Goal: Task Accomplishment & Management: Complete application form

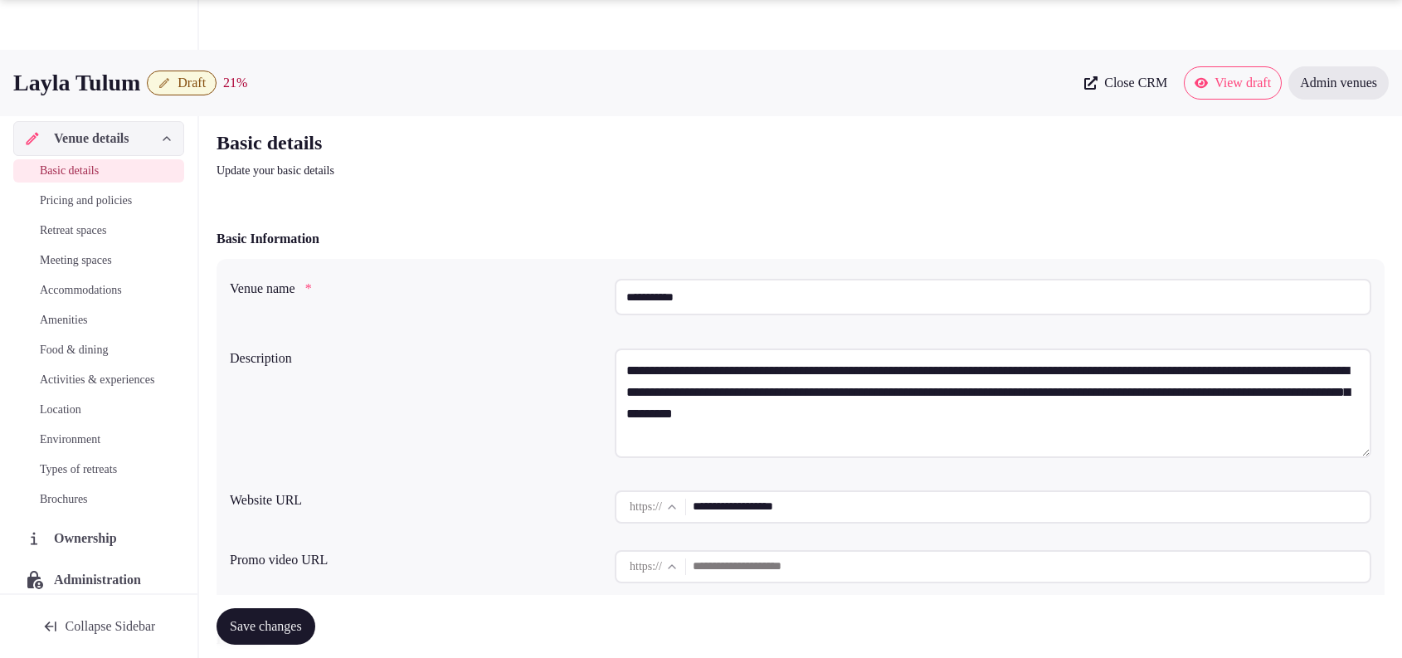
scroll to position [1524, 0]
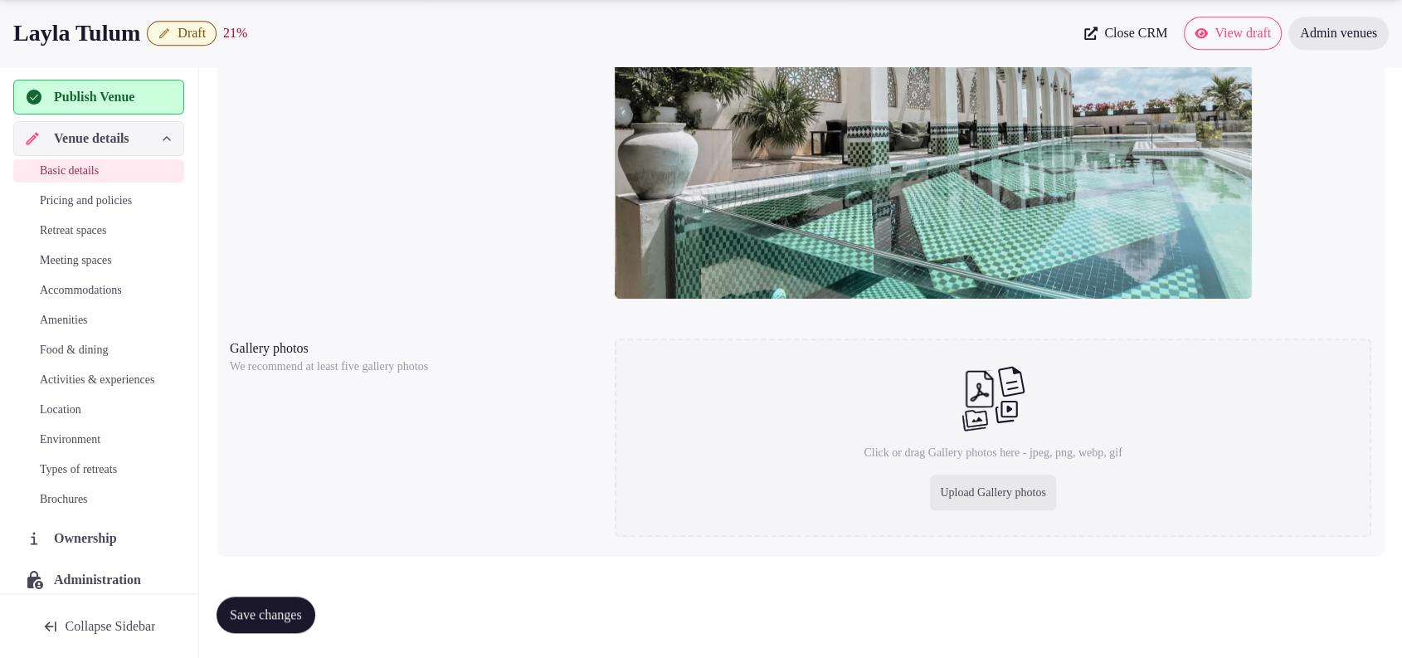
click at [991, 479] on div "Upload Gallery photos" at bounding box center [993, 492] width 126 height 36
type input "**********"
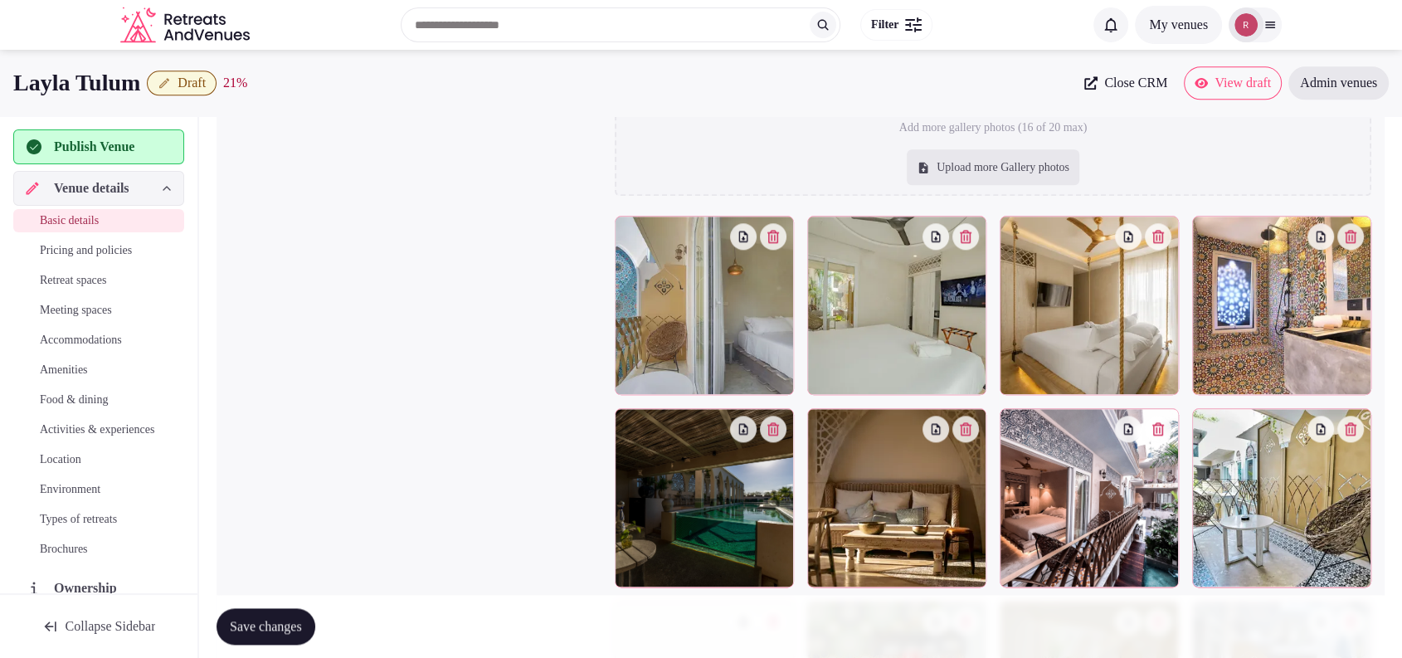
scroll to position [1798, 0]
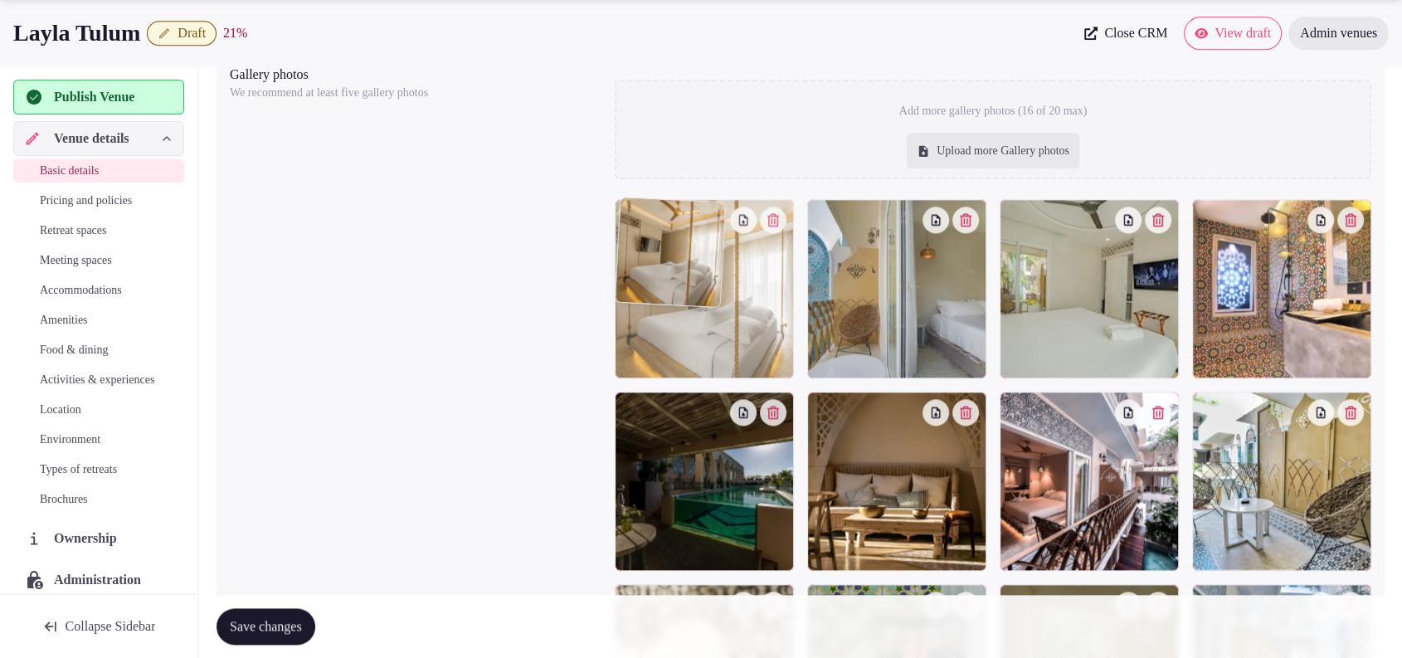
drag, startPoint x: 1046, startPoint y: 317, endPoint x: 759, endPoint y: 322, distance: 287.0
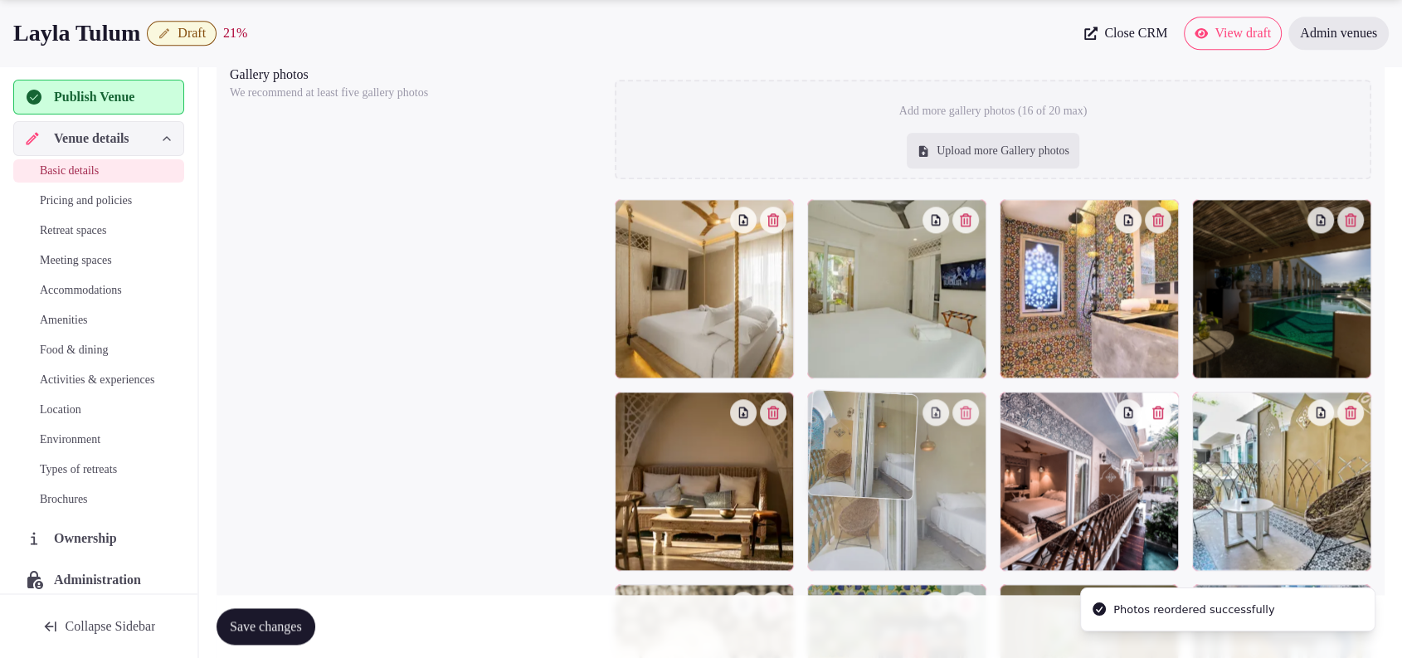
drag, startPoint x: 854, startPoint y: 336, endPoint x: 882, endPoint y: 530, distance: 196.0
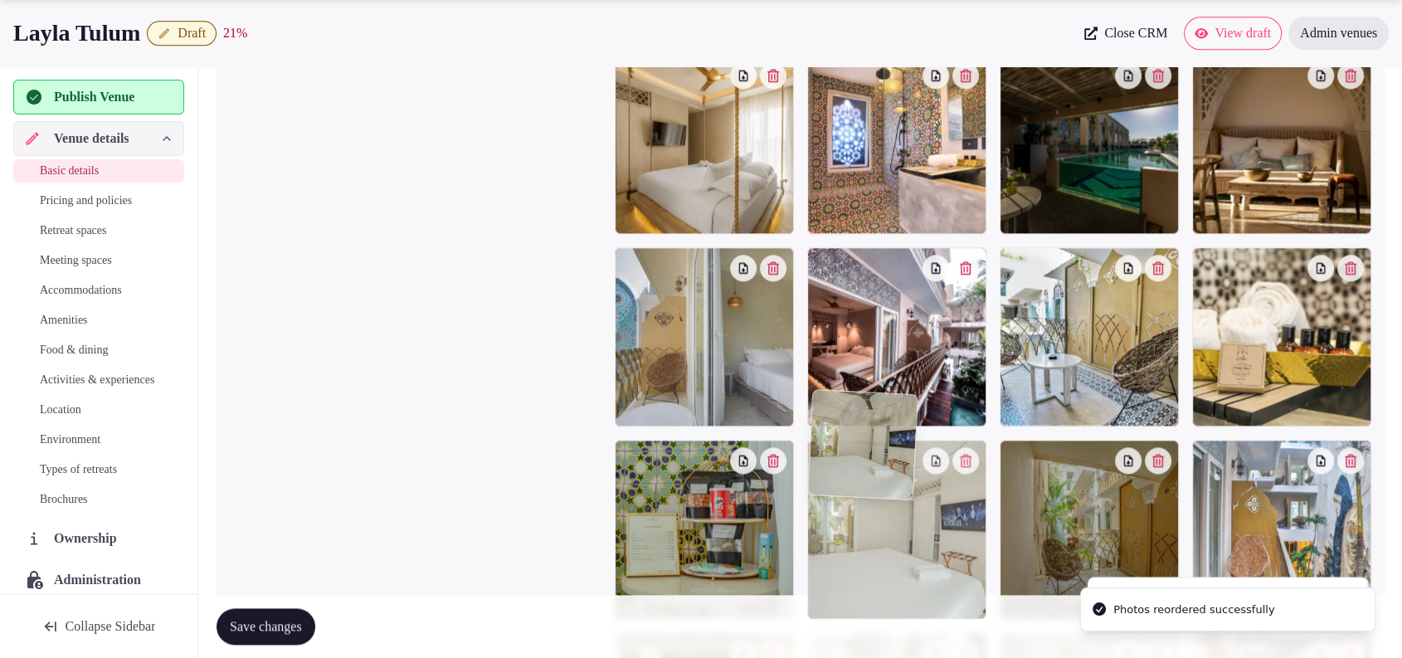
drag, startPoint x: 877, startPoint y: 323, endPoint x: 855, endPoint y: 547, distance: 224.2
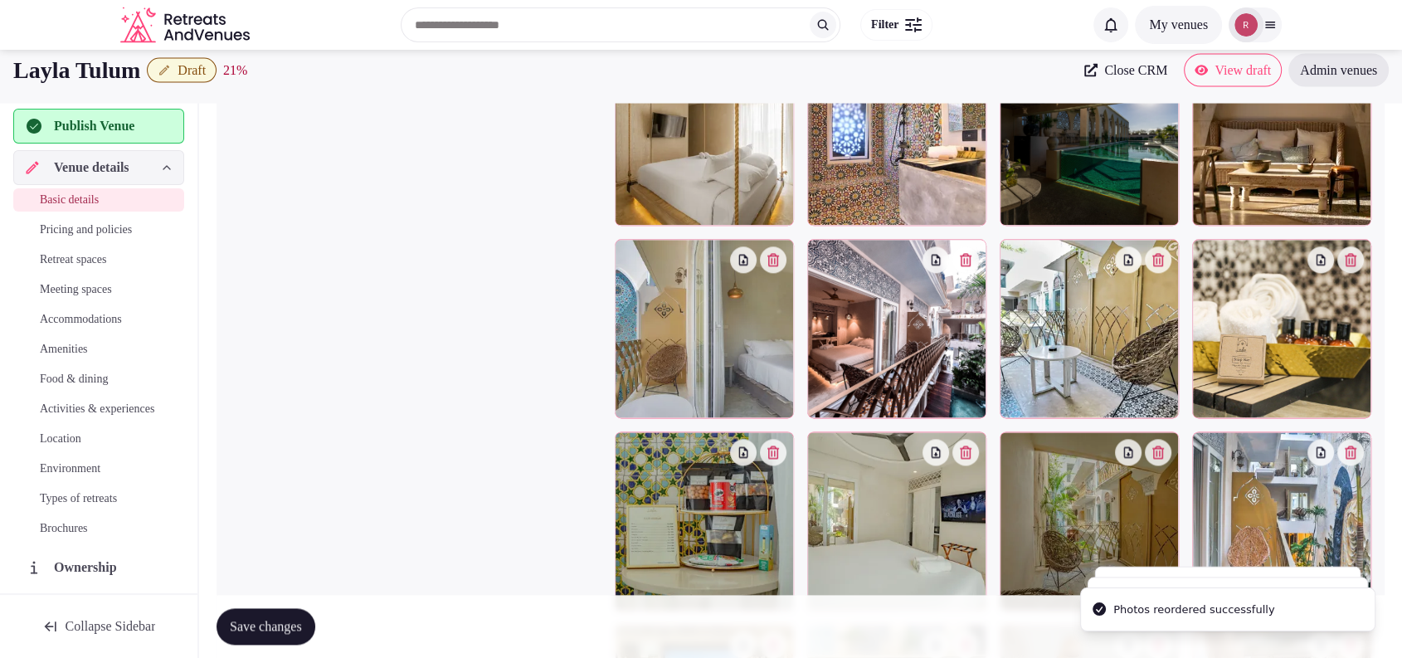
scroll to position [1910, 0]
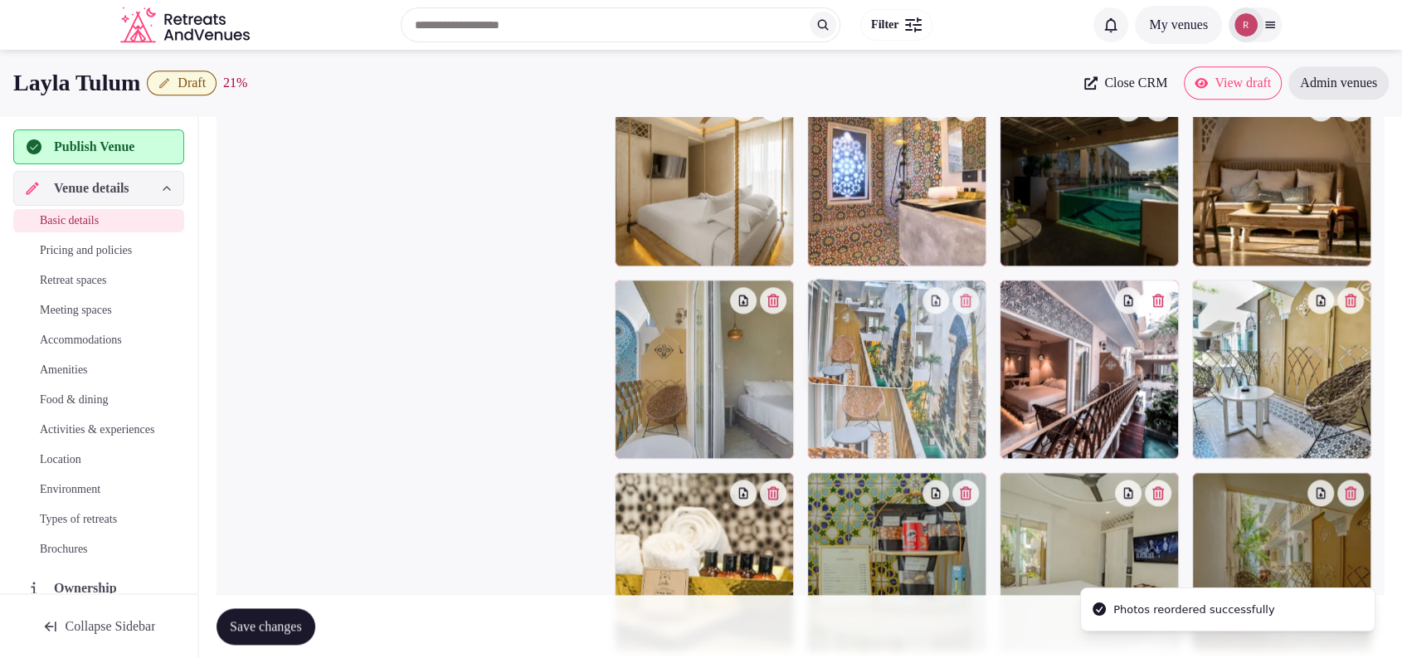
drag, startPoint x: 1334, startPoint y: 547, endPoint x: 1044, endPoint y: 400, distance: 325.3
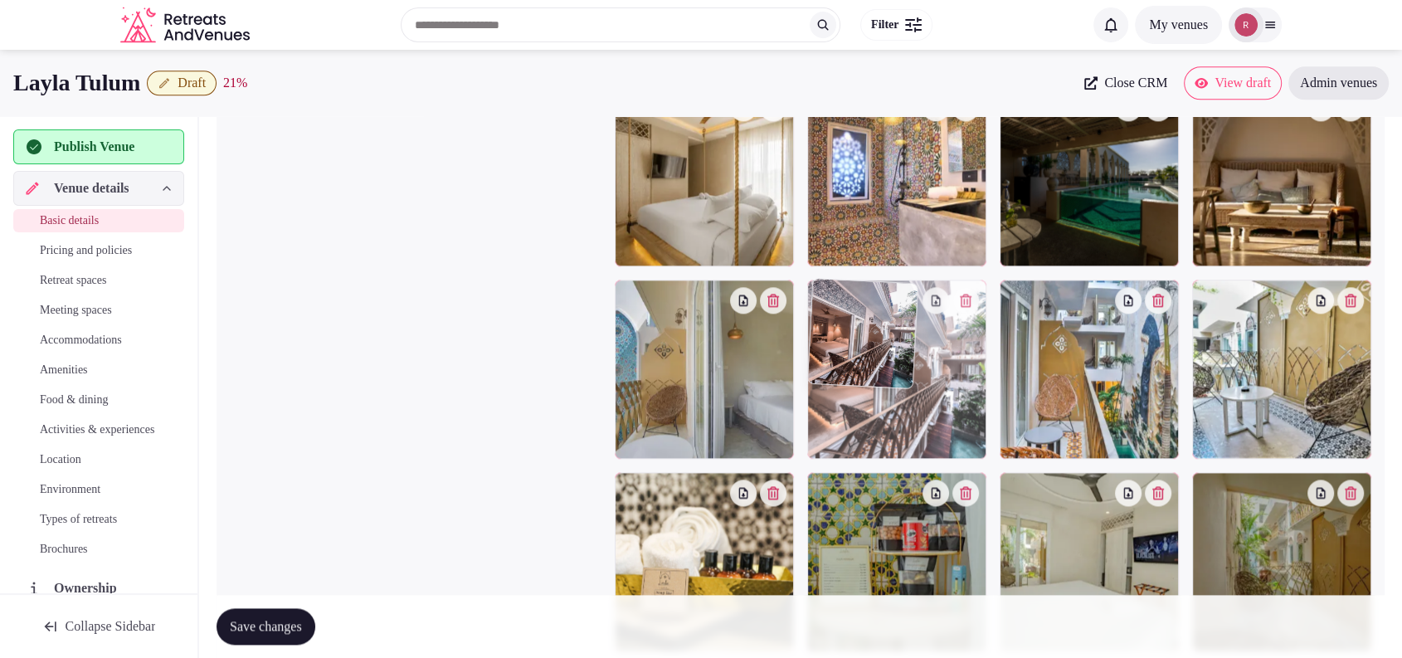
drag, startPoint x: 1115, startPoint y: 396, endPoint x: 1012, endPoint y: 415, distance: 105.4
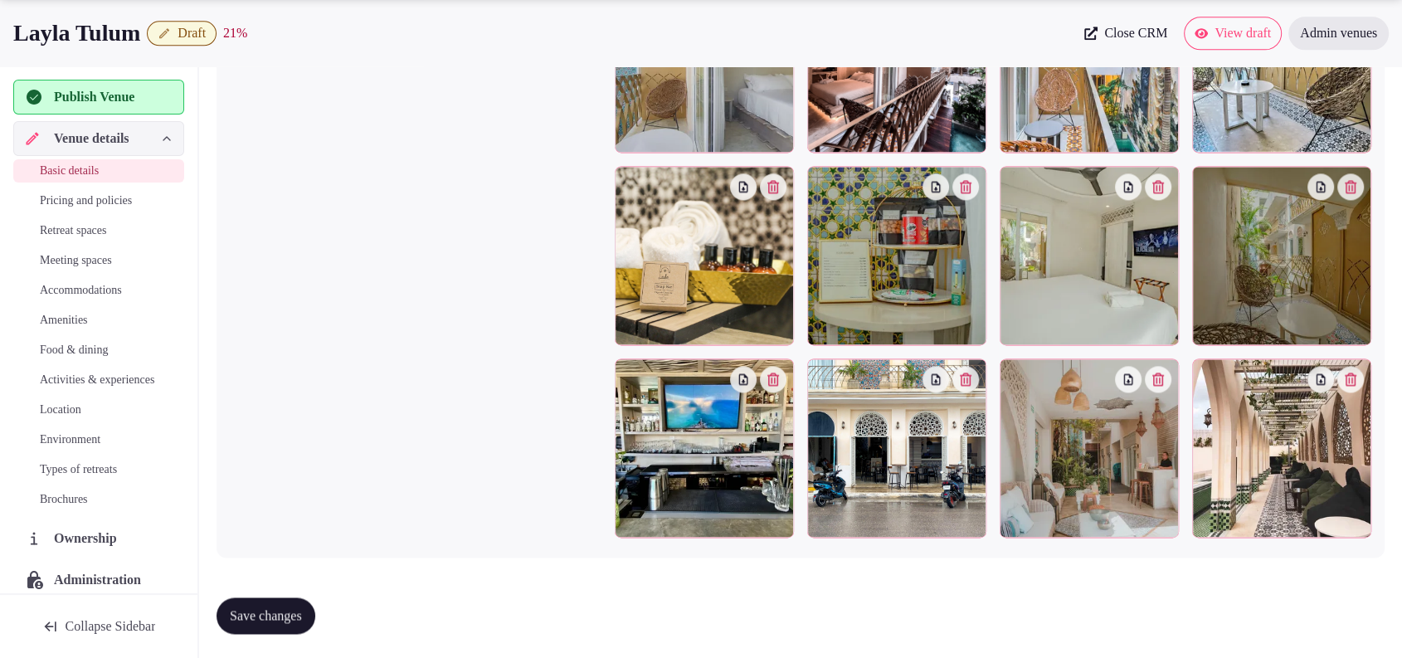
scroll to position [2186, 0]
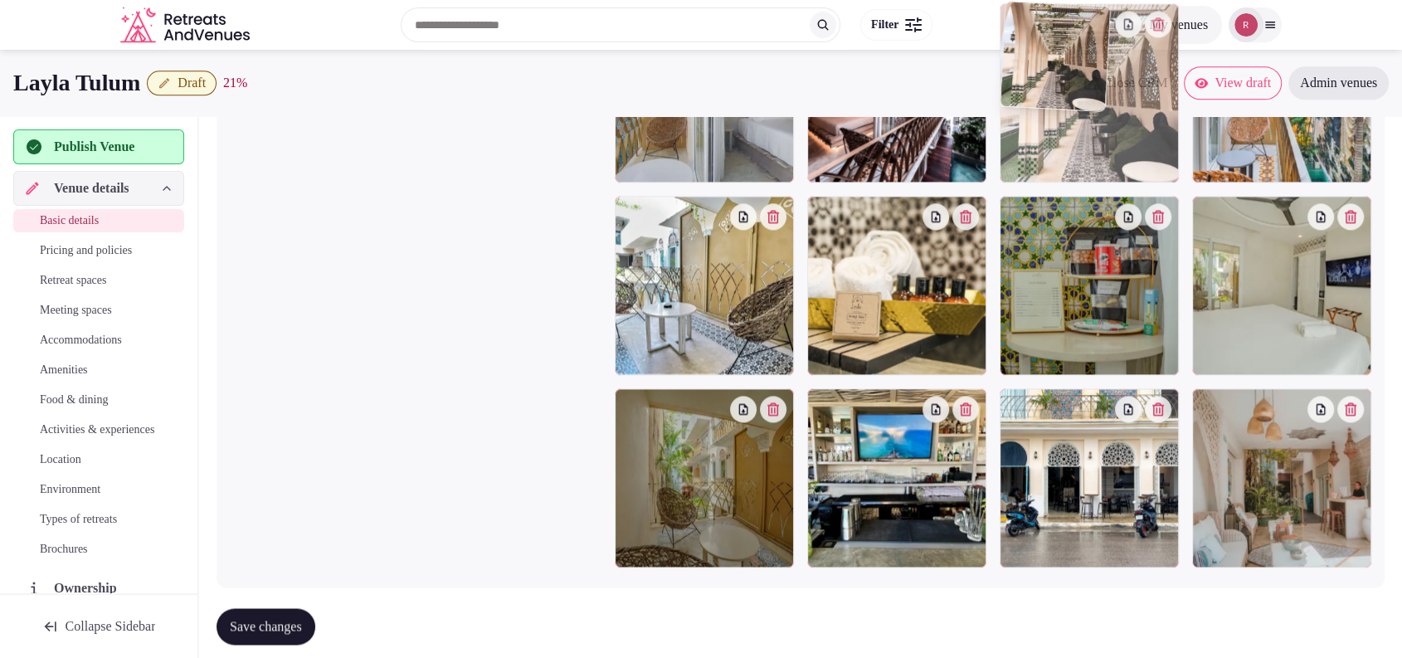
drag, startPoint x: 1253, startPoint y: 493, endPoint x: 1062, endPoint y: 197, distance: 351.9
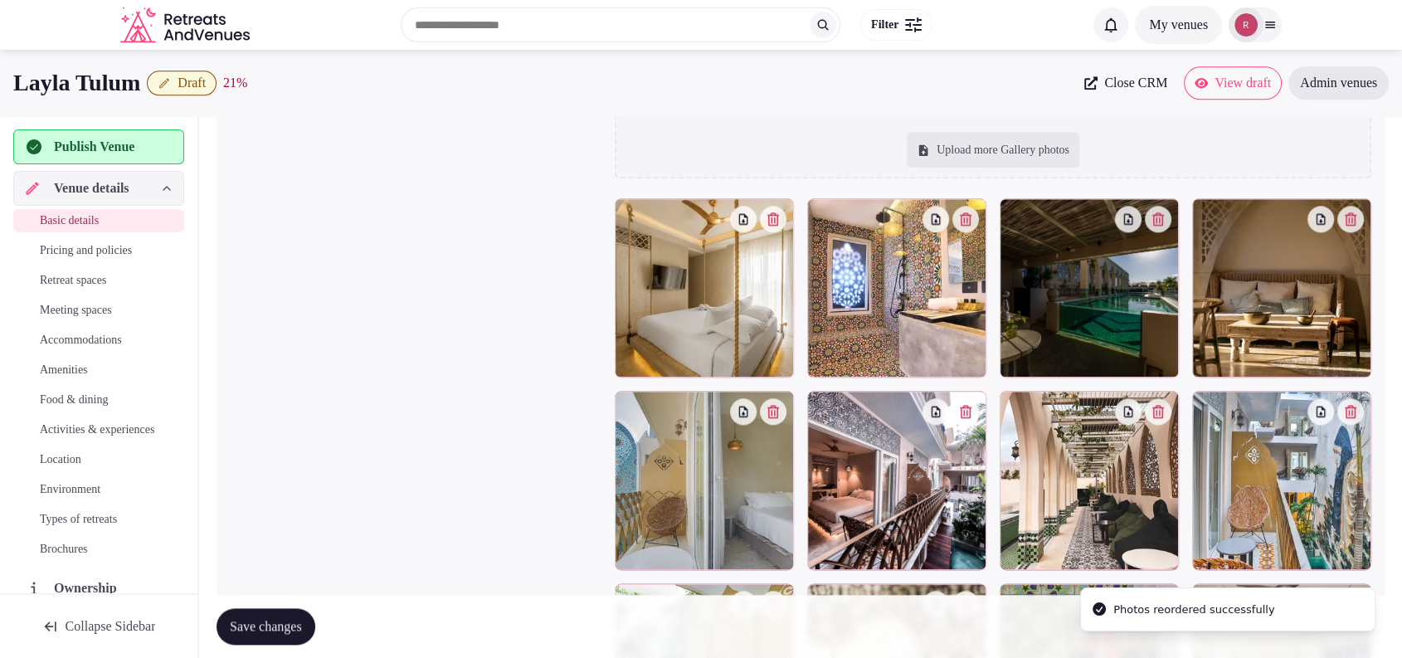
scroll to position [1790, 0]
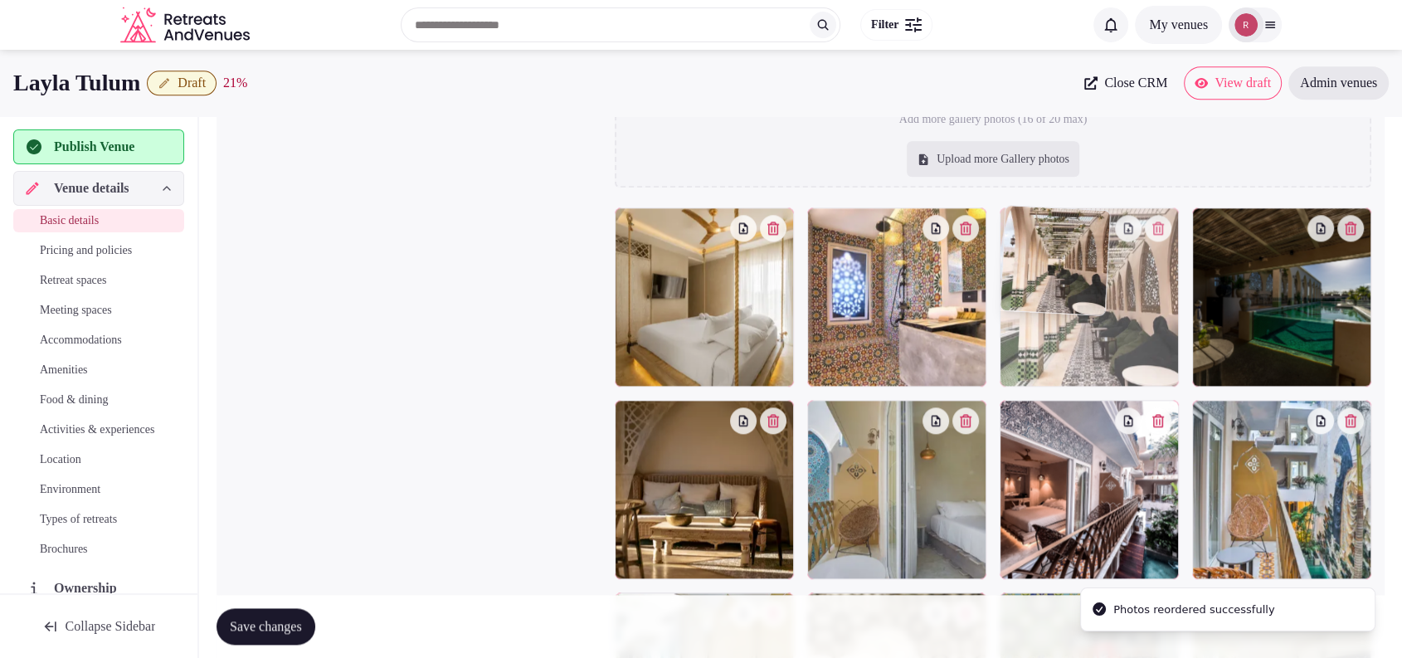
drag, startPoint x: 1130, startPoint y: 446, endPoint x: 1128, endPoint y: 351, distance: 95.4
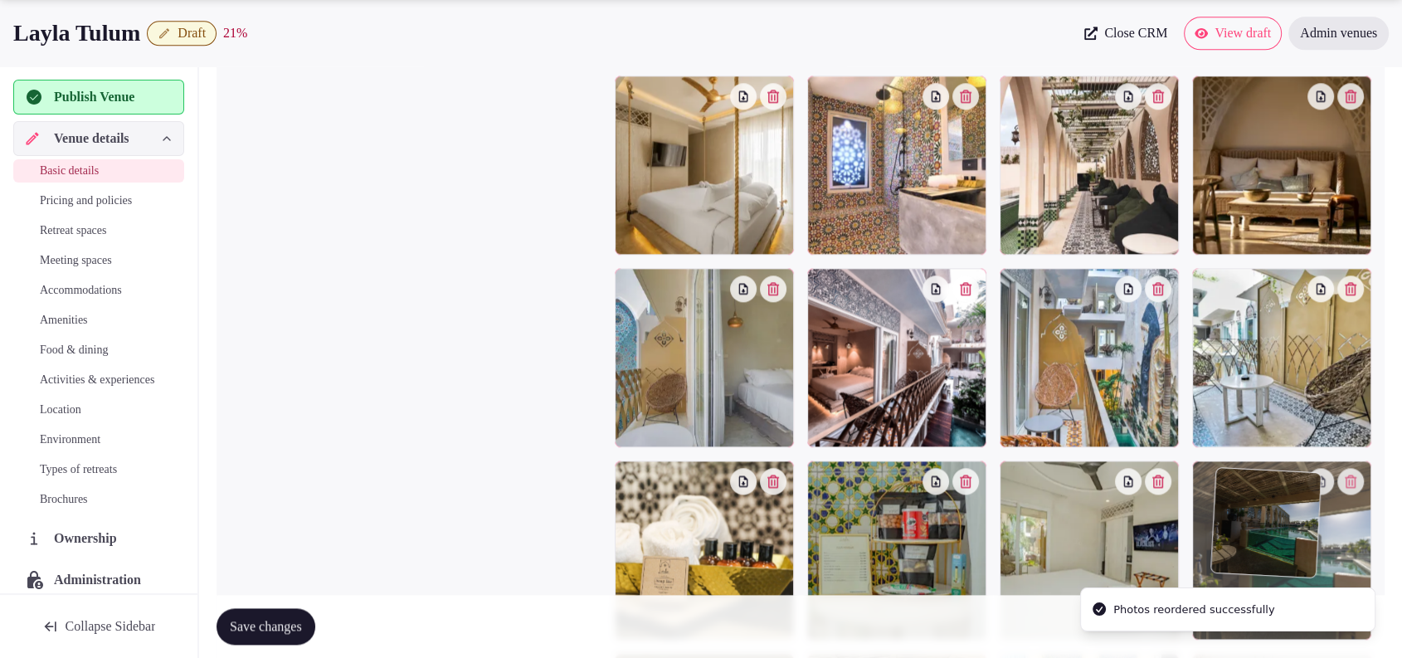
scroll to position [2058, 0]
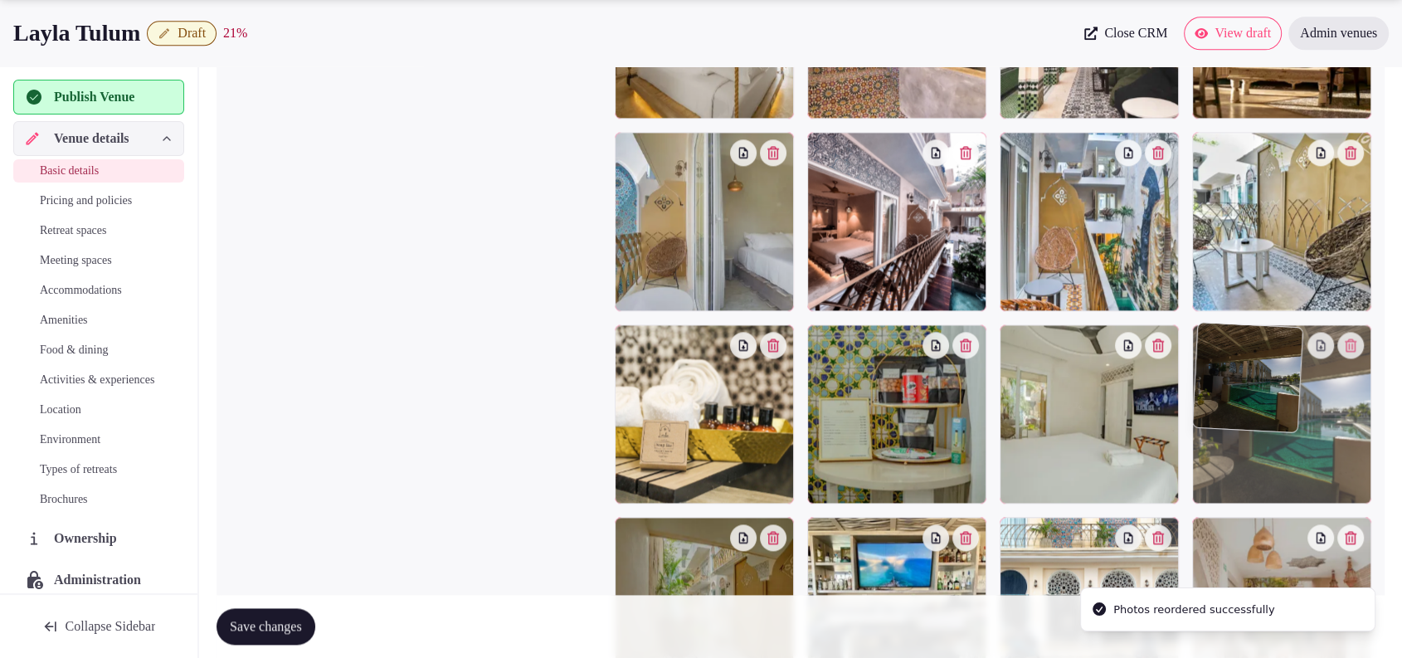
drag, startPoint x: 1237, startPoint y: 322, endPoint x: 1241, endPoint y: 522, distance: 199.9
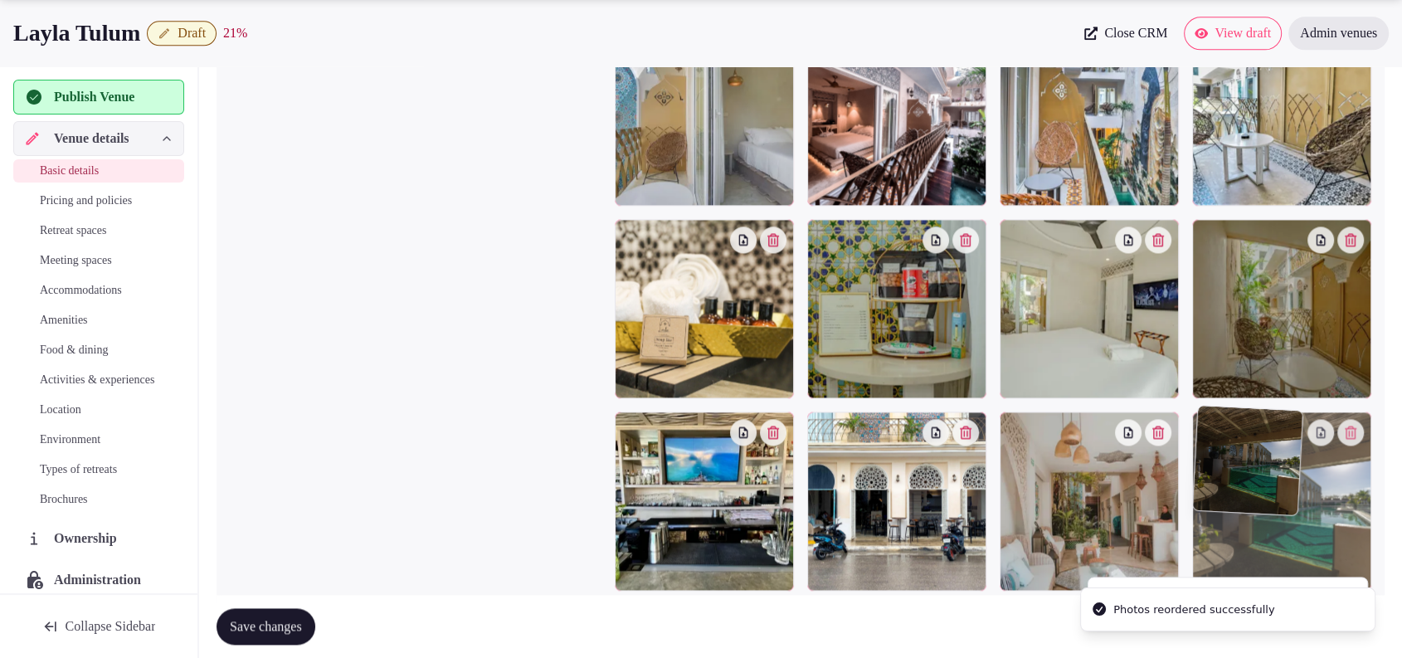
drag, startPoint x: 1263, startPoint y: 471, endPoint x: 1266, endPoint y: 562, distance: 91.3
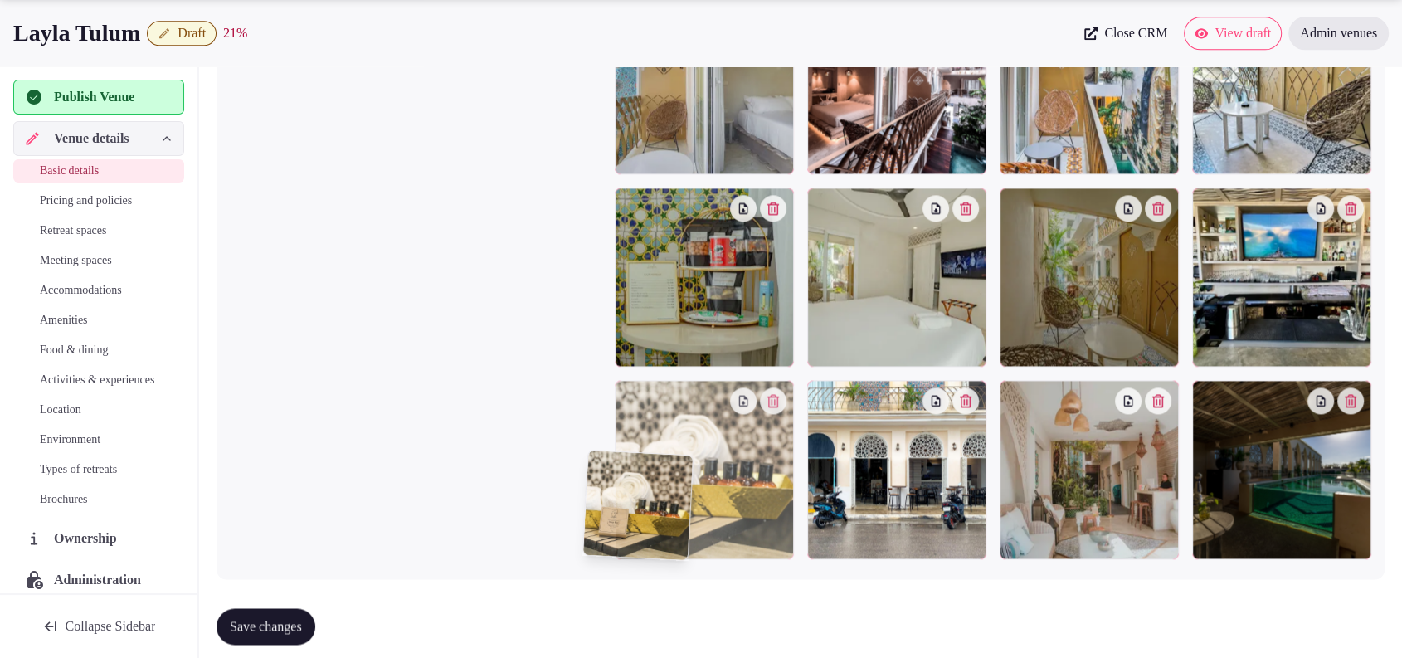
scroll to position [2216, 0]
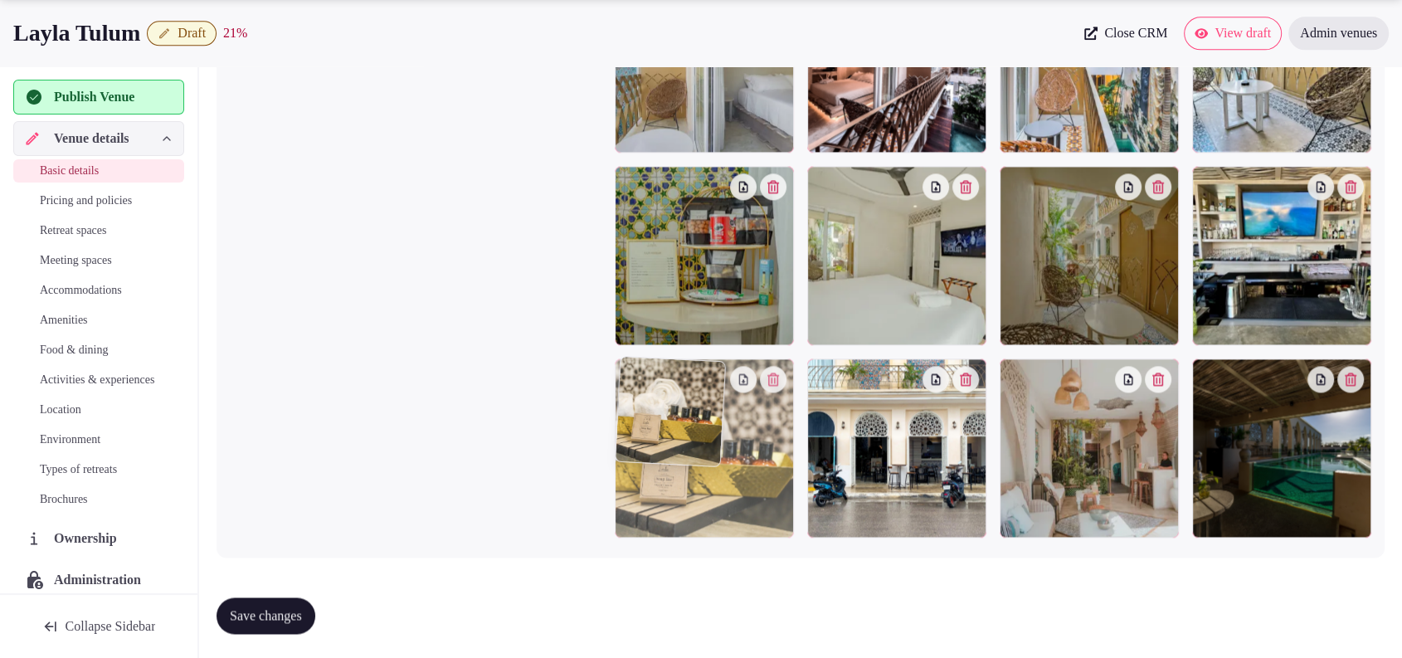
drag, startPoint x: 763, startPoint y: 435, endPoint x: 741, endPoint y: 523, distance: 90.5
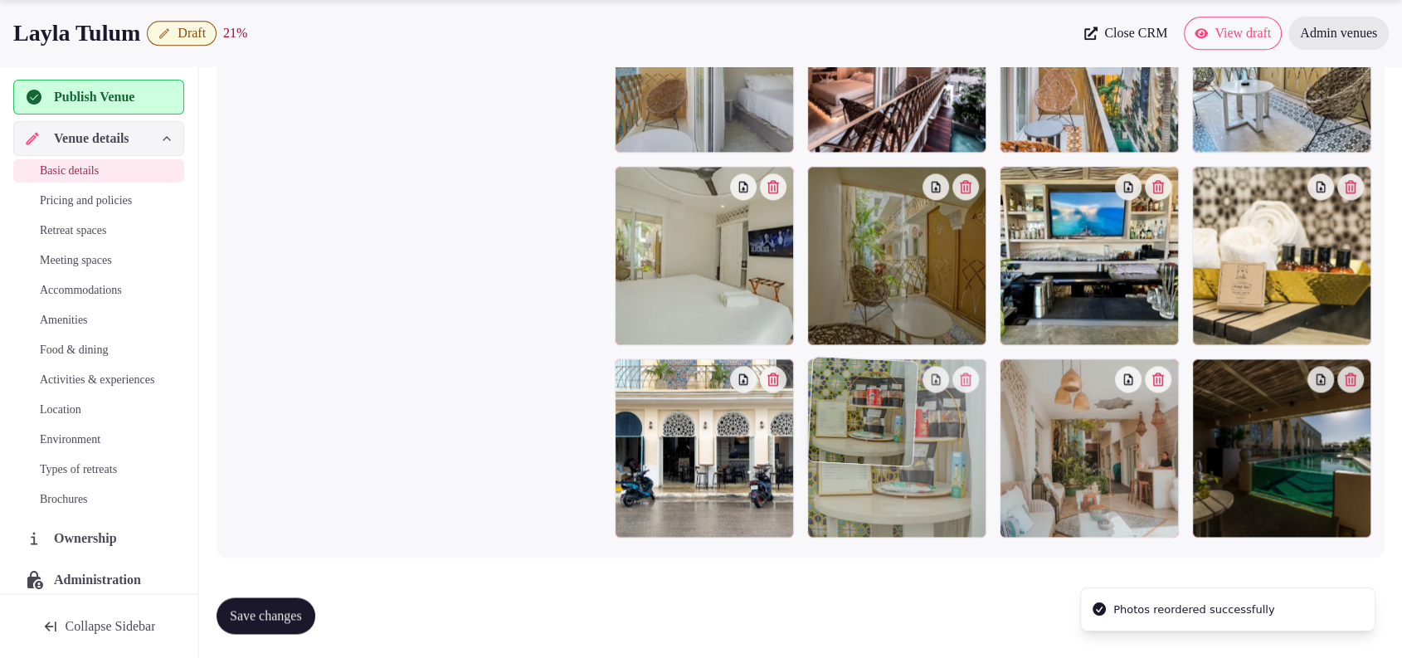
drag, startPoint x: 734, startPoint y: 251, endPoint x: 876, endPoint y: 493, distance: 280.6
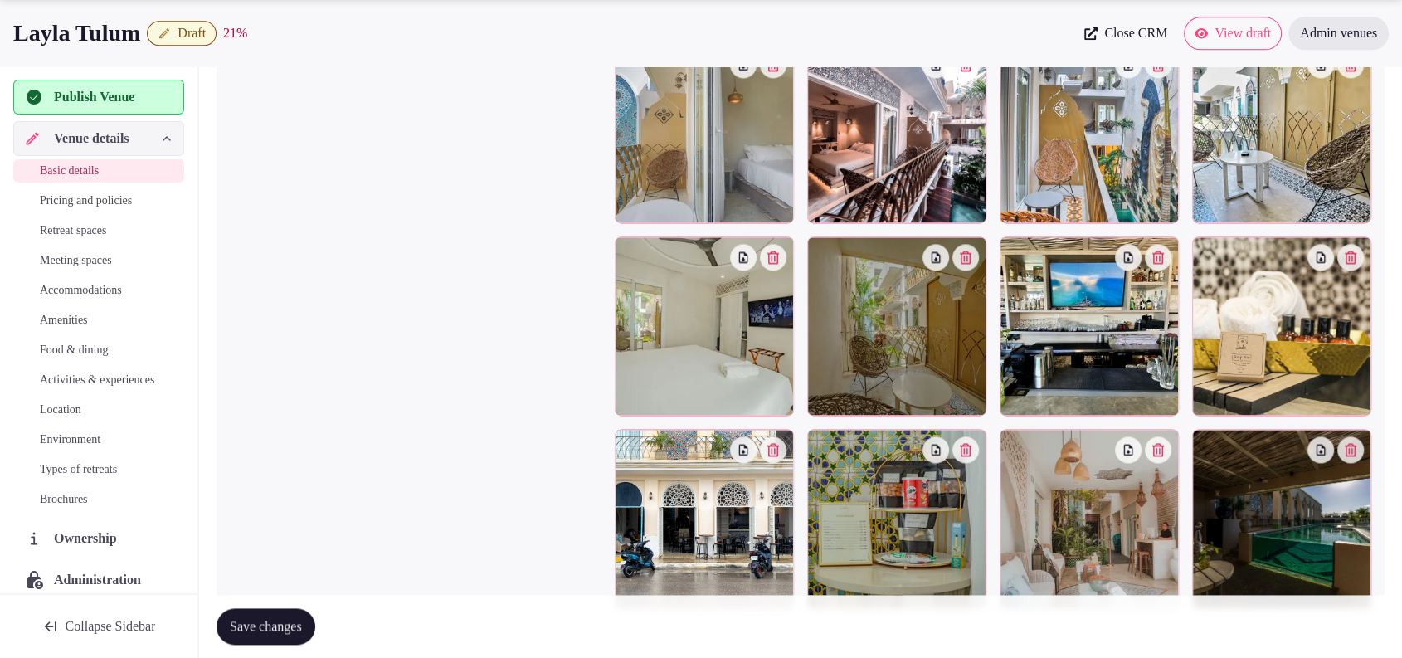
scroll to position [2150, 0]
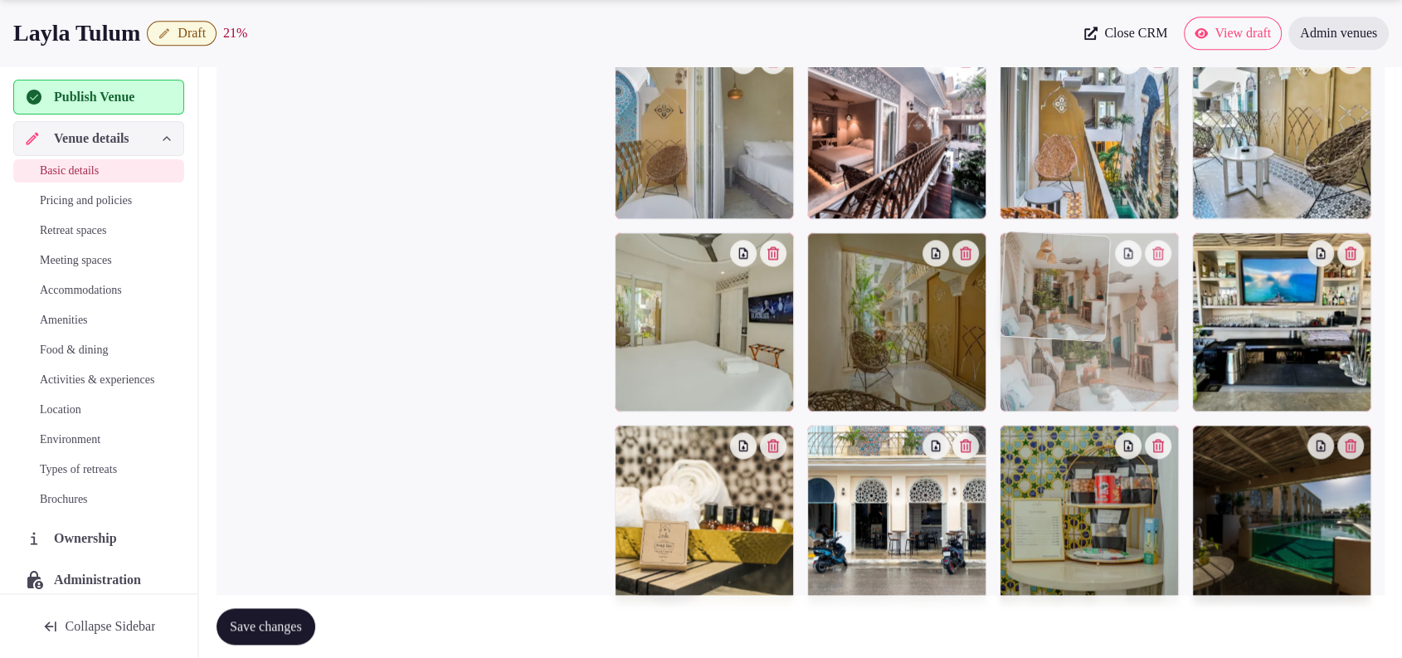
drag, startPoint x: 1115, startPoint y: 498, endPoint x: 1241, endPoint y: 374, distance: 177.7
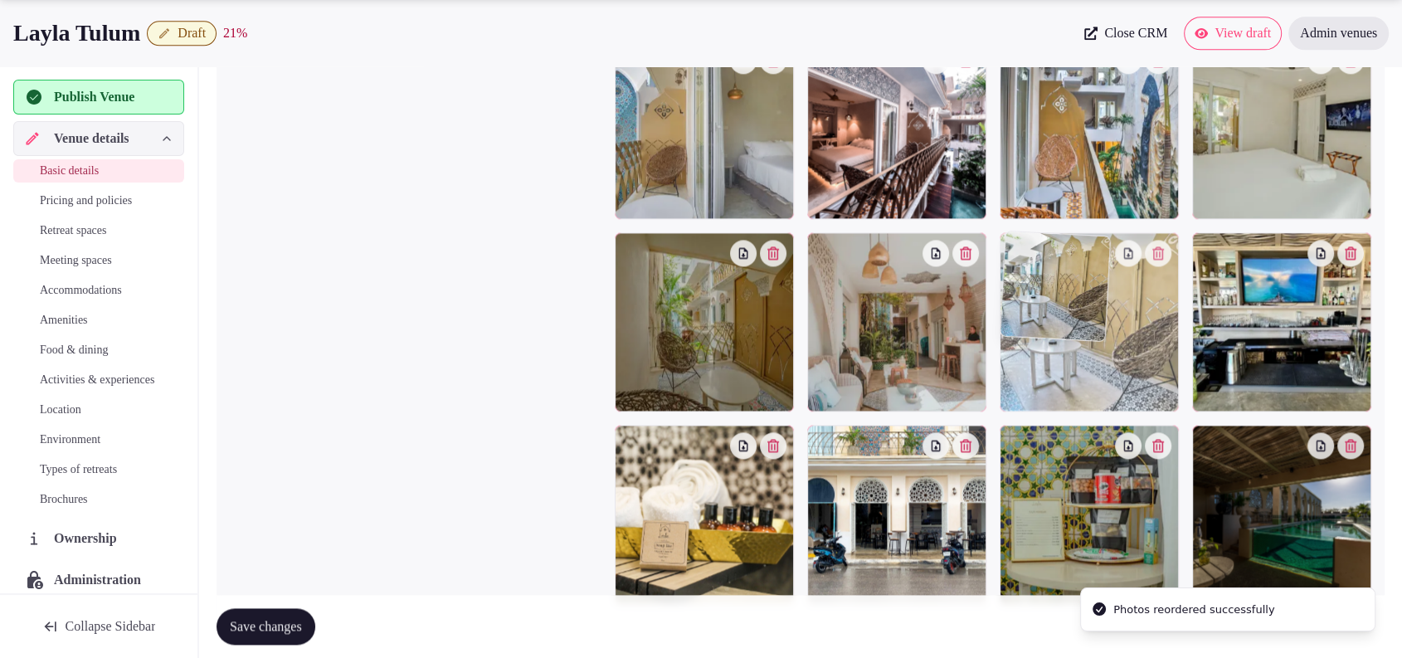
drag, startPoint x: 1275, startPoint y: 161, endPoint x: 1148, endPoint y: 455, distance: 320.6
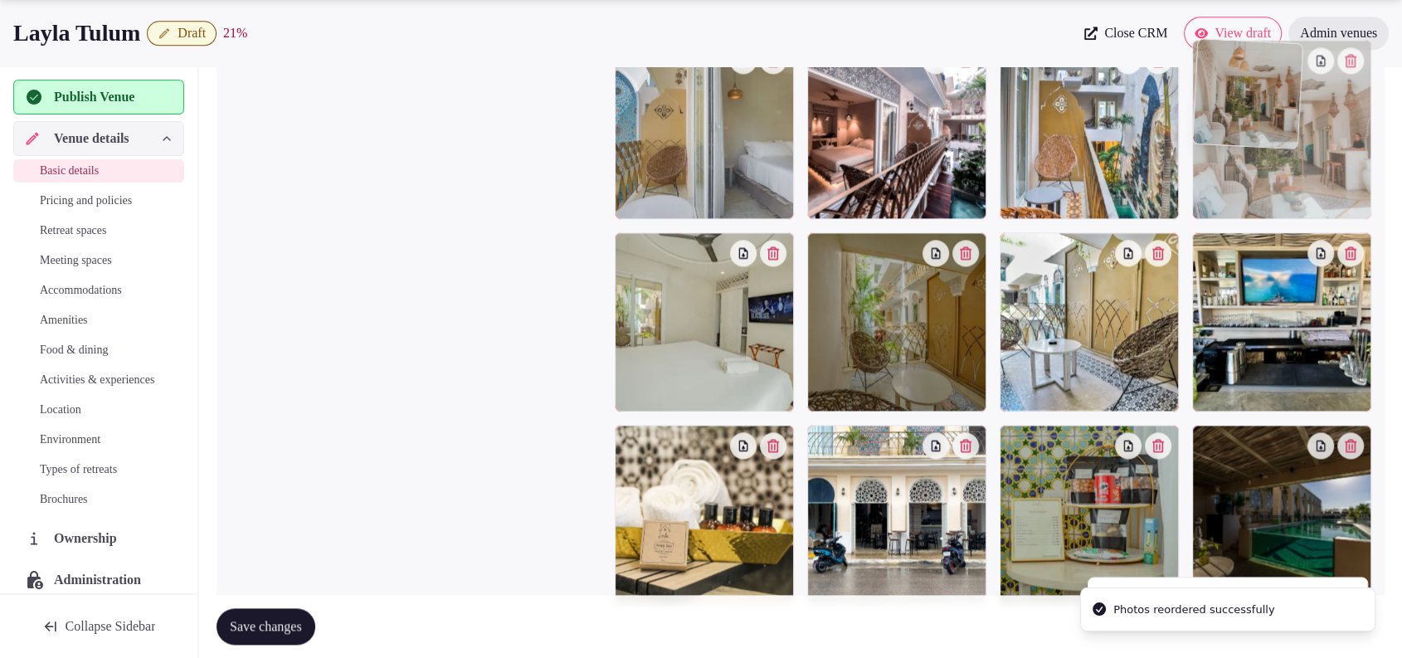
drag, startPoint x: 911, startPoint y: 372, endPoint x: 1267, endPoint y: 250, distance: 377.1
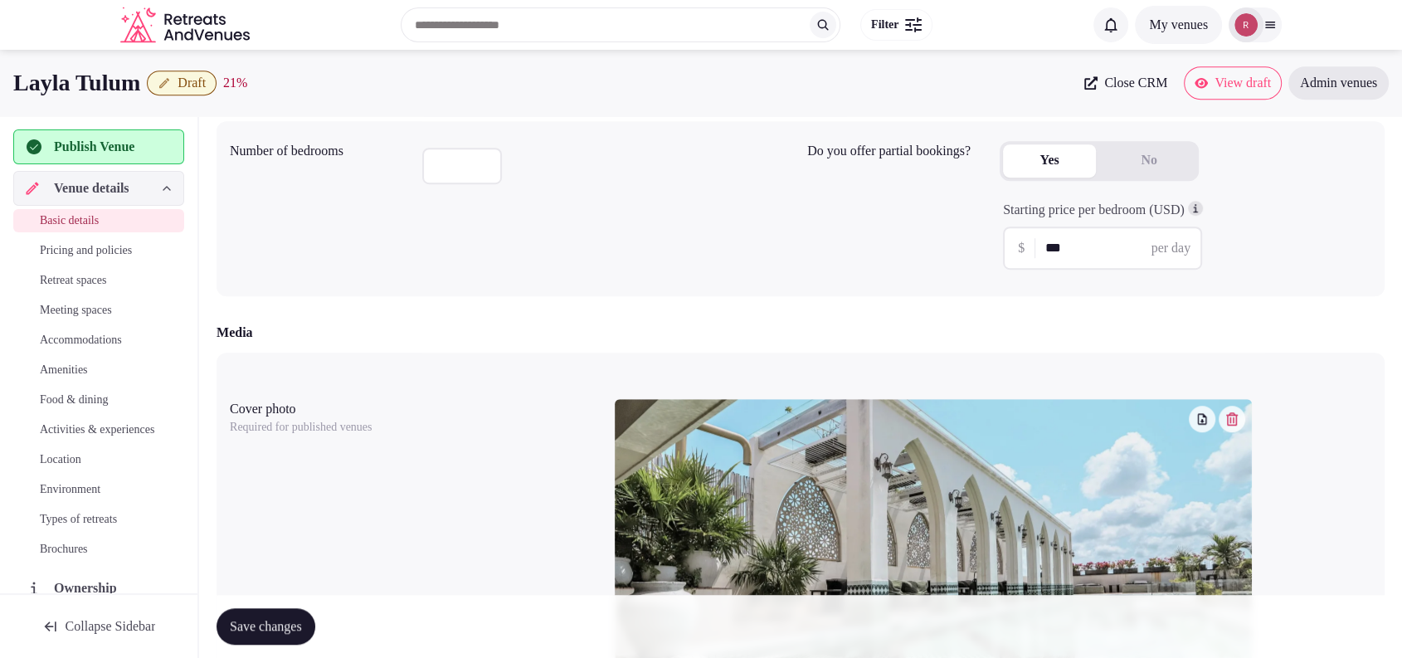
scroll to position [1641, 0]
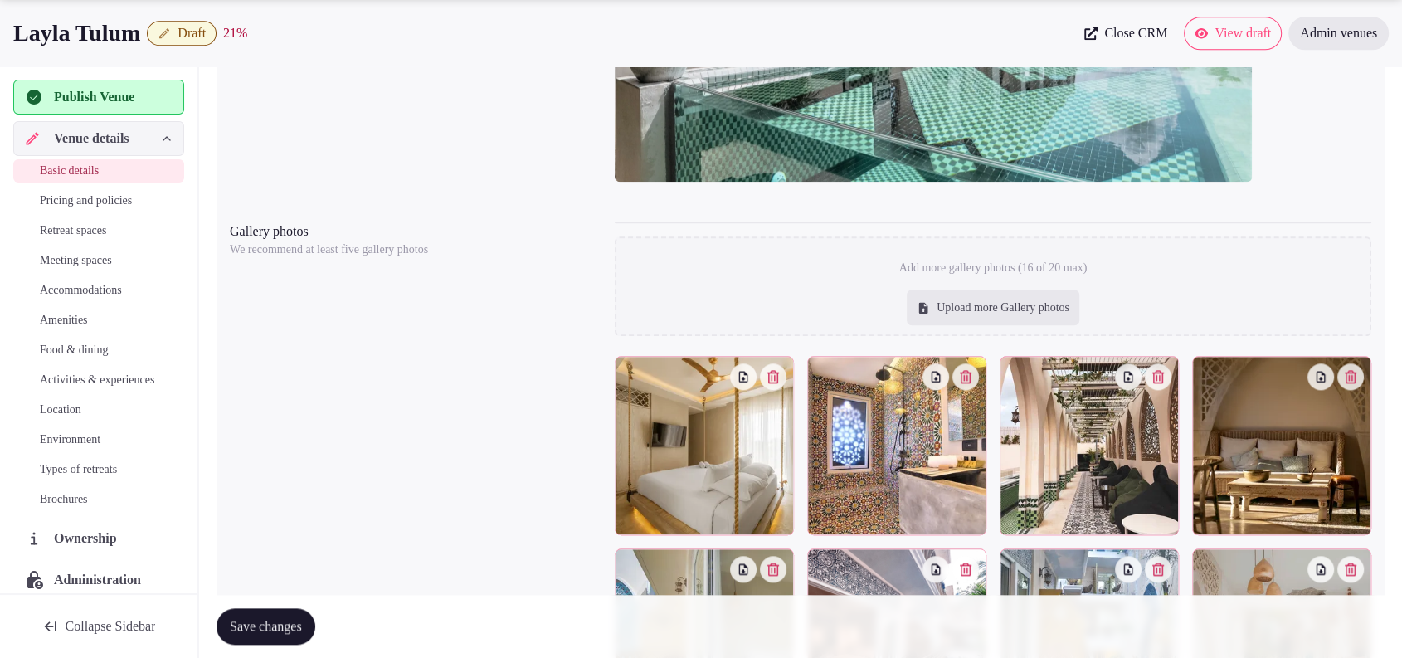
click at [987, 319] on div "Upload more Gallery photos" at bounding box center [992, 307] width 172 height 36
type input "**********"
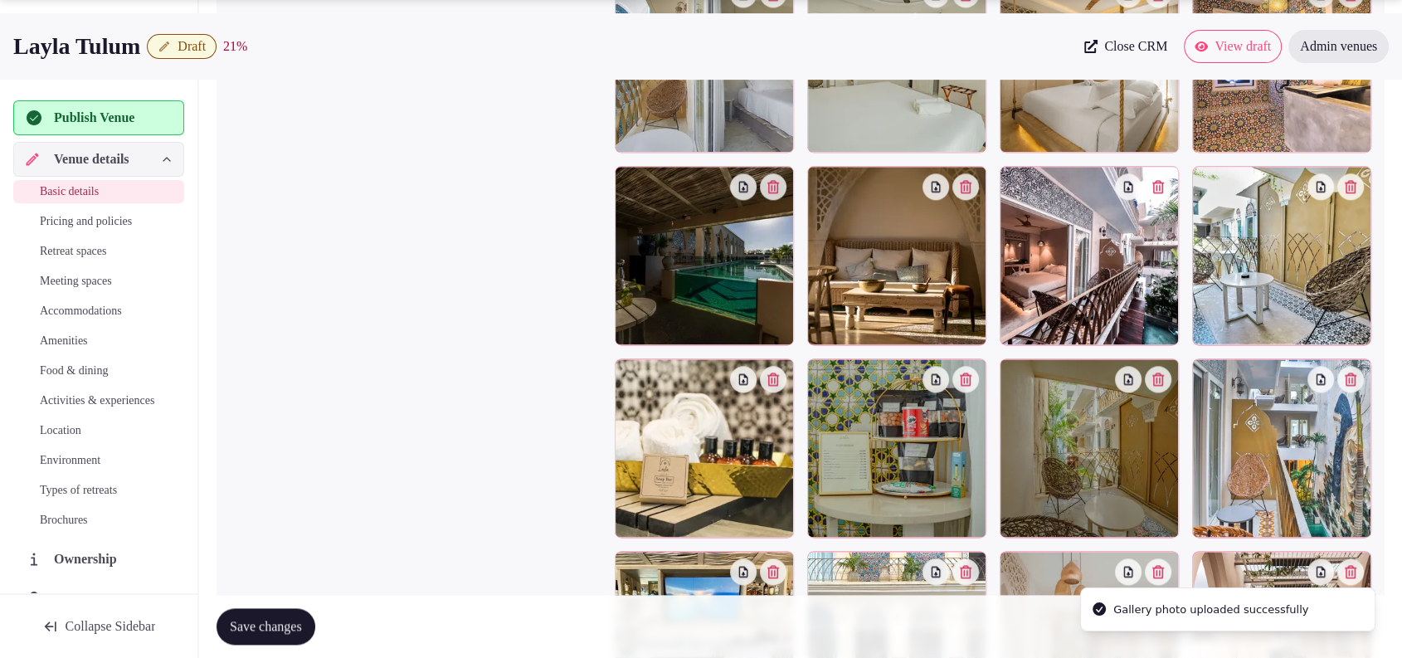
scroll to position [2408, 0]
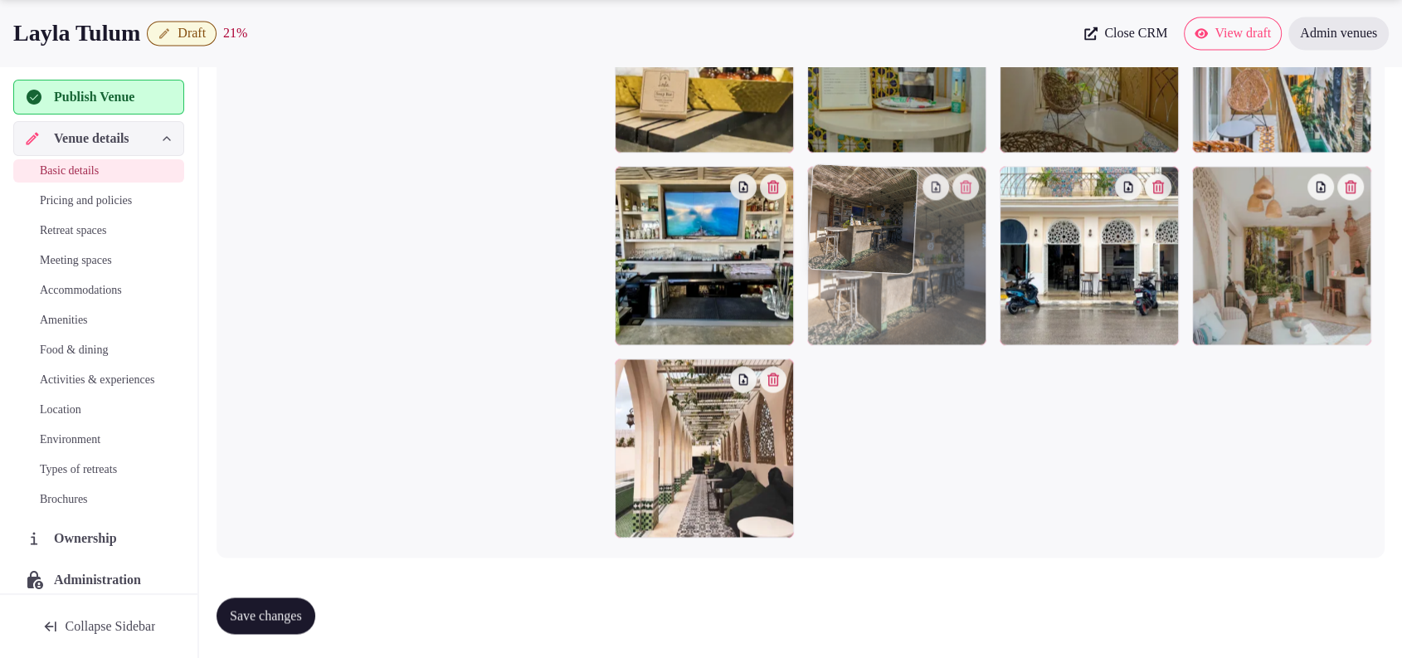
drag, startPoint x: 712, startPoint y: 449, endPoint x: 910, endPoint y: 352, distance: 219.9
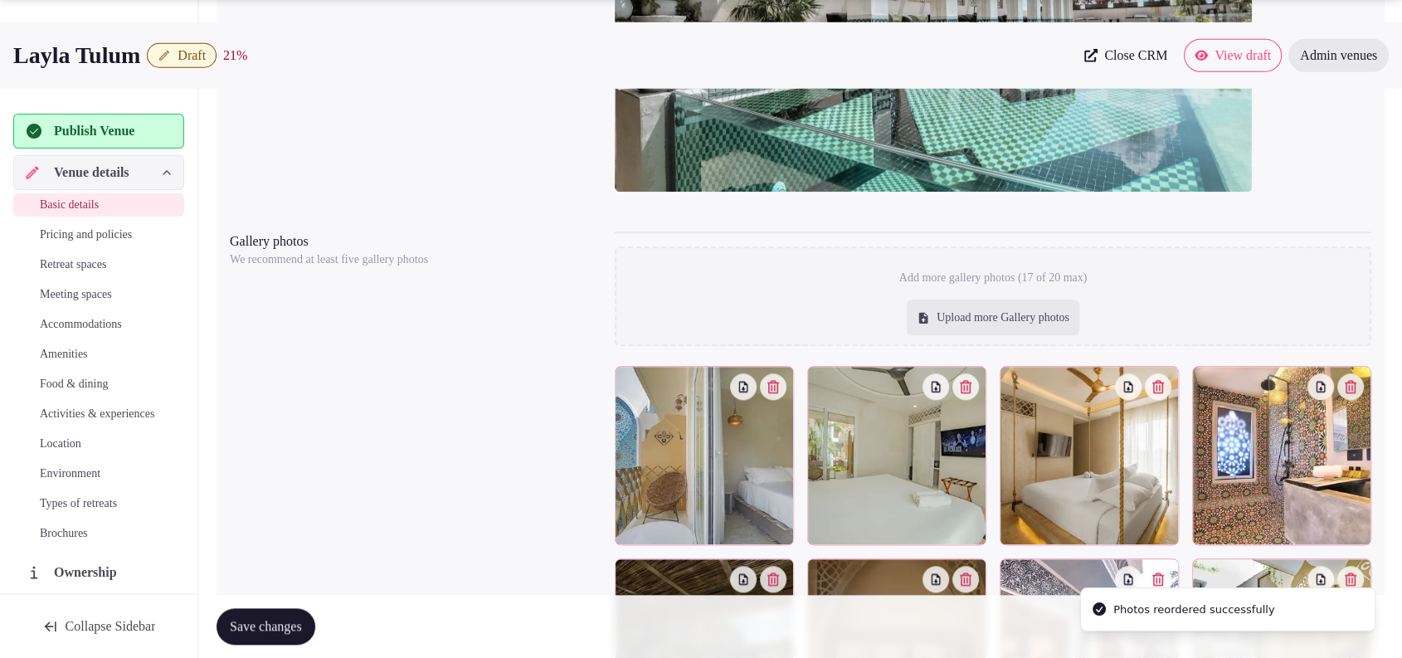
scroll to position [1906, 0]
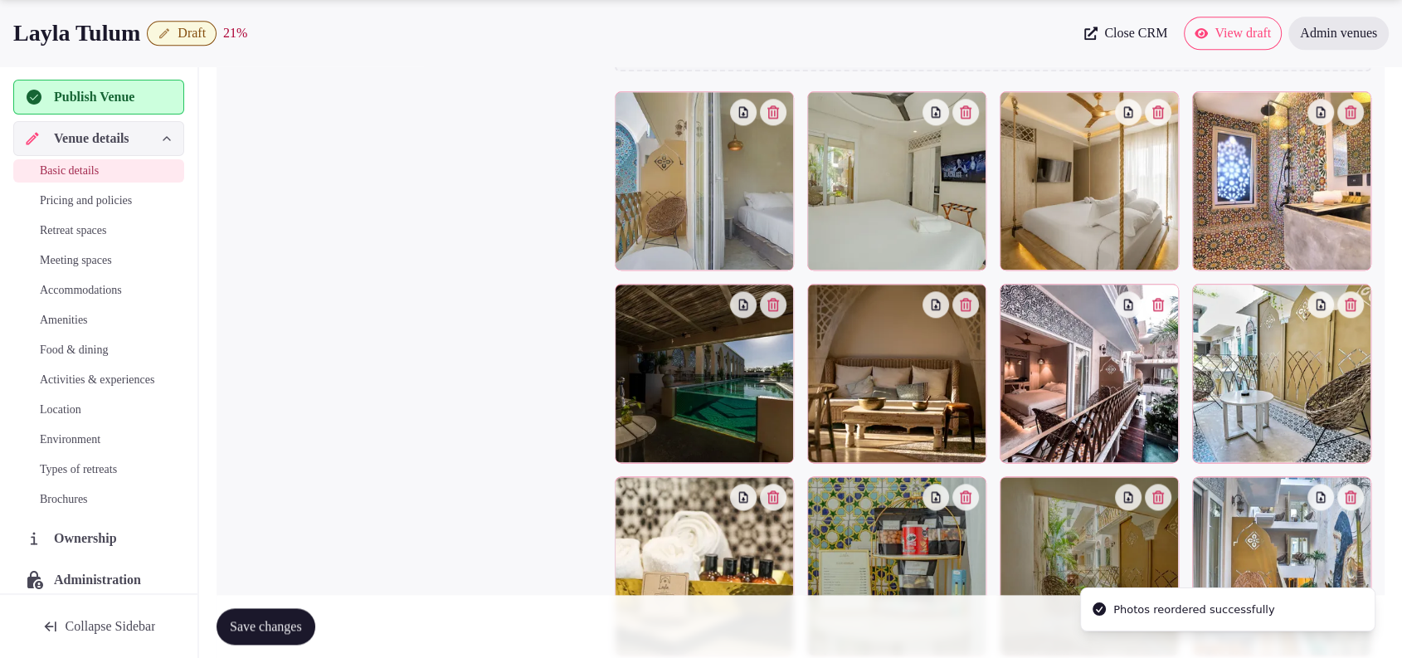
click at [780, 305] on button "button" at bounding box center [773, 304] width 27 height 27
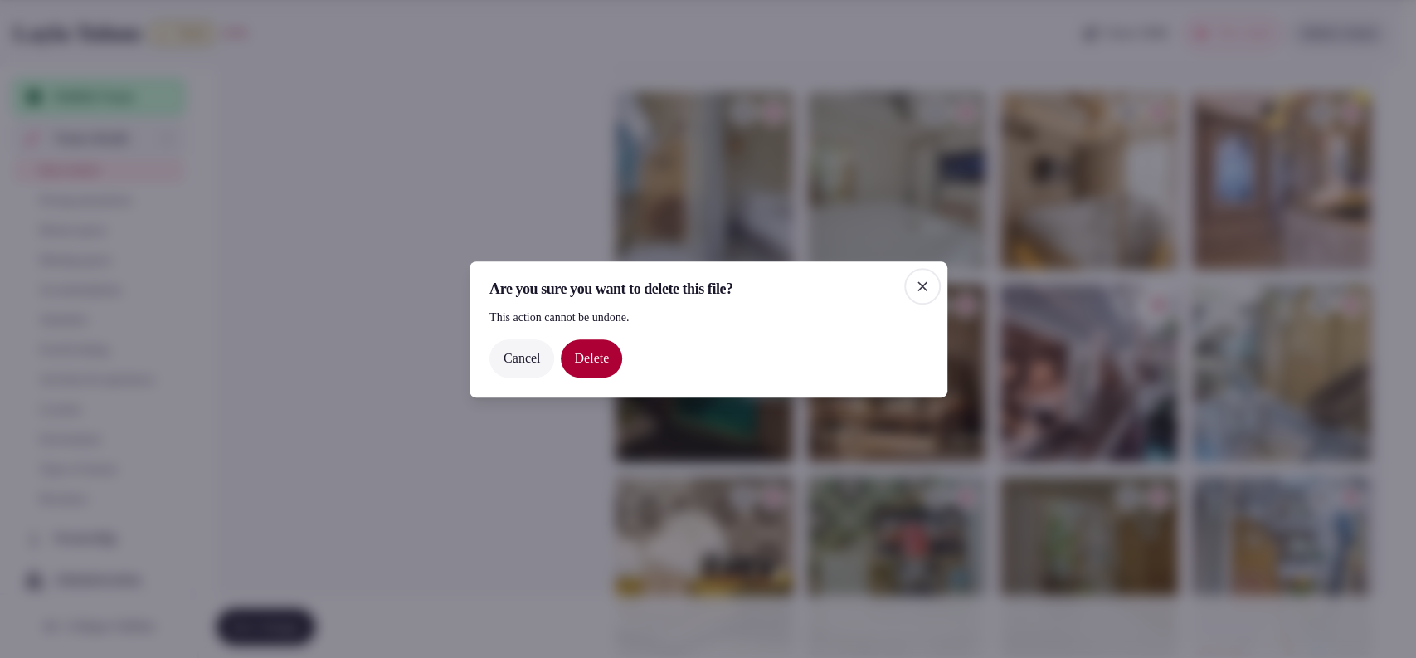
click at [601, 350] on button "Delete" at bounding box center [591, 357] width 61 height 38
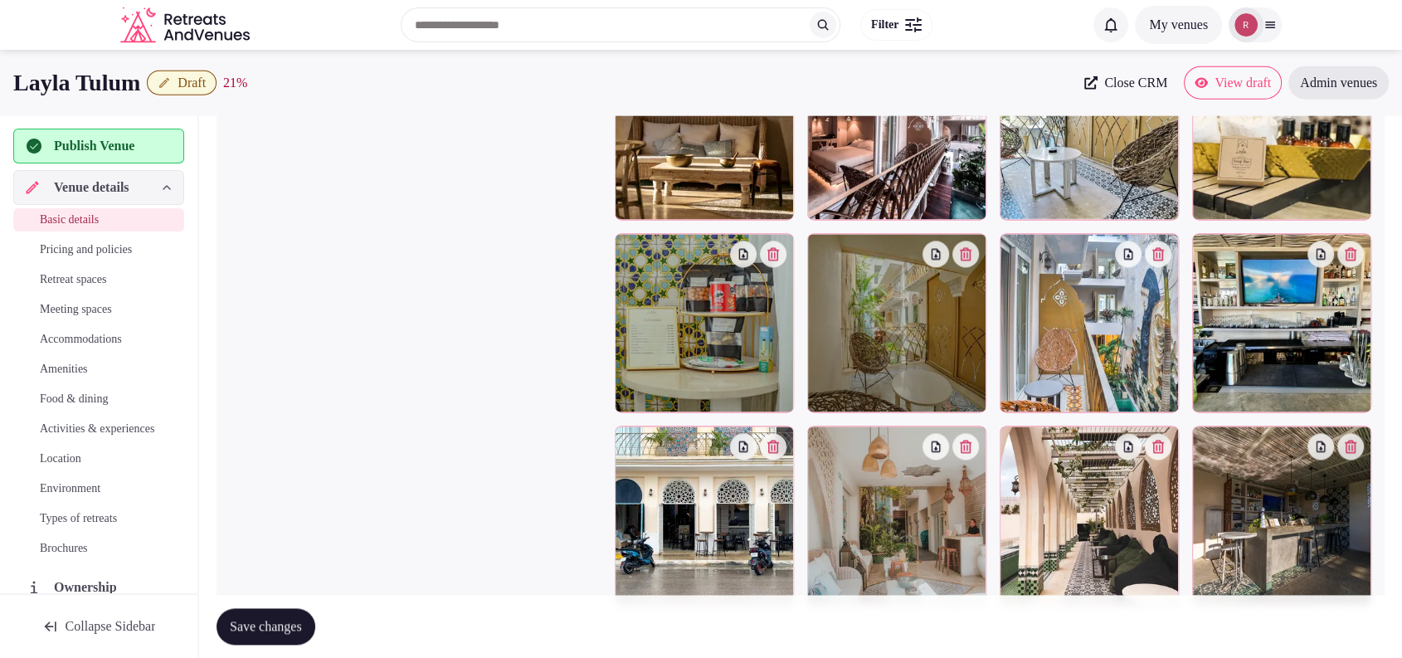
scroll to position [2145, 0]
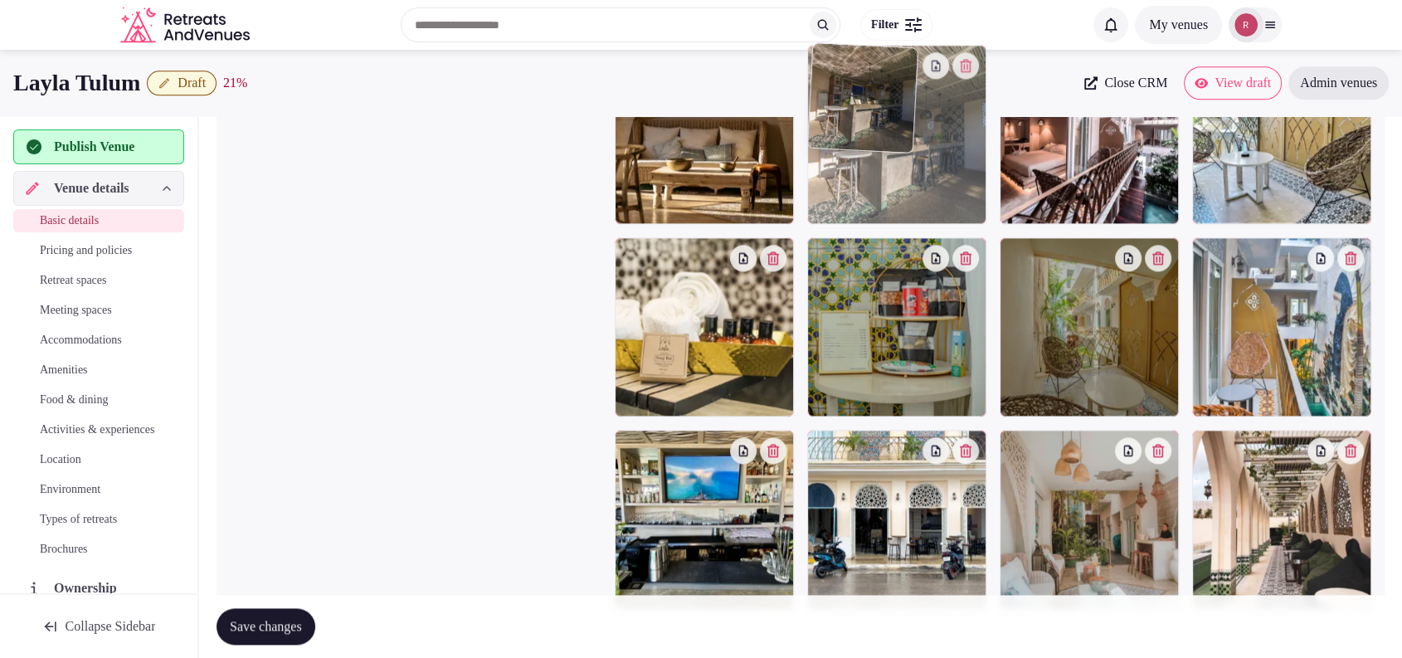
drag, startPoint x: 1300, startPoint y: 532, endPoint x: 993, endPoint y: 228, distance: 432.2
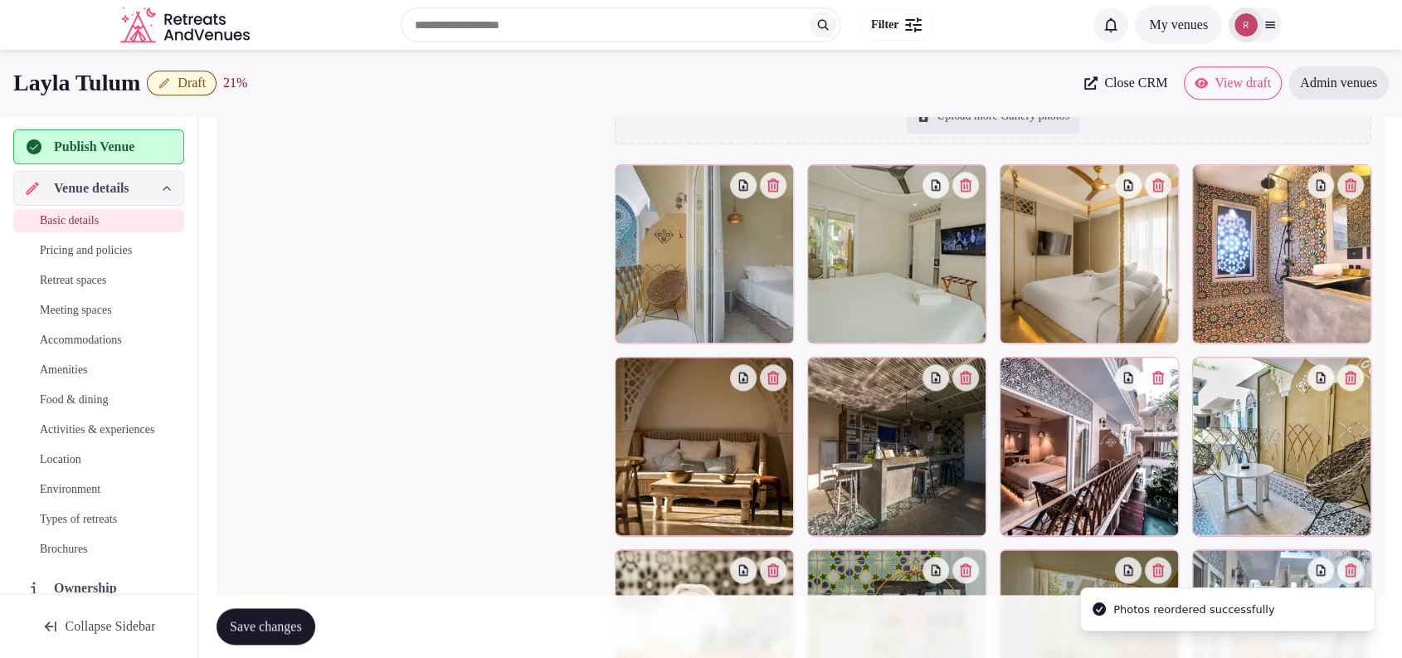
scroll to position [1799, 0]
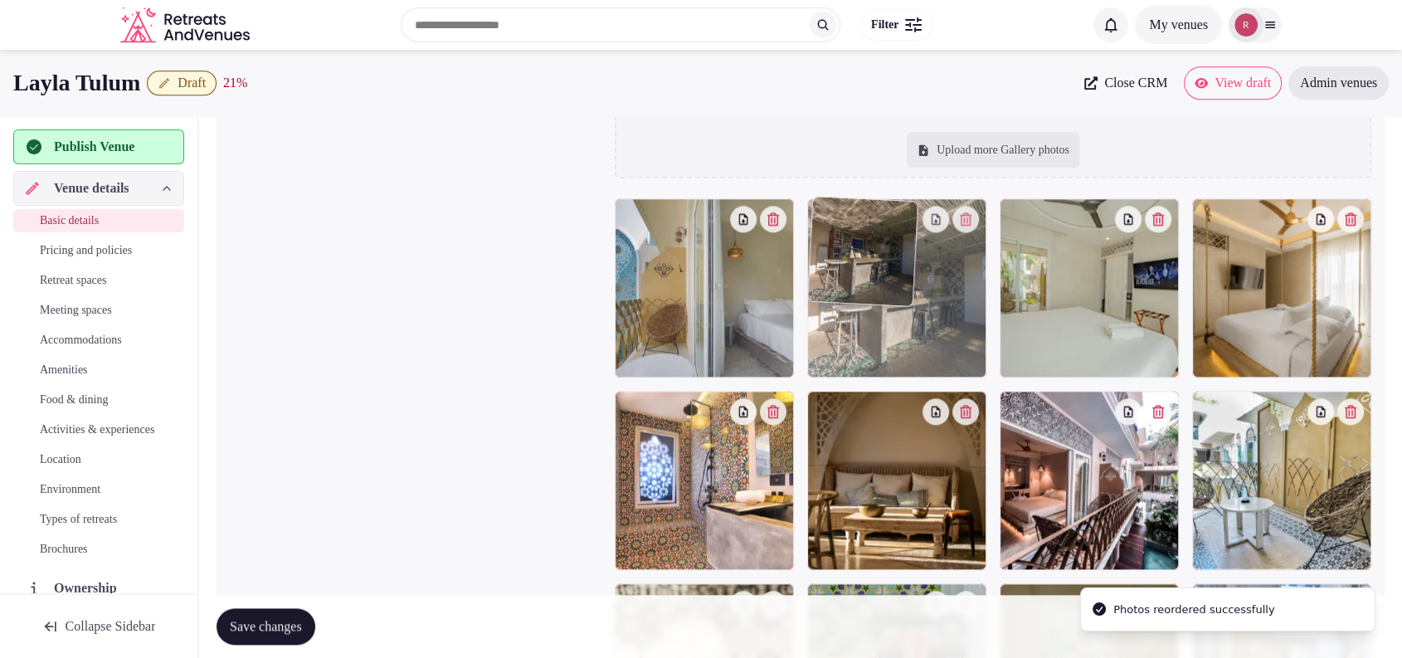
drag, startPoint x: 960, startPoint y: 483, endPoint x: 950, endPoint y: 347, distance: 135.5
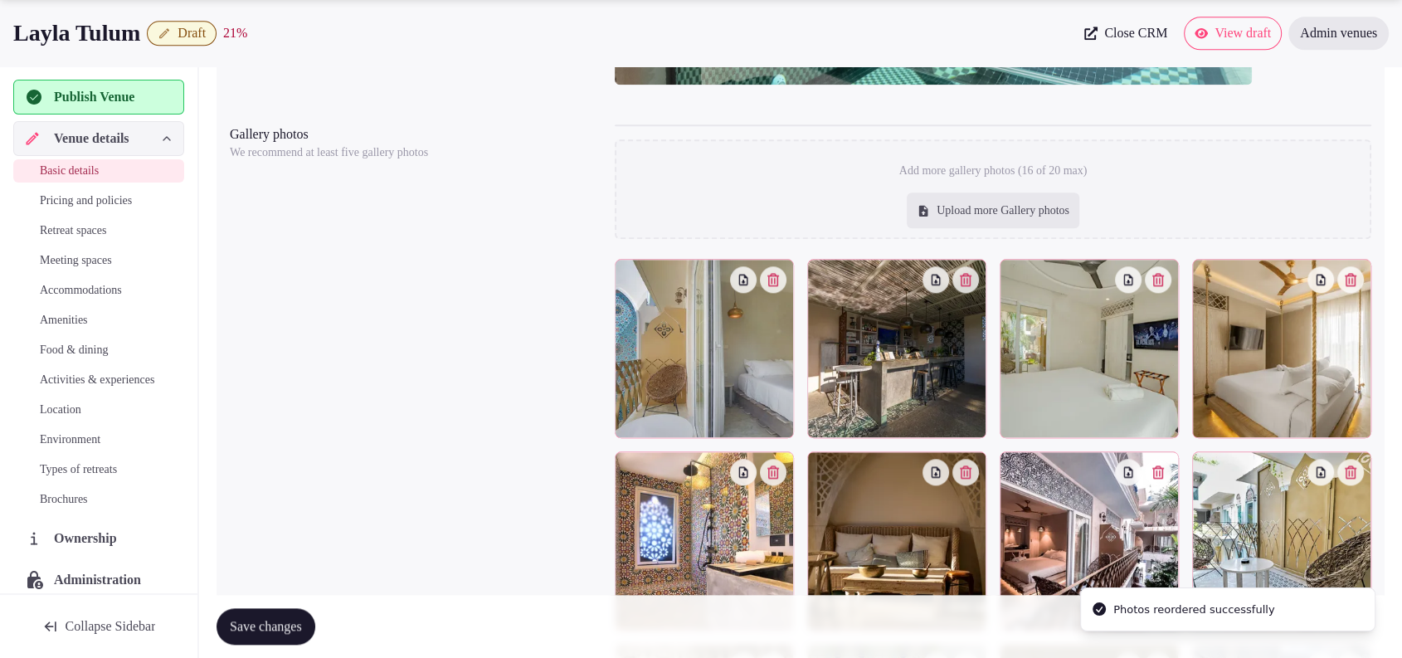
scroll to position [1752, 0]
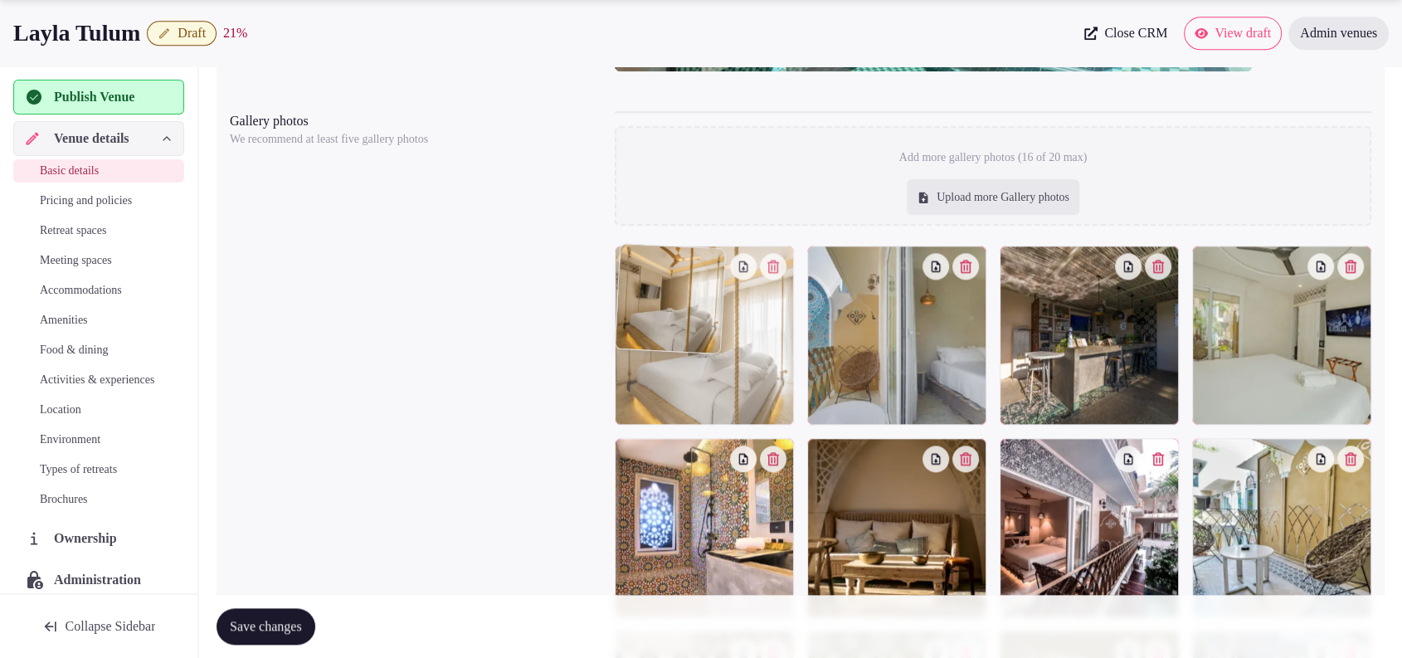
drag, startPoint x: 1240, startPoint y: 377, endPoint x: 756, endPoint y: 447, distance: 488.6
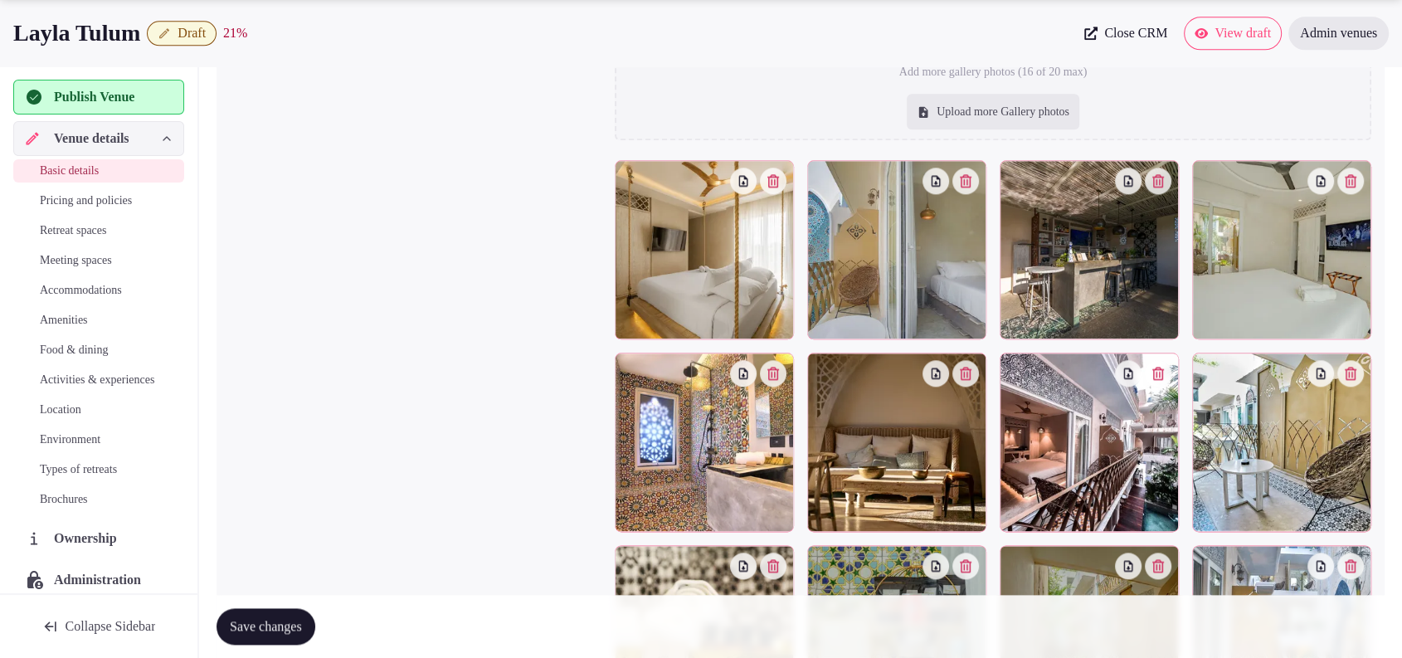
scroll to position [1844, 0]
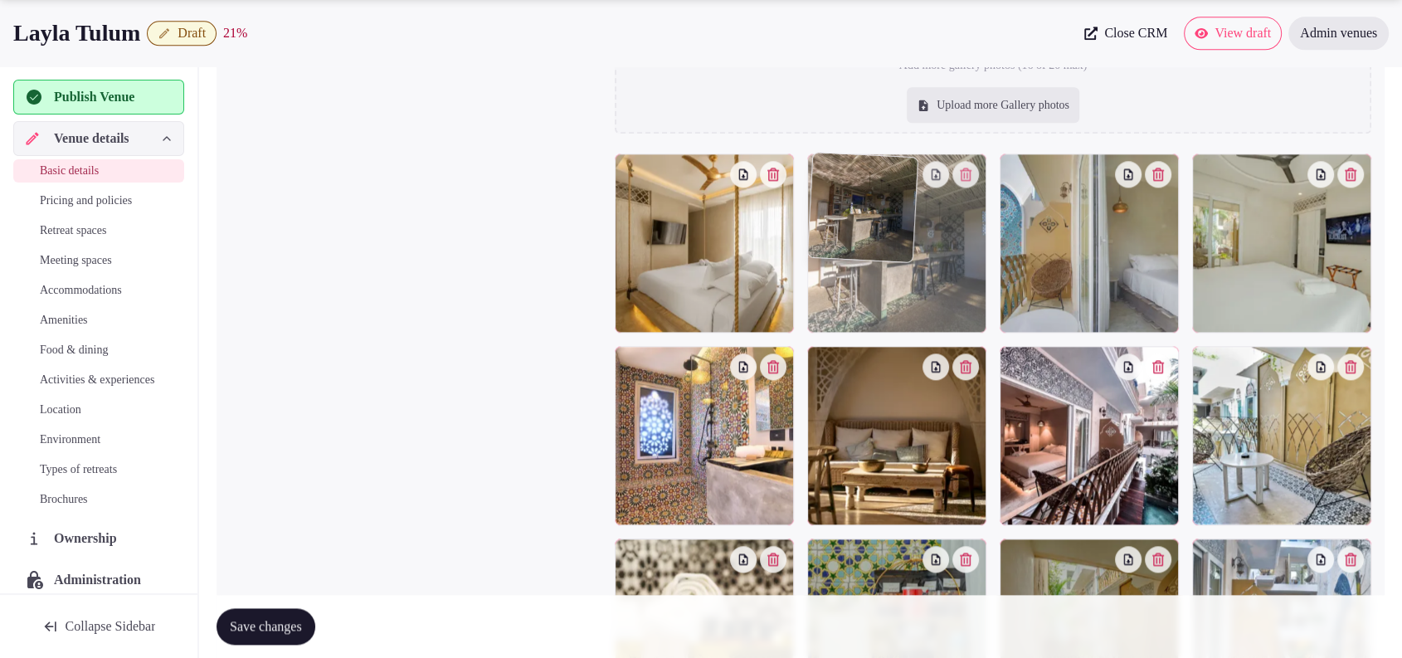
drag, startPoint x: 1102, startPoint y: 294, endPoint x: 976, endPoint y: 309, distance: 126.9
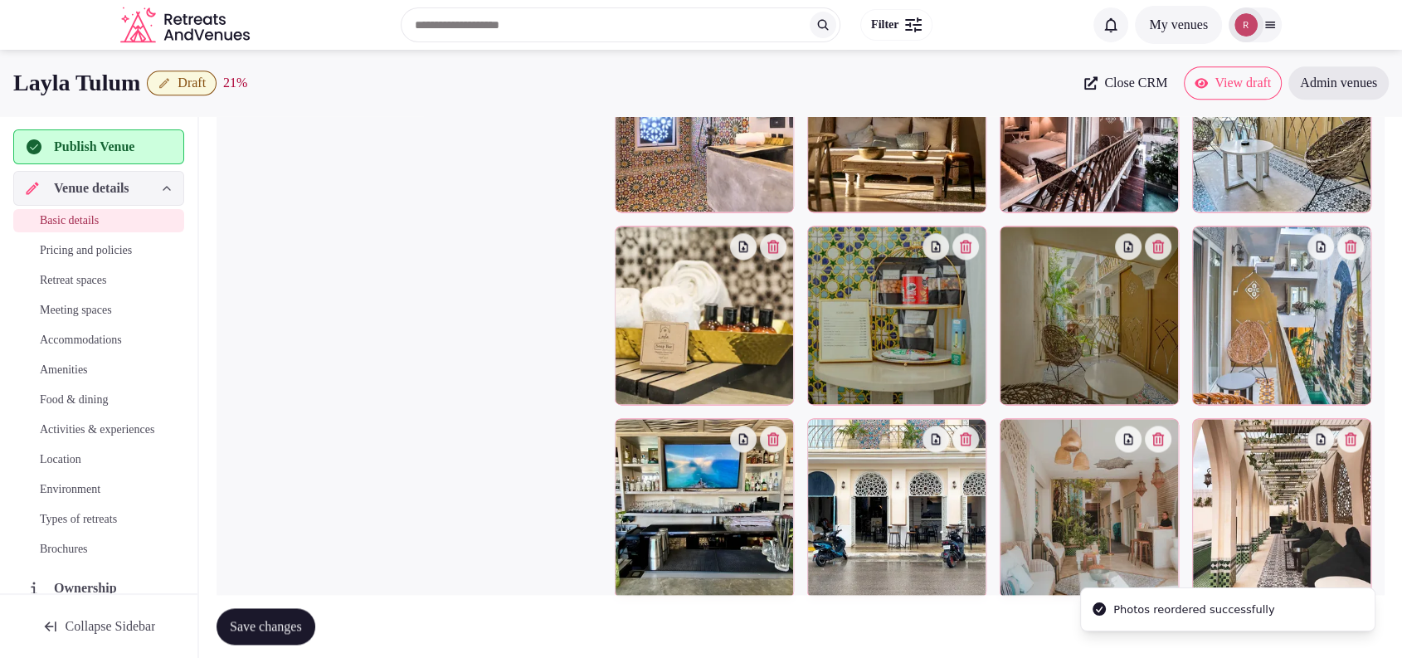
scroll to position [2150, 0]
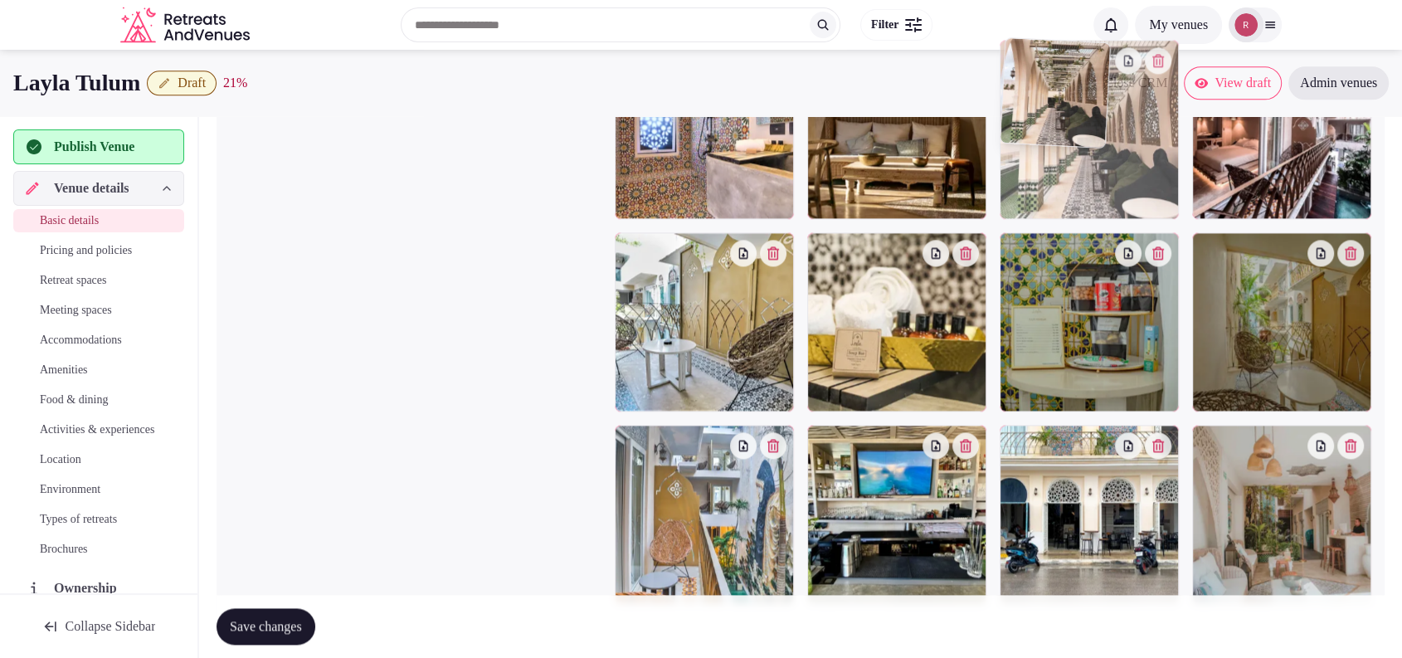
drag, startPoint x: 1329, startPoint y: 554, endPoint x: 1174, endPoint y: 264, distance: 329.1
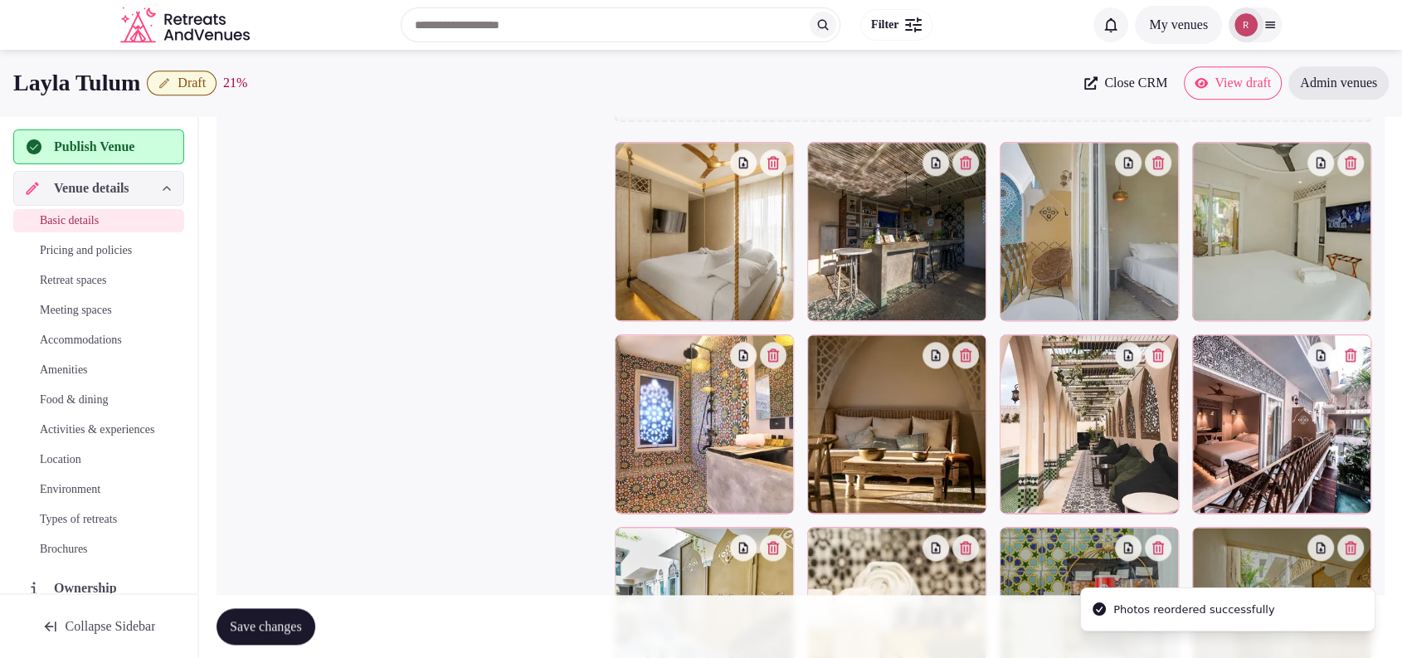
scroll to position [1790, 0]
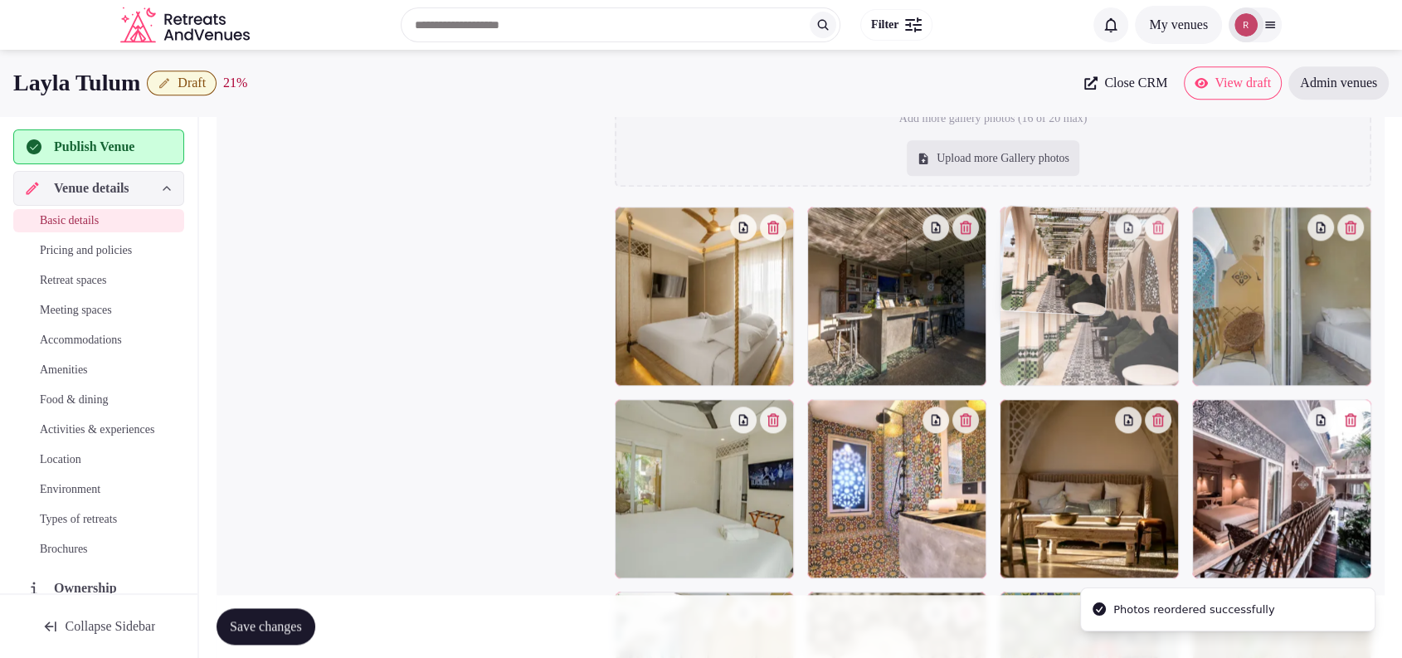
drag, startPoint x: 1129, startPoint y: 468, endPoint x: 1119, endPoint y: 350, distance: 118.2
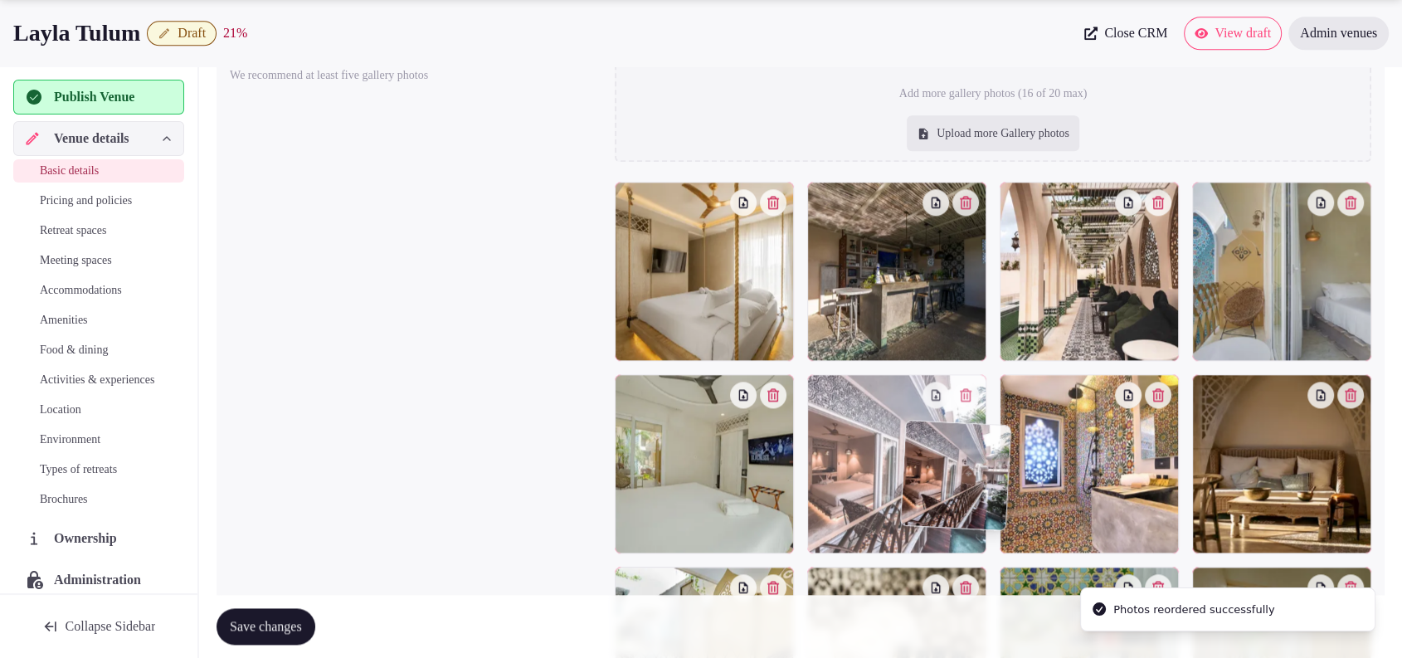
scroll to position [1826, 0]
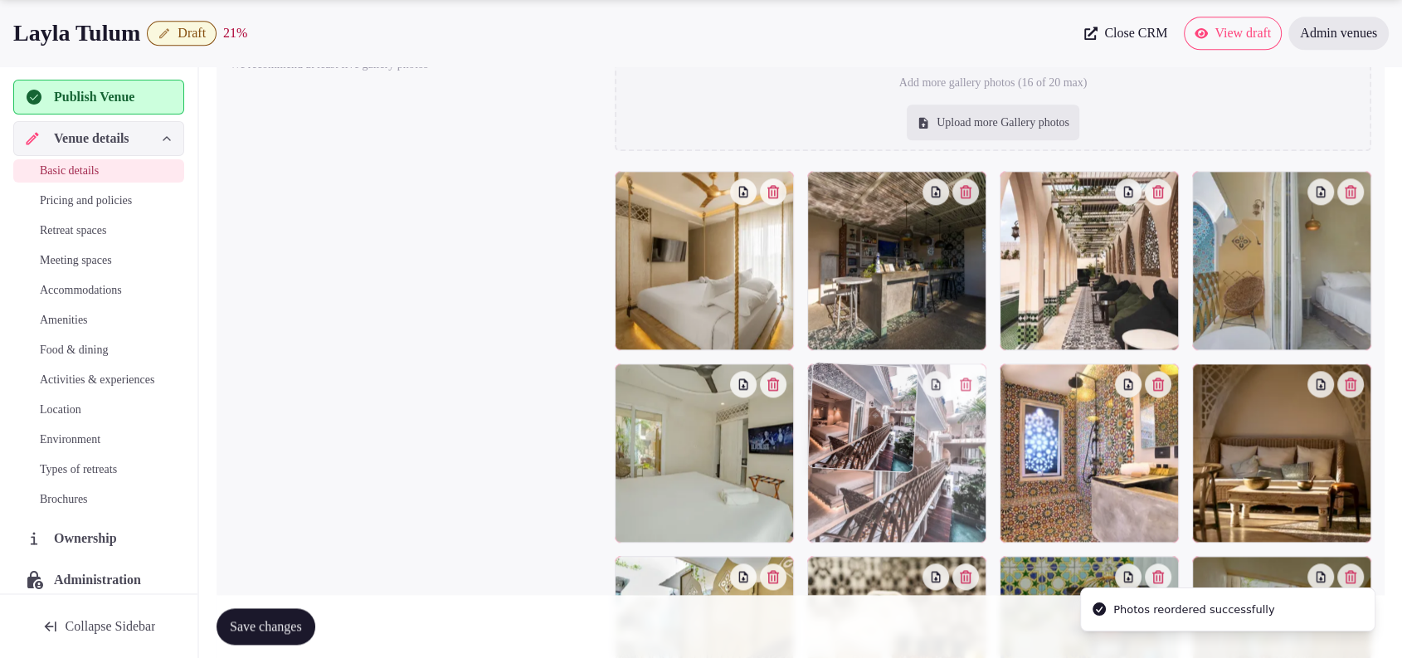
drag, startPoint x: 1289, startPoint y: 508, endPoint x: 967, endPoint y: 509, distance: 321.8
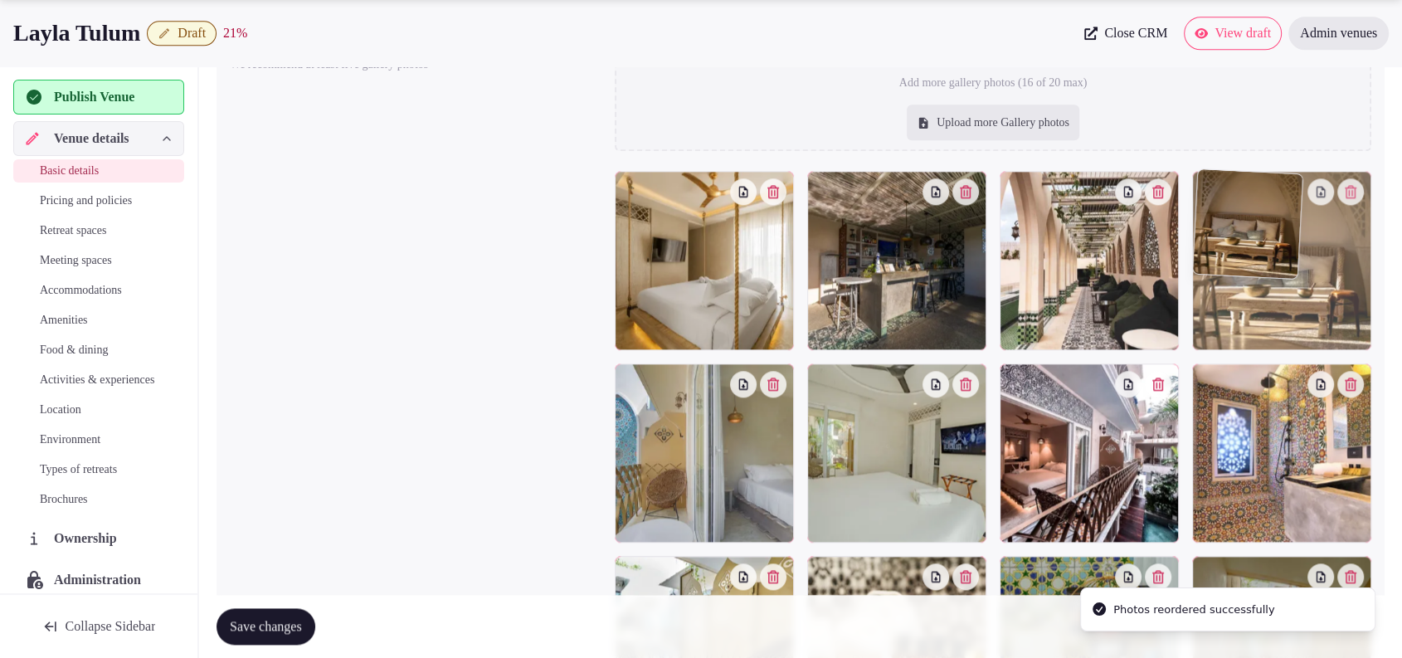
drag, startPoint x: 1307, startPoint y: 474, endPoint x: 1314, endPoint y: 347, distance: 127.1
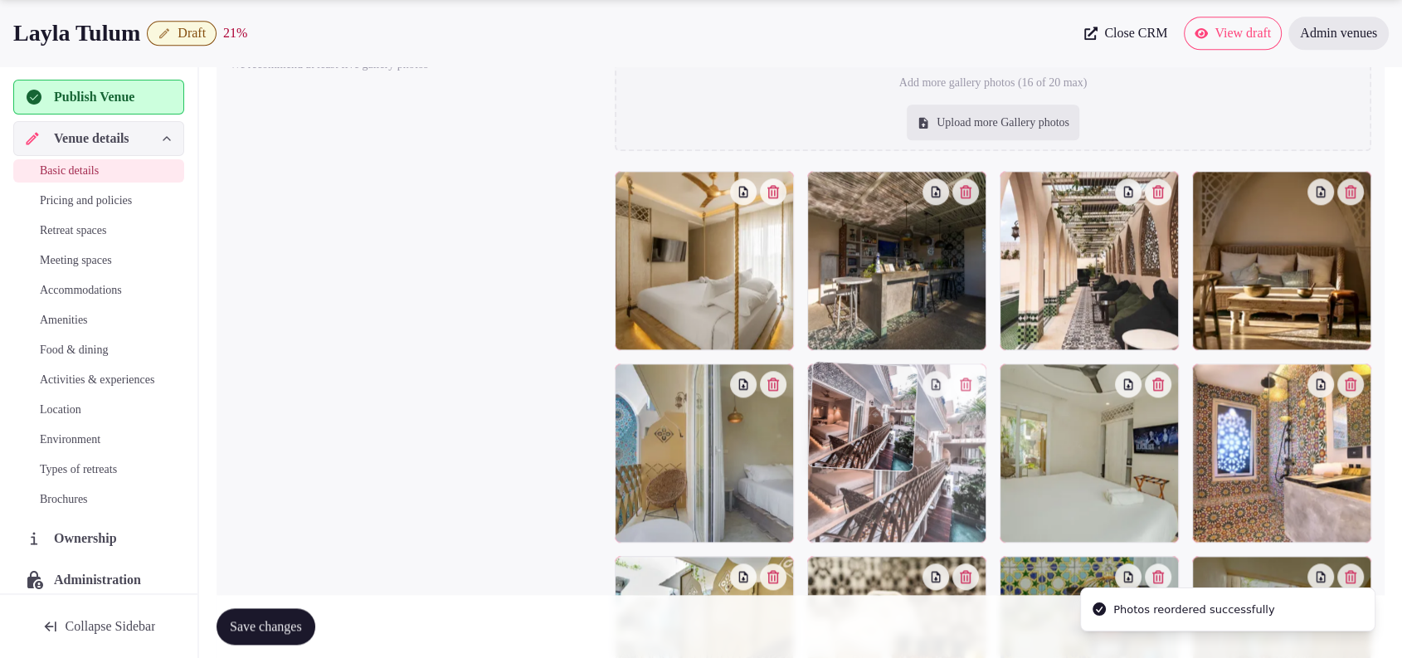
drag, startPoint x: 1096, startPoint y: 492, endPoint x: 1014, endPoint y: 495, distance: 81.3
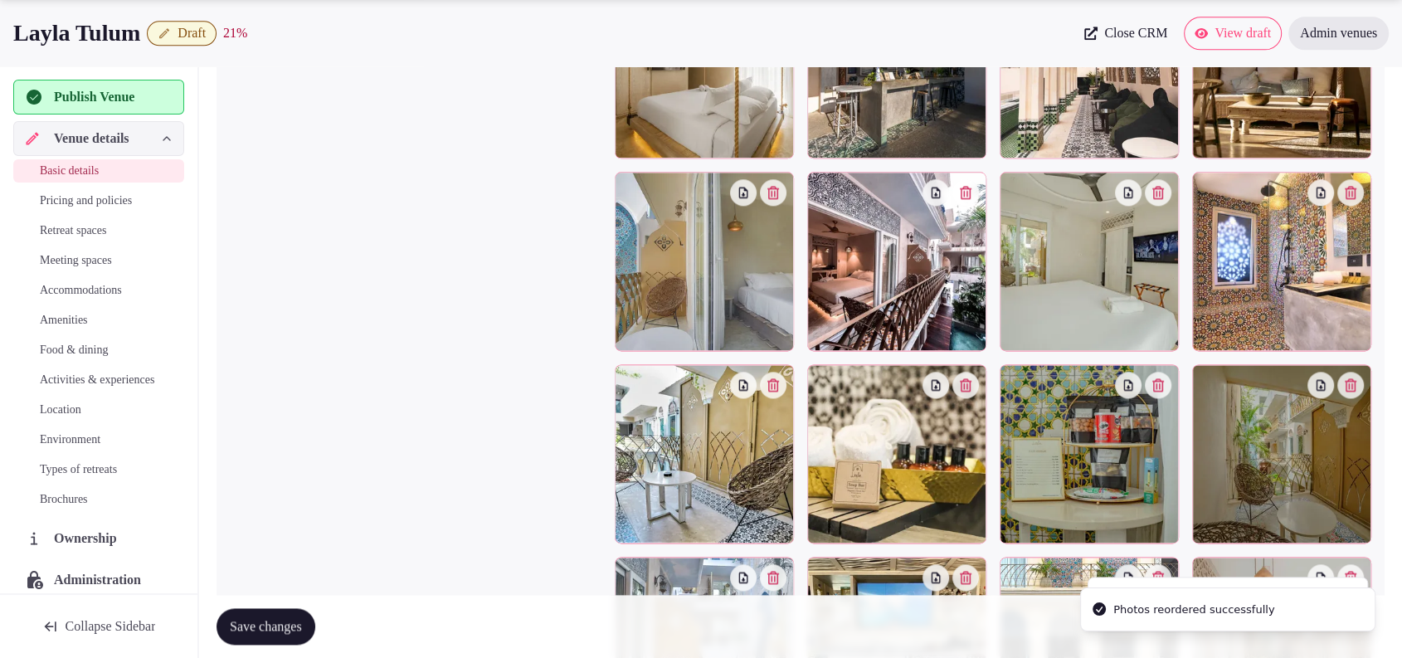
scroll to position [2024, 0]
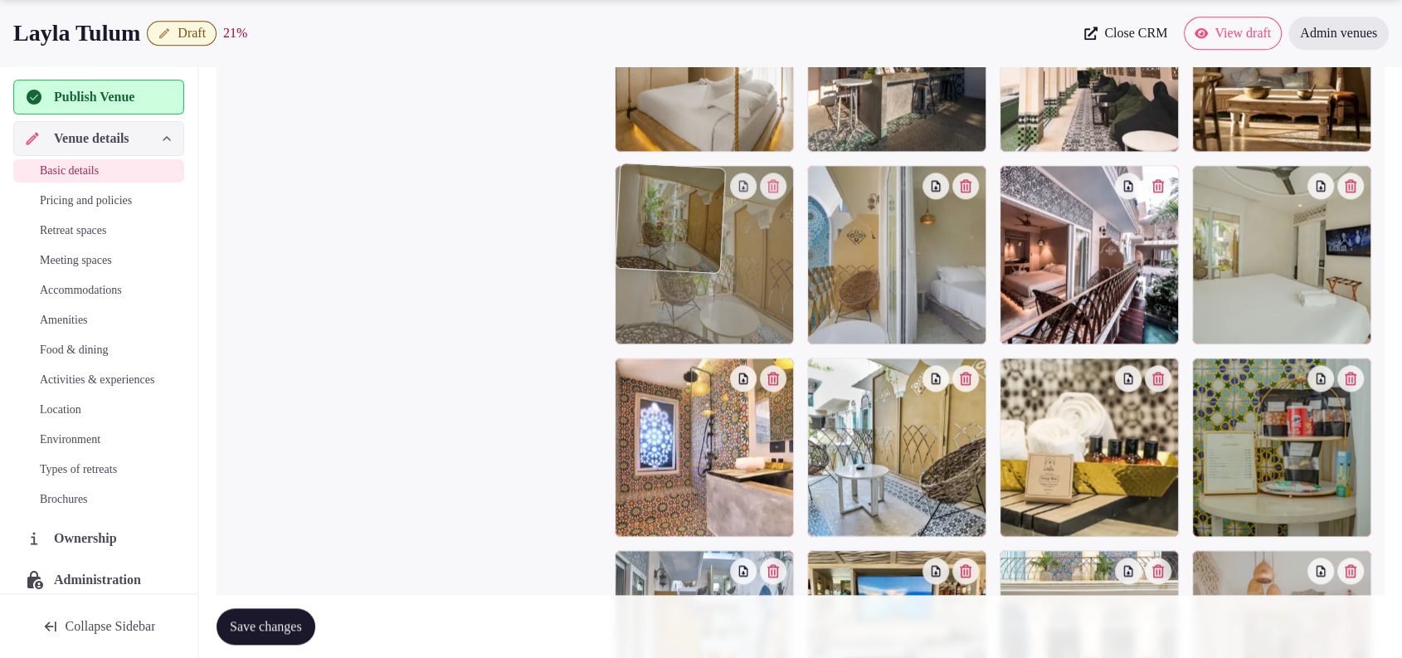
drag, startPoint x: 1320, startPoint y: 445, endPoint x: 753, endPoint y: 304, distance: 584.3
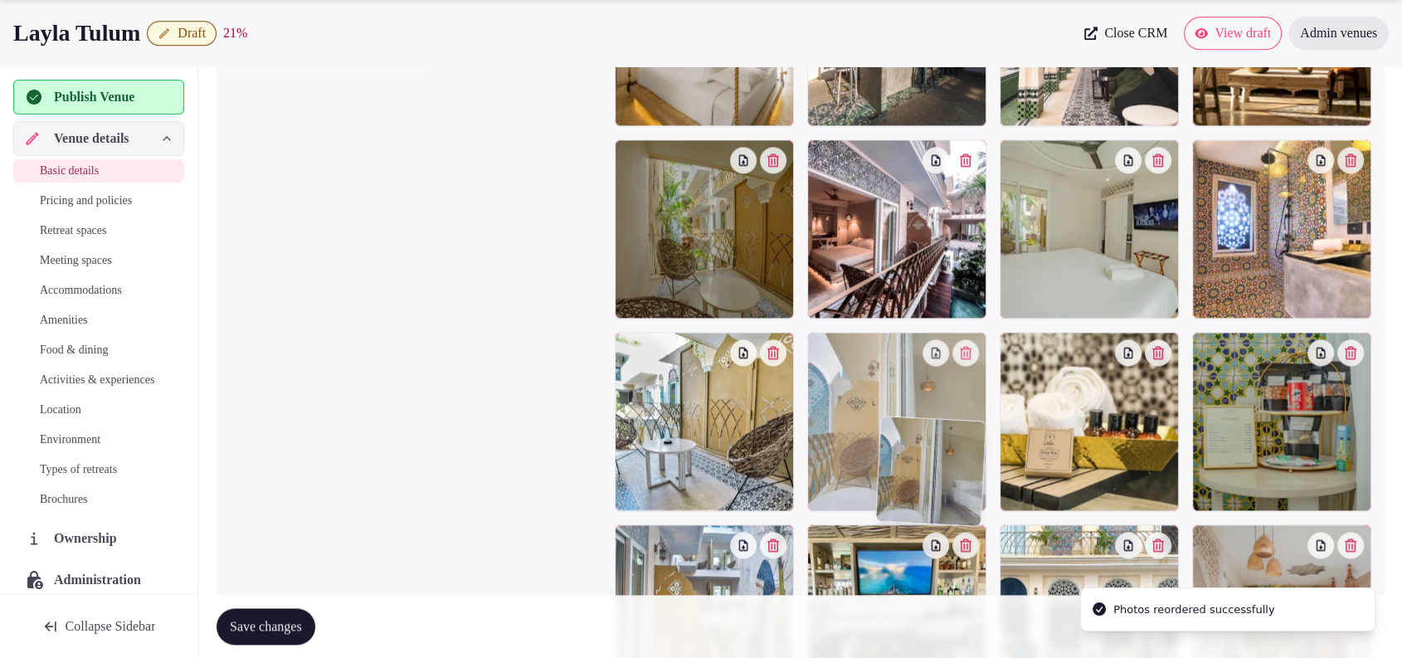
scroll to position [2116, 0]
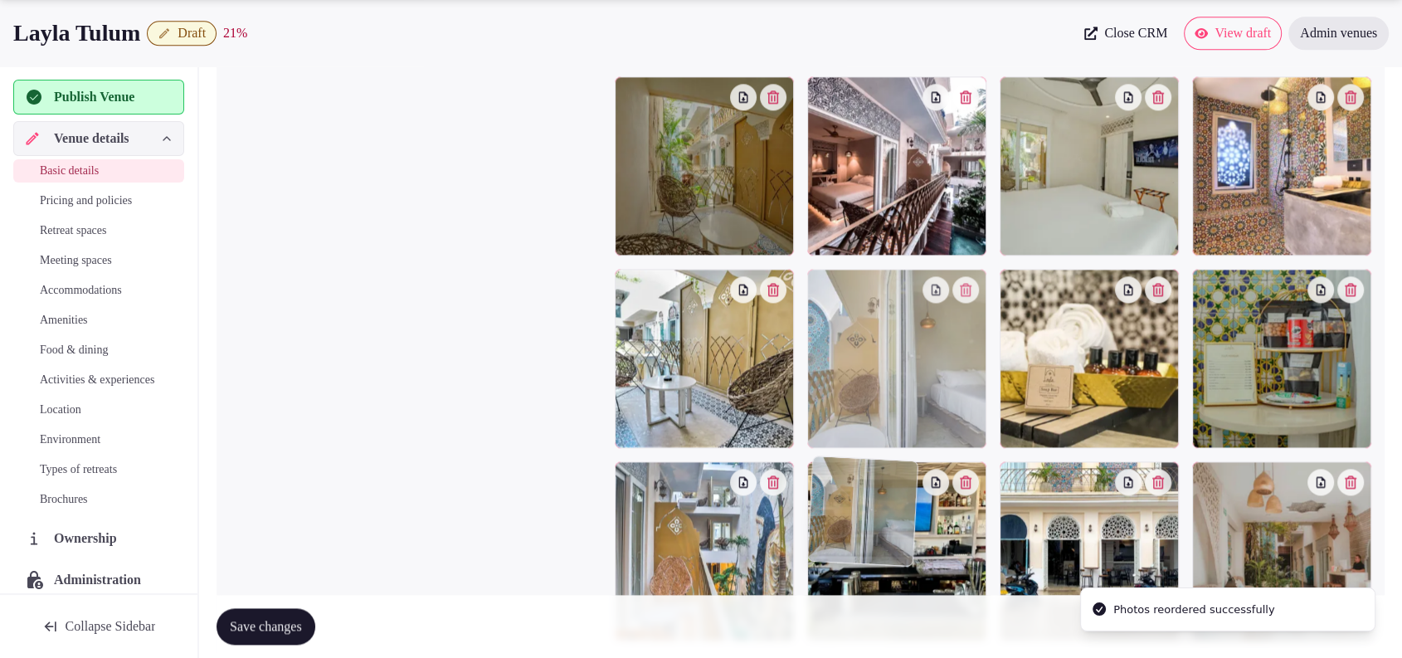
drag, startPoint x: 900, startPoint y: 304, endPoint x: 970, endPoint y: 559, distance: 265.0
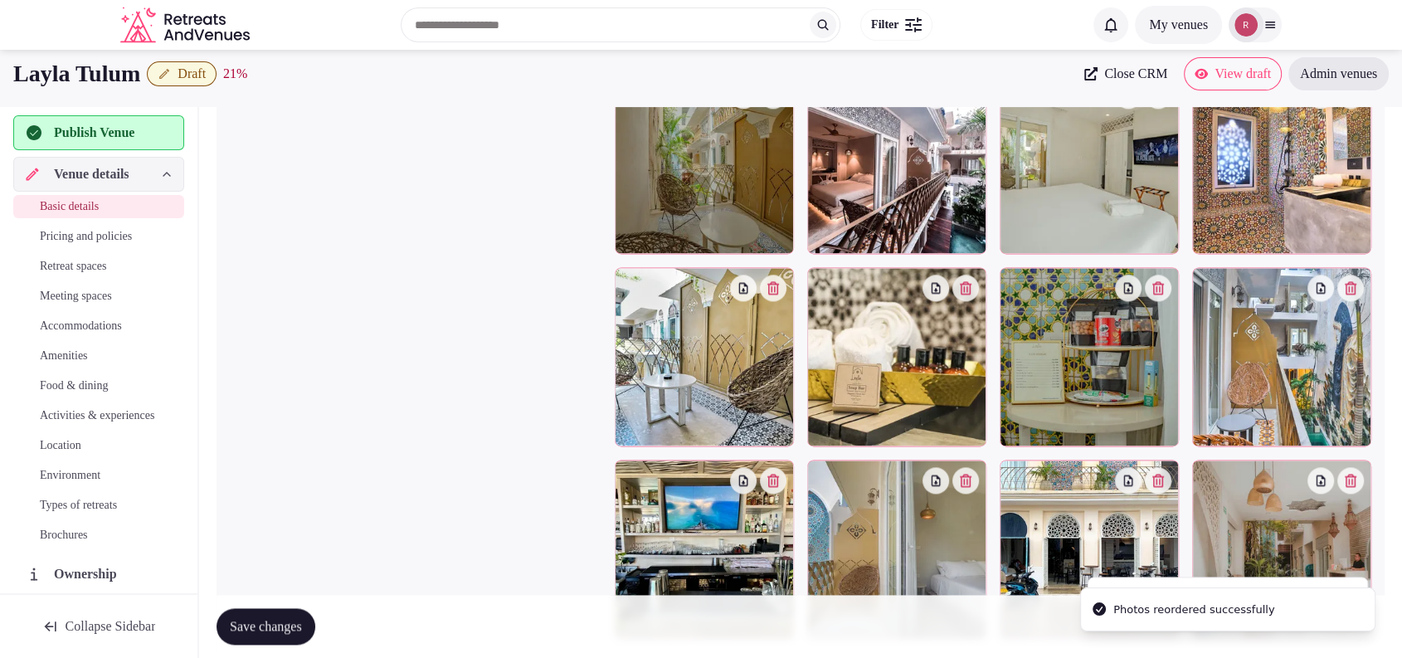
scroll to position [2097, 0]
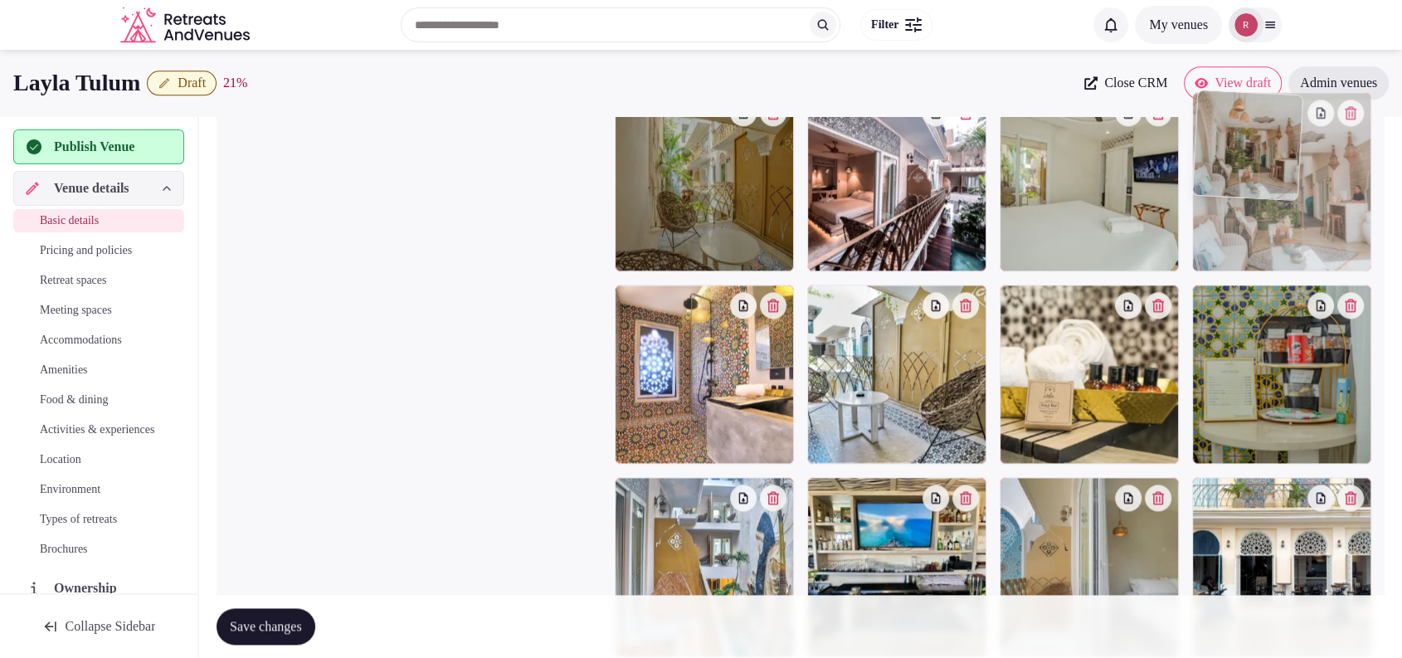
drag, startPoint x: 1309, startPoint y: 554, endPoint x: 1280, endPoint y: 259, distance: 296.7
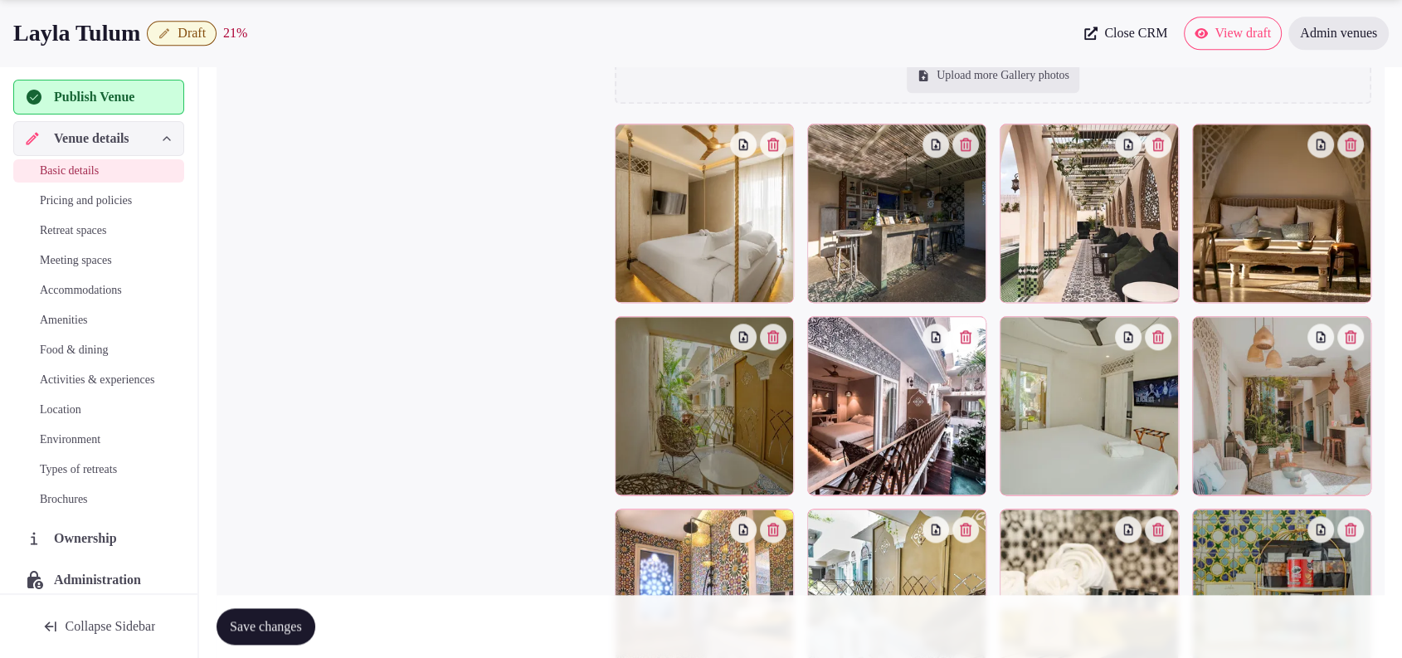
scroll to position [1891, 0]
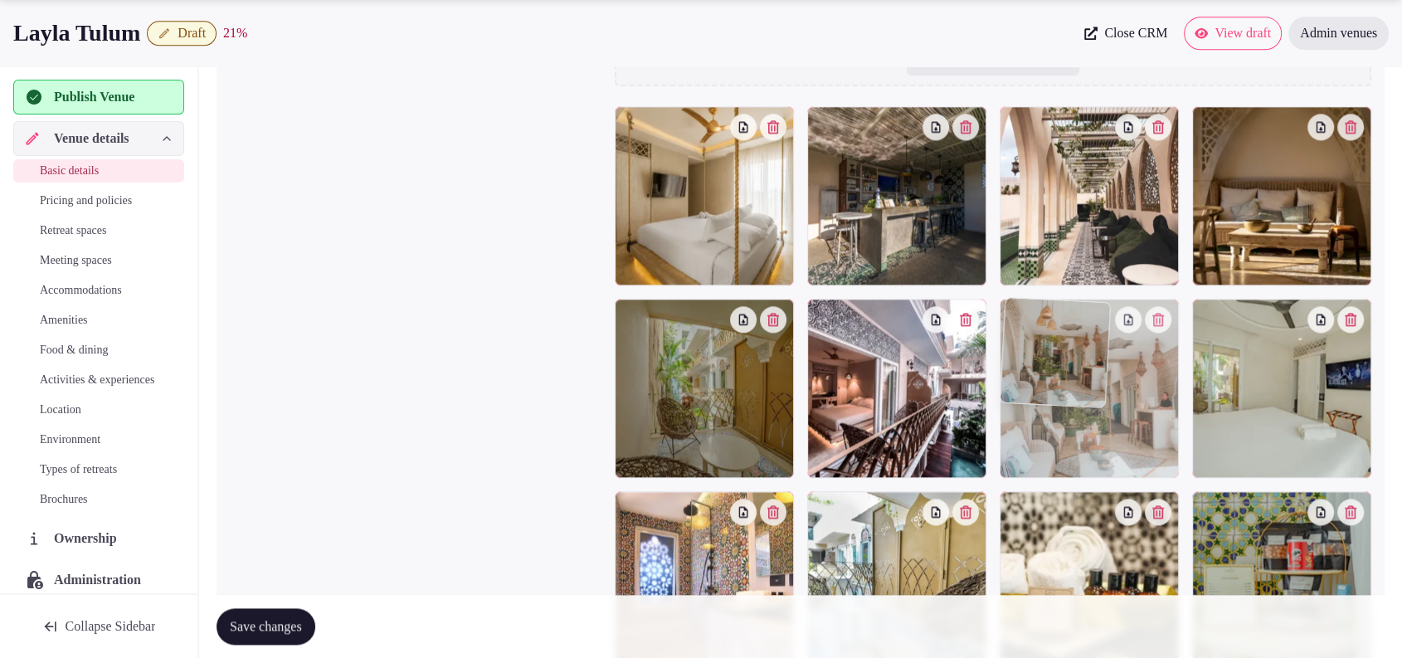
drag, startPoint x: 1333, startPoint y: 445, endPoint x: 1194, endPoint y: 464, distance: 139.8
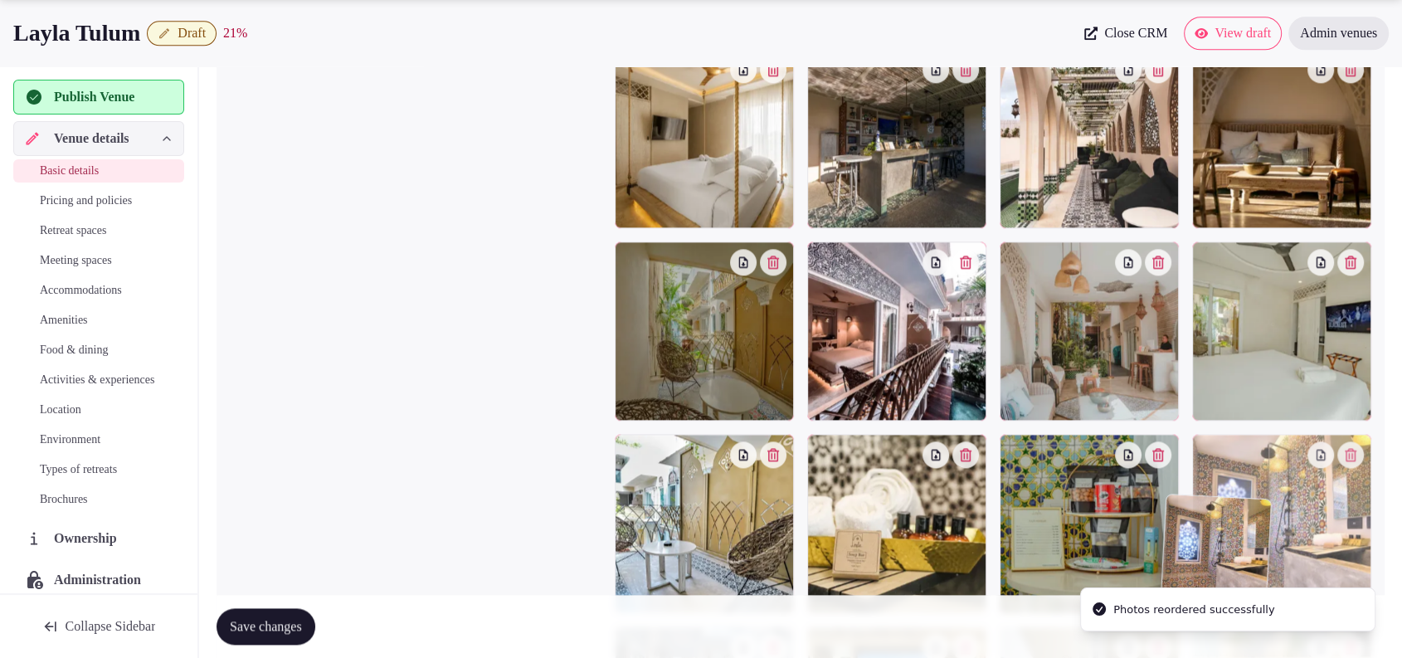
scroll to position [1958, 0]
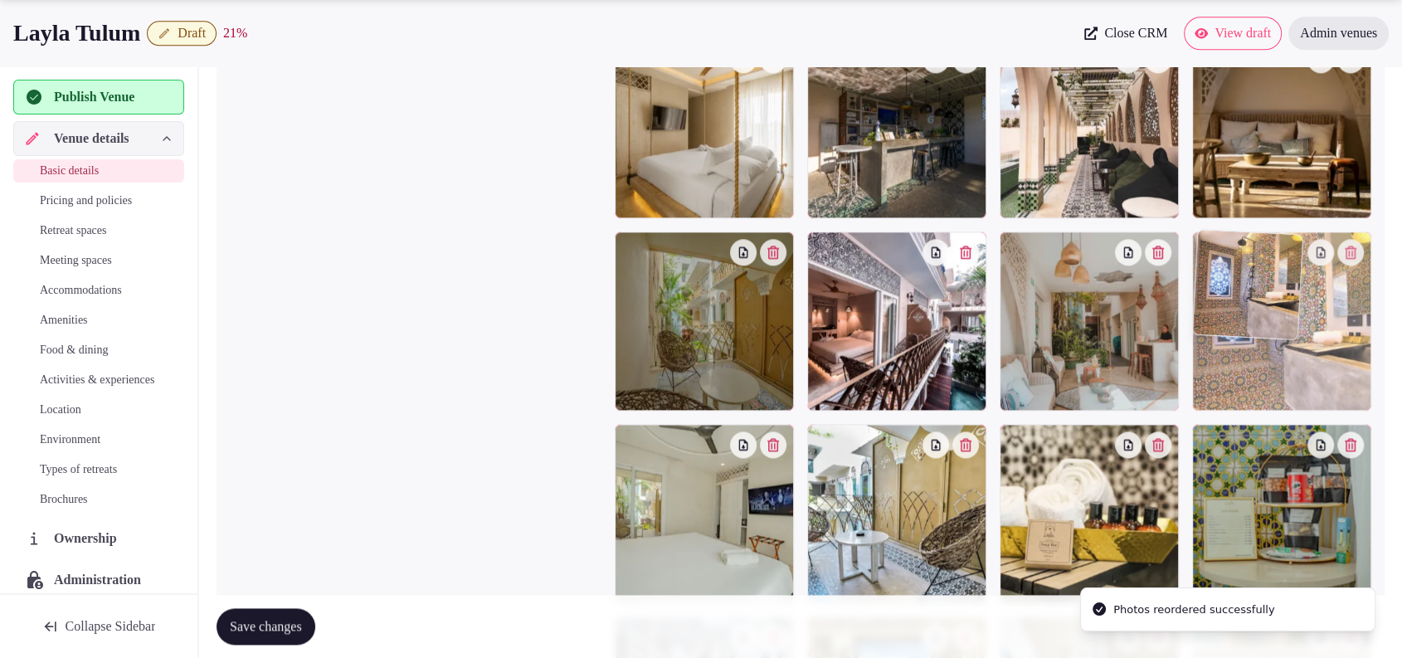
drag, startPoint x: 735, startPoint y: 554, endPoint x: 1377, endPoint y: 369, distance: 668.8
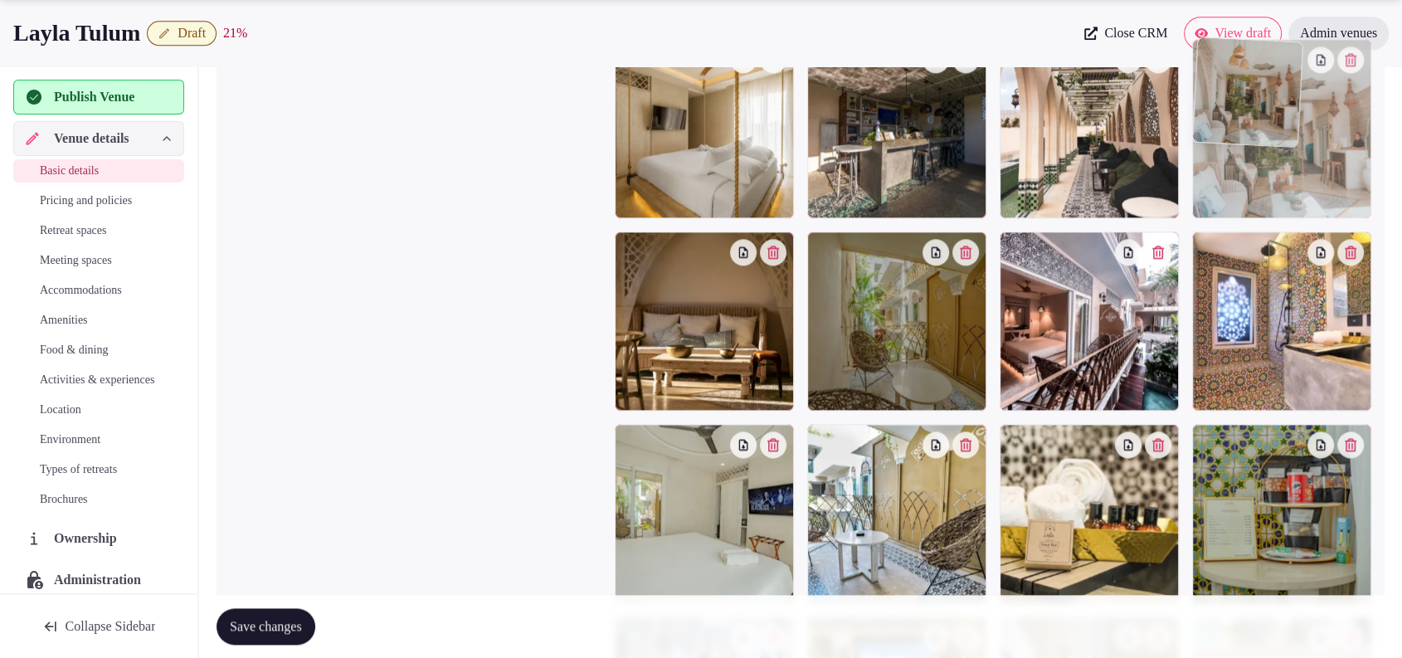
drag, startPoint x: 1109, startPoint y: 312, endPoint x: 1272, endPoint y: 198, distance: 199.0
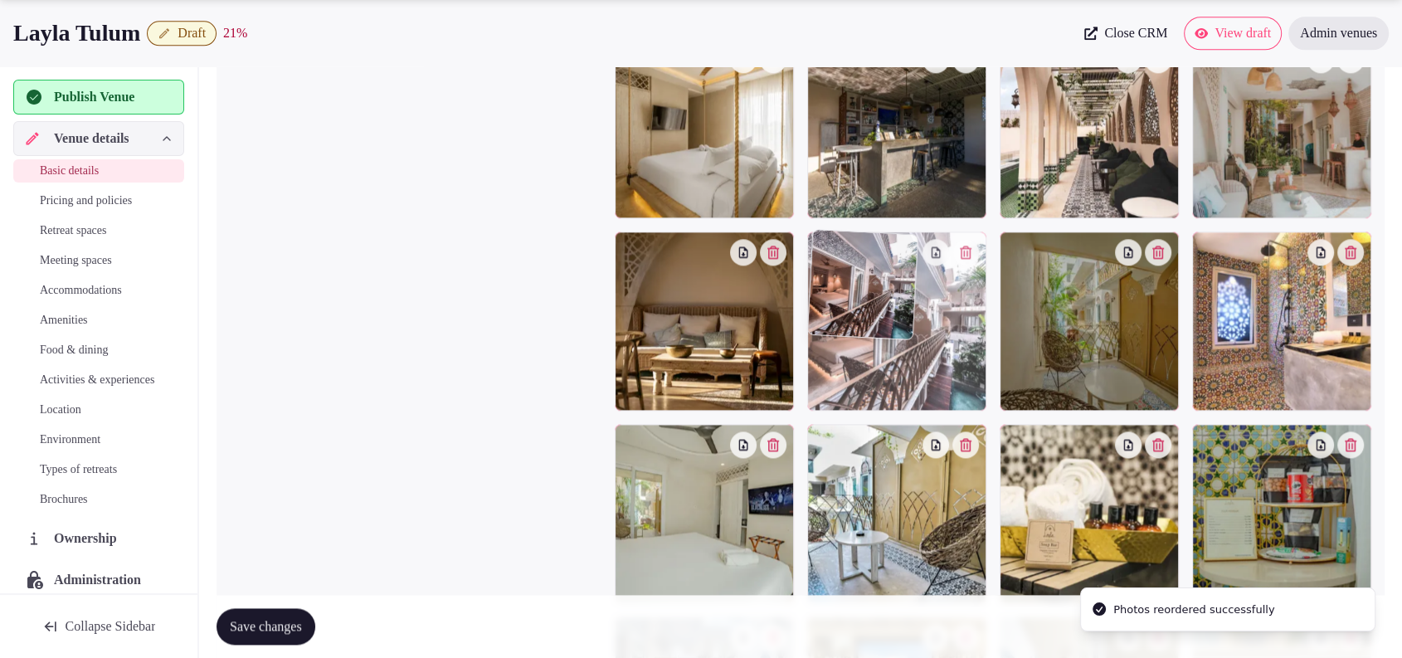
drag, startPoint x: 1062, startPoint y: 351, endPoint x: 955, endPoint y: 381, distance: 110.3
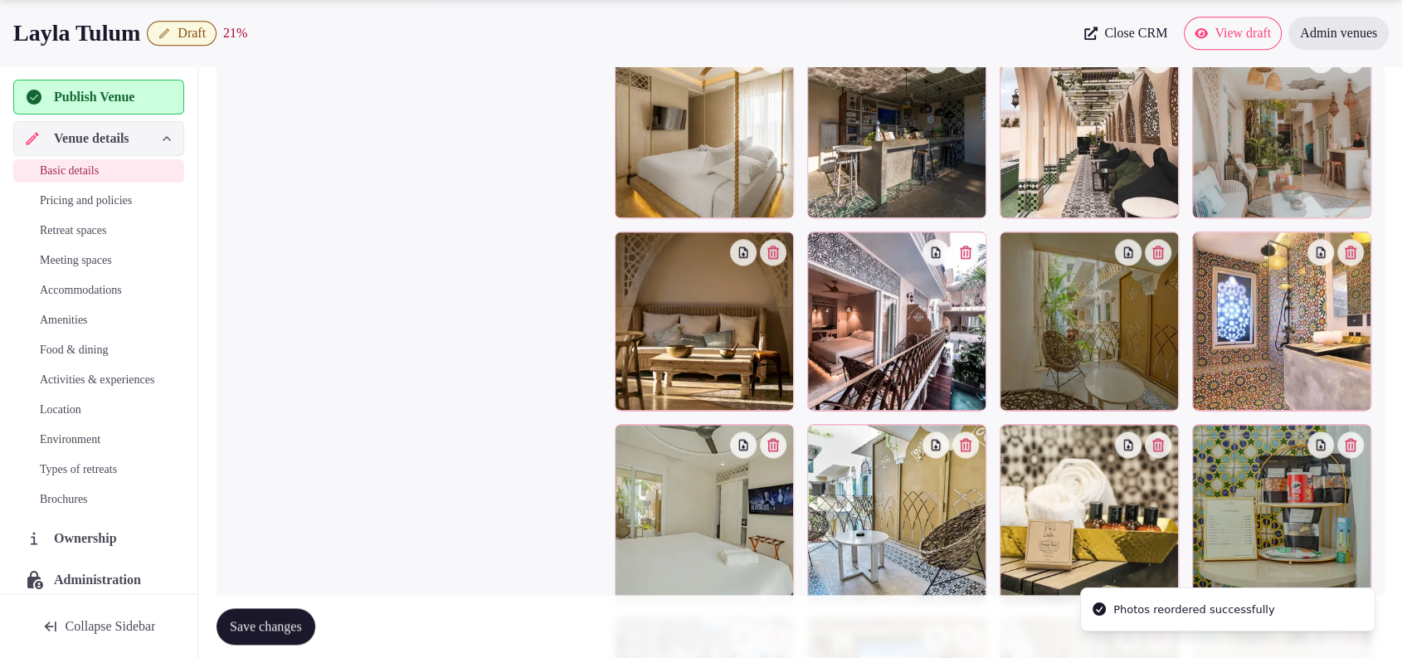
scroll to position [2216, 0]
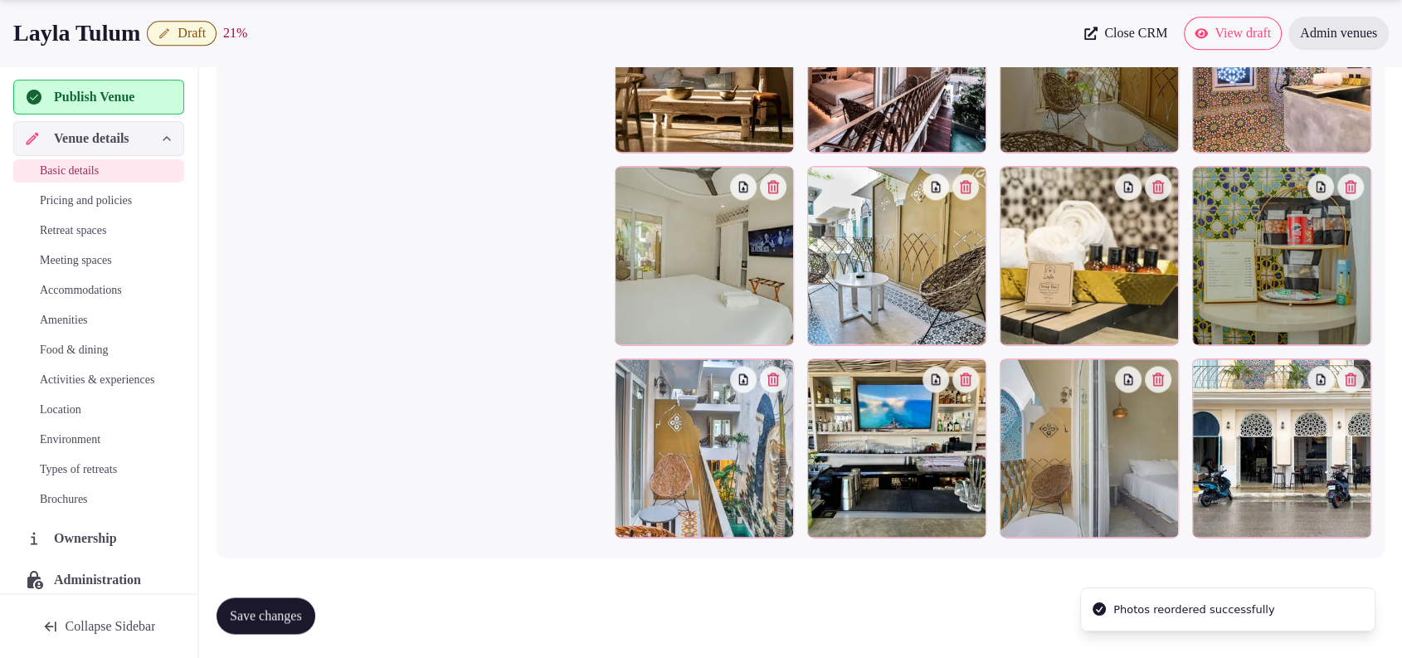
click at [264, 617] on span "Save changes" at bounding box center [266, 615] width 72 height 17
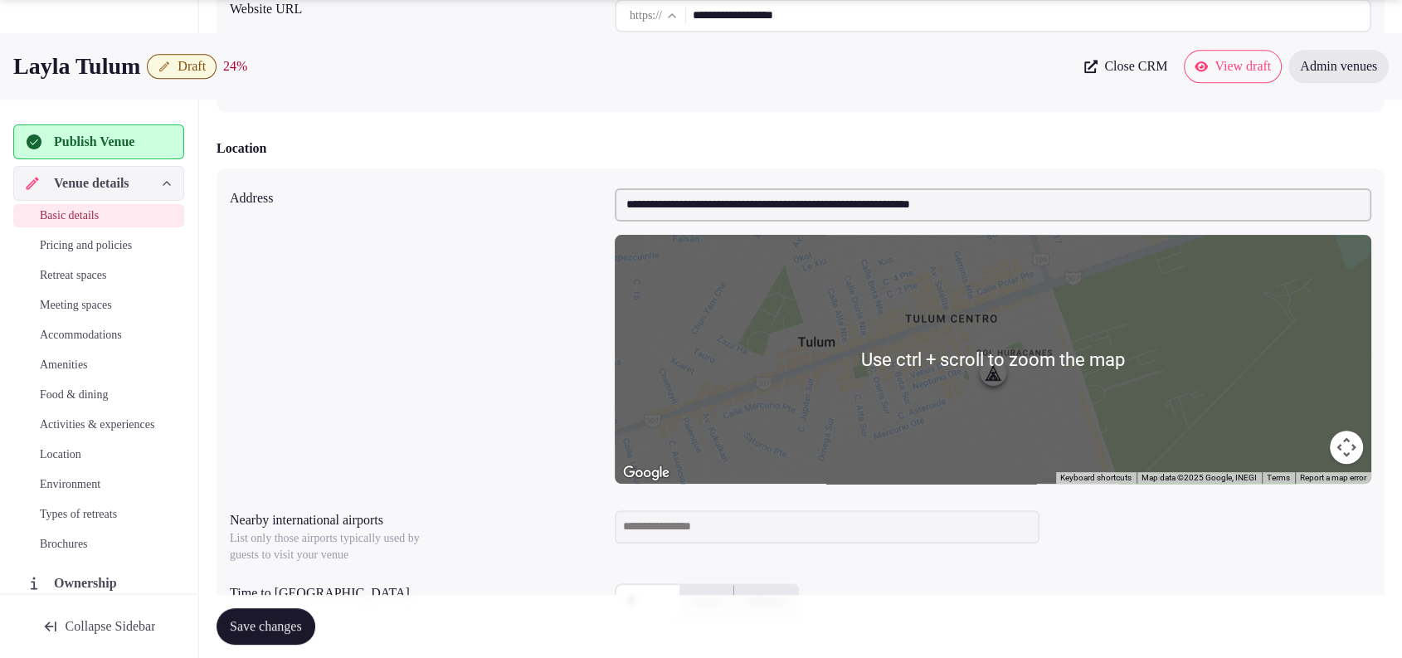
scroll to position [1066, 0]
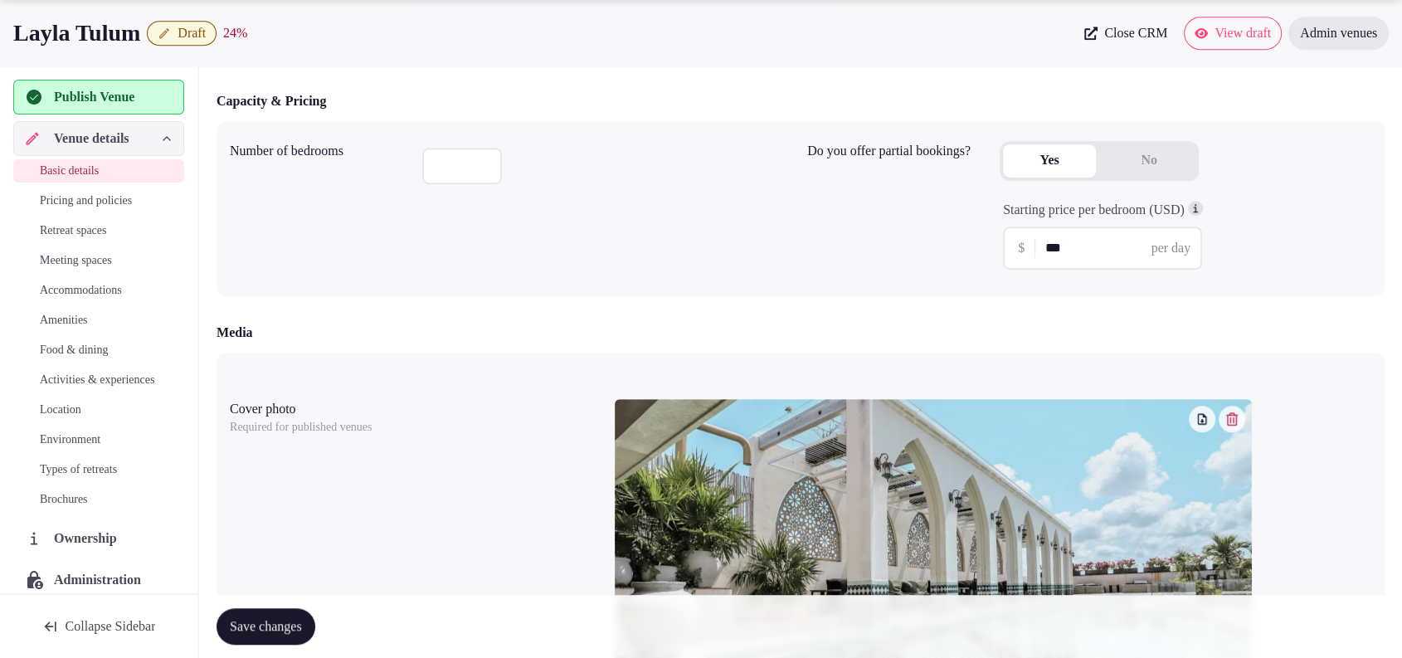
click at [87, 227] on span "Retreat spaces" at bounding box center [73, 230] width 66 height 17
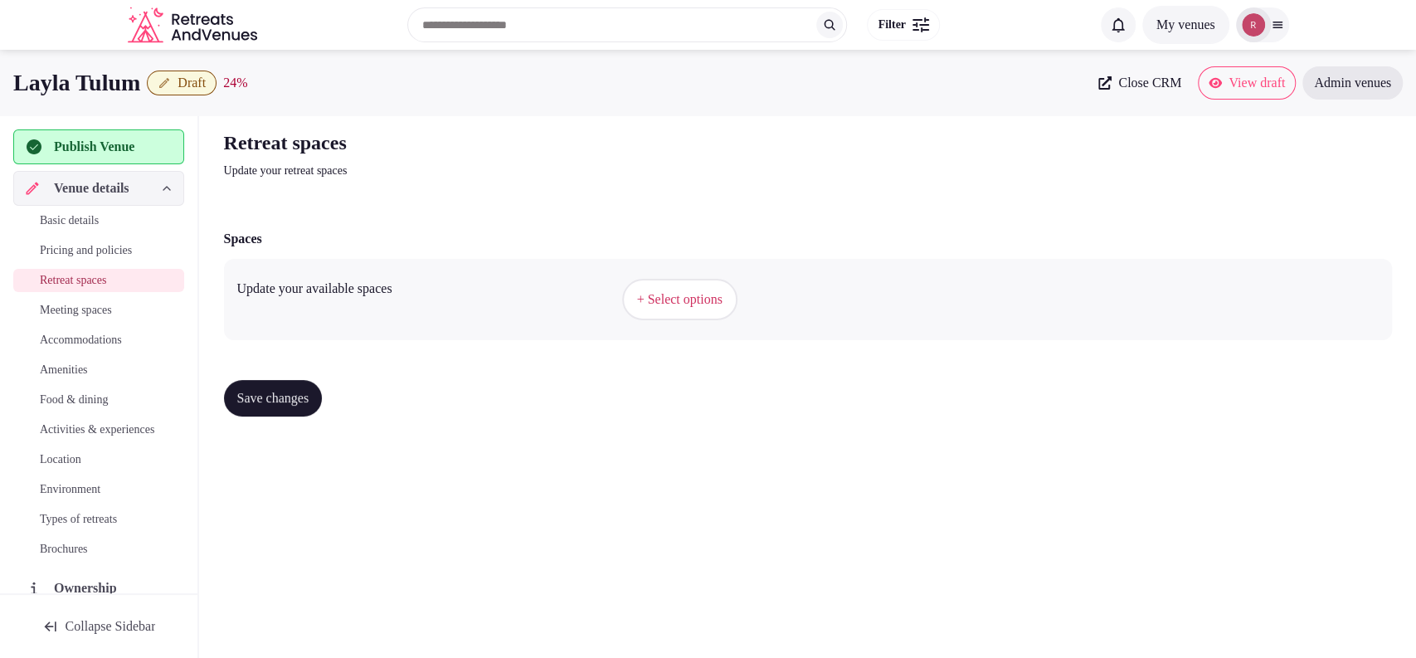
click at [677, 304] on span "+ Select options" at bounding box center [679, 299] width 85 height 18
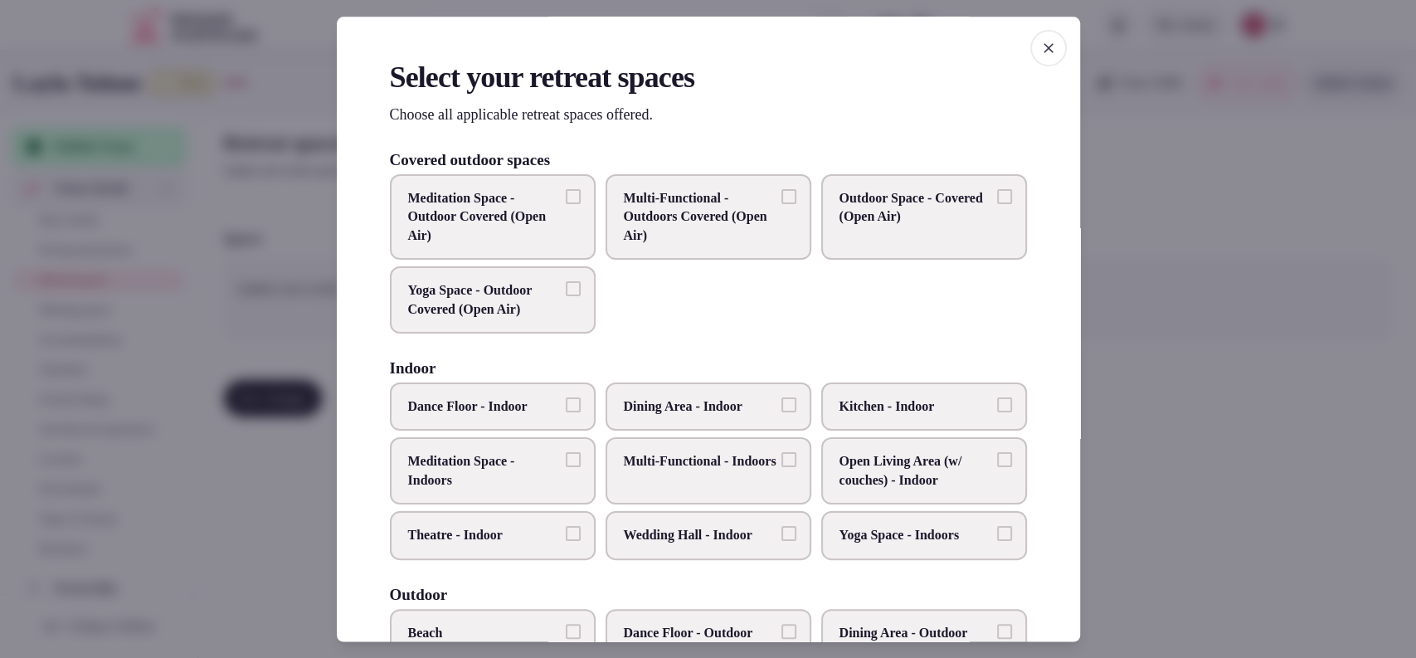
click at [538, 318] on label "Yoga Space - Outdoor Covered (Open Air)" at bounding box center [493, 300] width 206 height 67
click at [566, 297] on button "Yoga Space - Outdoor Covered (Open Air)" at bounding box center [573, 289] width 15 height 15
click at [738, 230] on span "Multi-Functional - Outdoors Covered (Open Air)" at bounding box center [700, 217] width 153 height 56
click at [781, 204] on button "Multi-Functional - Outdoors Covered (Open Air)" at bounding box center [788, 196] width 15 height 15
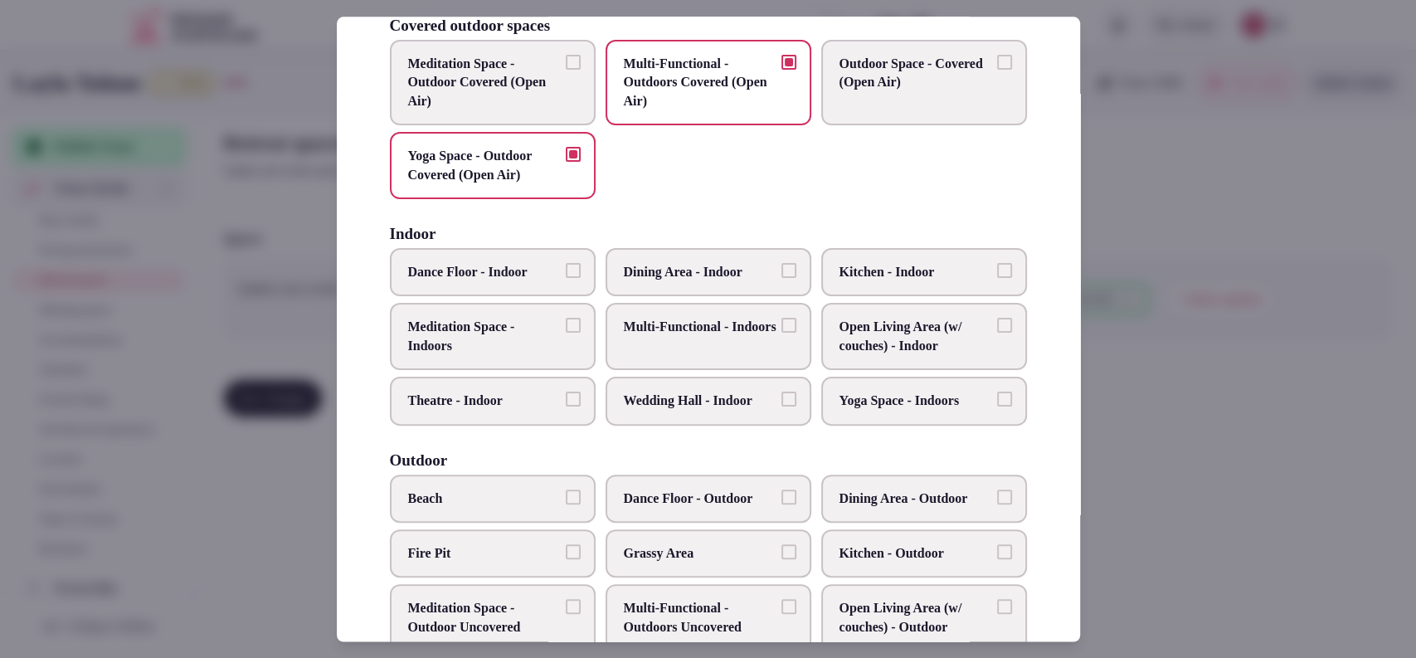
scroll to position [141, 0]
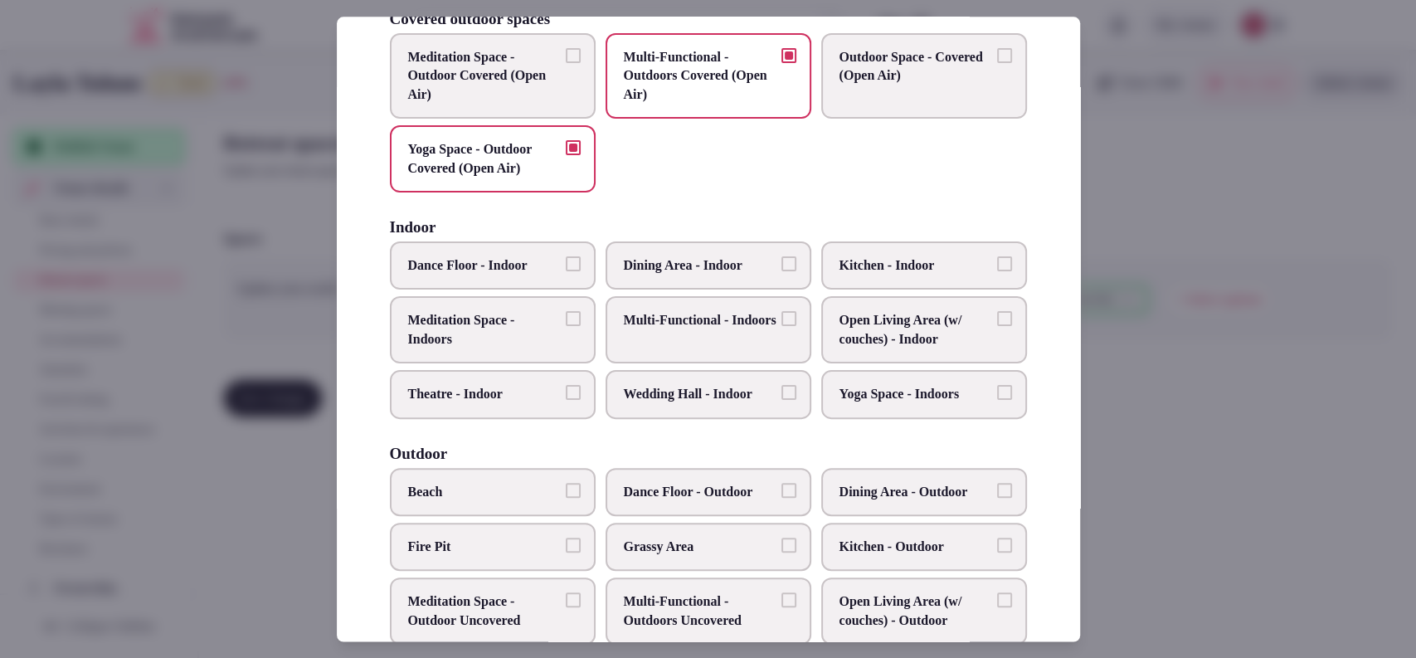
click at [948, 294] on div "Dance Floor - Indoor Dining Area - Indoor Kitchen - Indoor Meditation Space - I…" at bounding box center [708, 329] width 637 height 177
click at [936, 312] on span "Open Living Area (w/ couches) - Indoor" at bounding box center [915, 330] width 153 height 37
click at [997, 312] on button "Open Living Area (w/ couches) - Indoor" at bounding box center [1004, 319] width 15 height 15
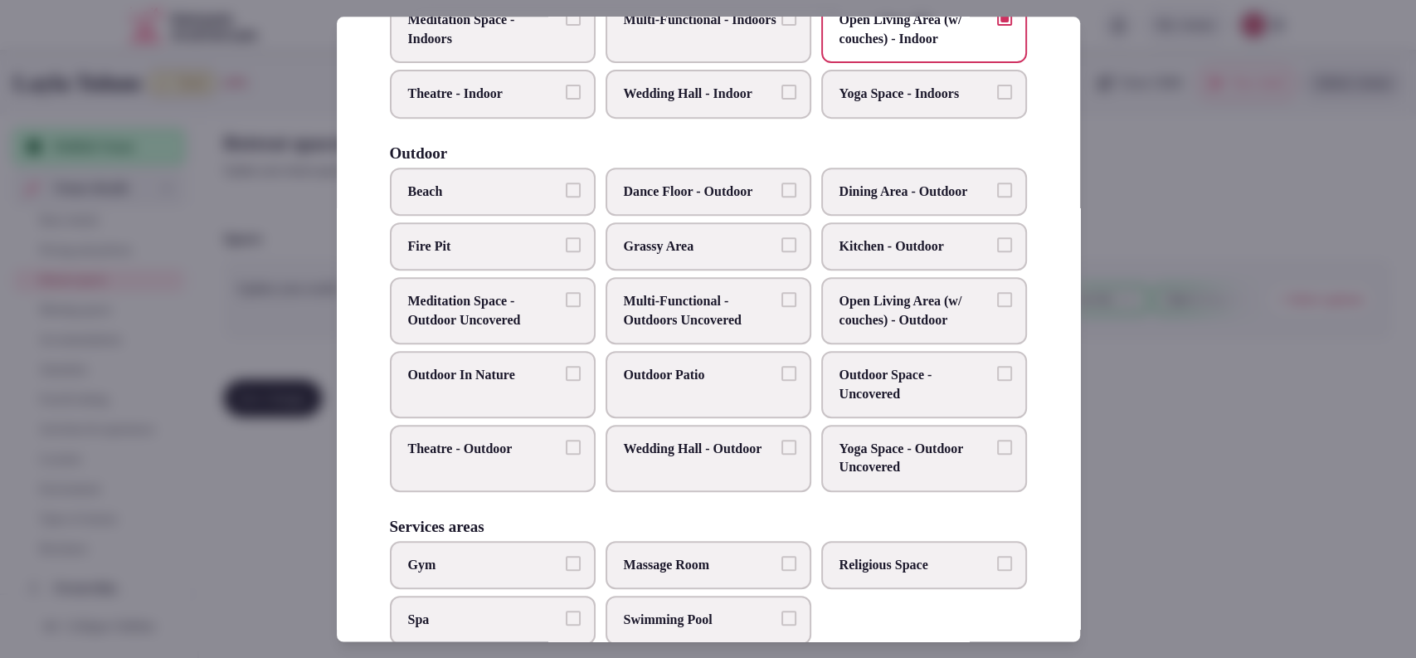
scroll to position [446, 0]
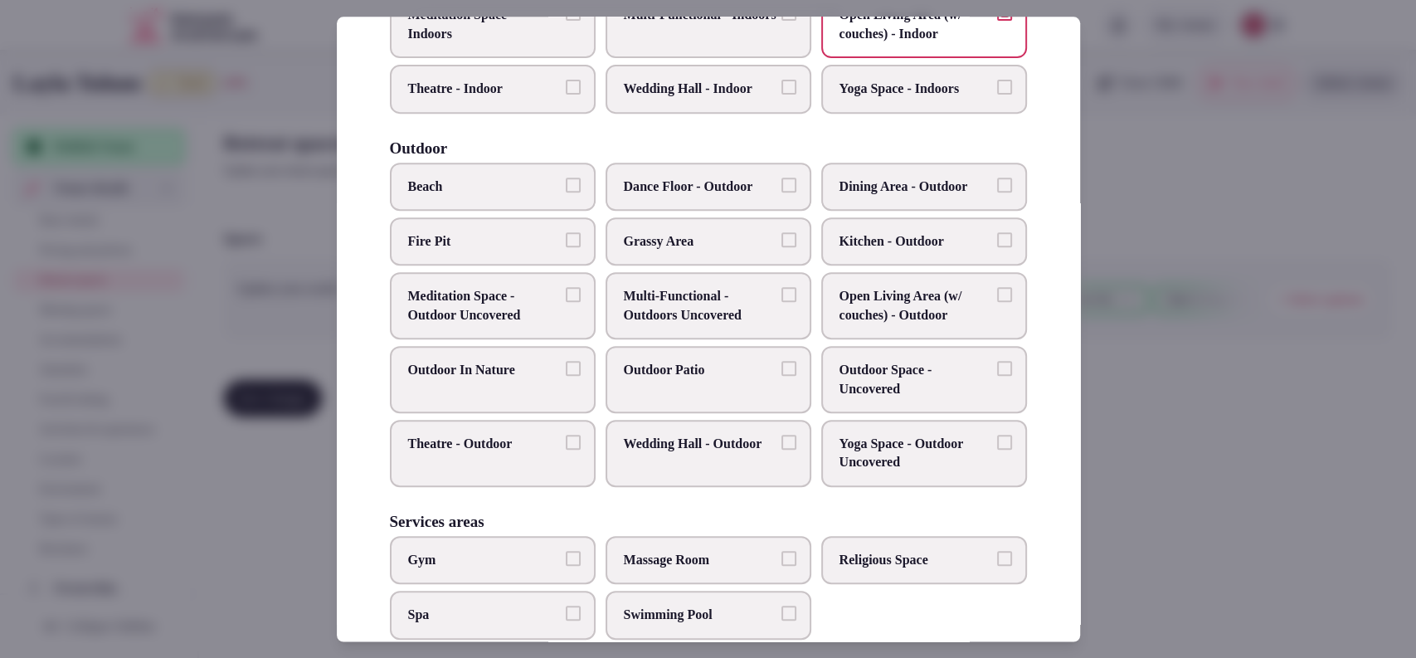
click at [717, 390] on label "Outdoor Patio" at bounding box center [708, 379] width 206 height 67
click at [781, 376] on button "Outdoor Patio" at bounding box center [788, 368] width 15 height 15
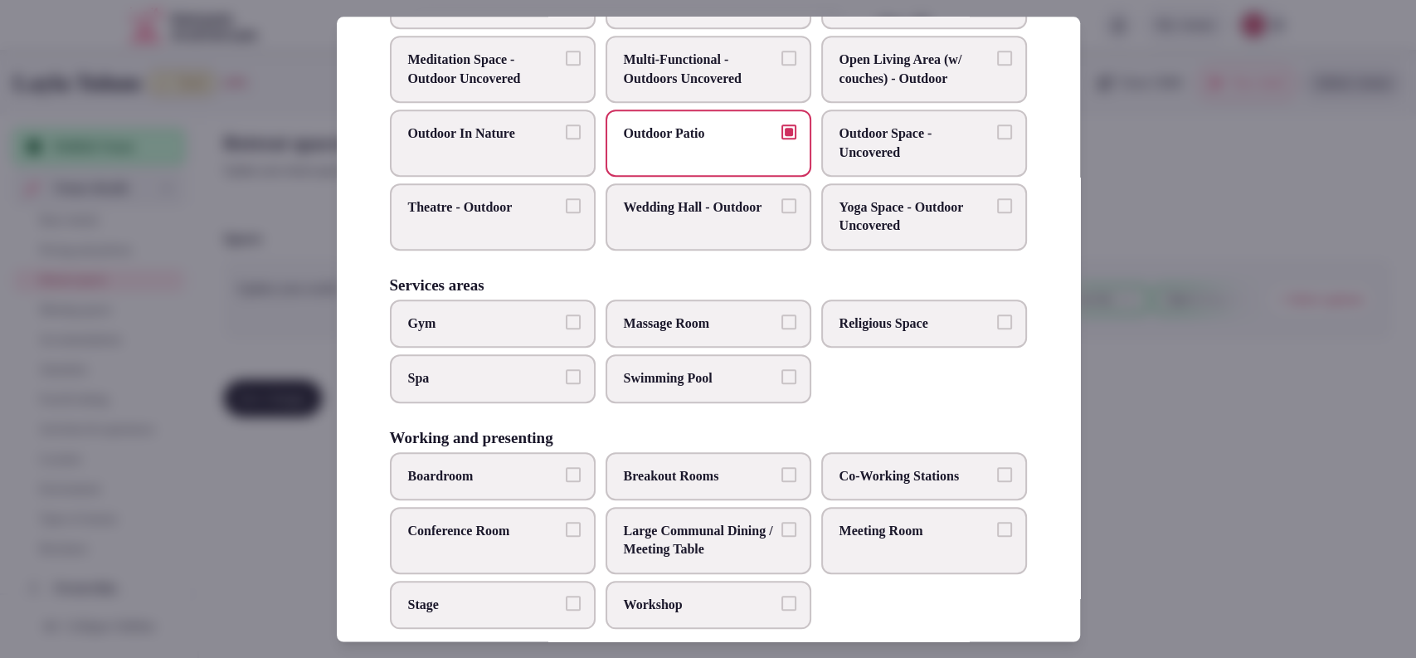
scroll to position [686, 0]
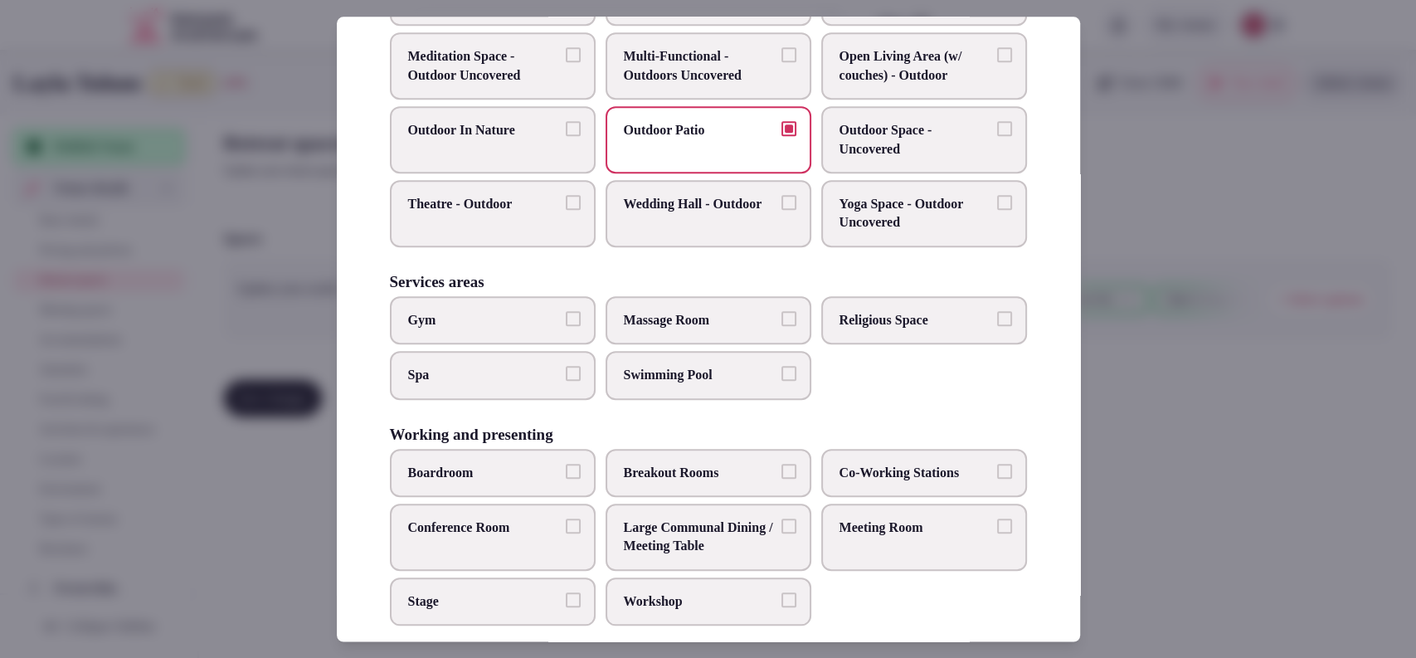
click at [839, 464] on span "Co-Working Stations" at bounding box center [915, 473] width 153 height 18
click at [997, 464] on button "Co-Working Stations" at bounding box center [1004, 471] width 15 height 15
click at [625, 357] on label "Swimming Pool" at bounding box center [708, 375] width 206 height 48
click at [781, 366] on button "Swimming Pool" at bounding box center [788, 373] width 15 height 15
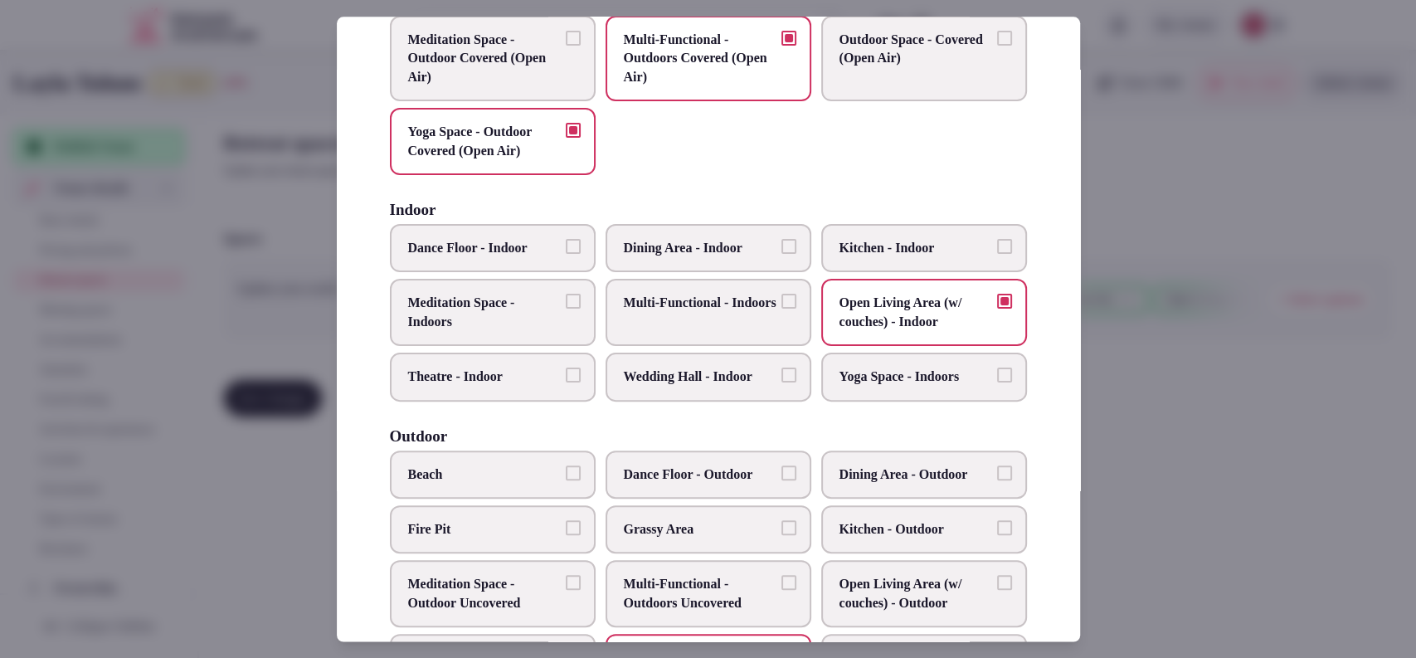
scroll to position [0, 0]
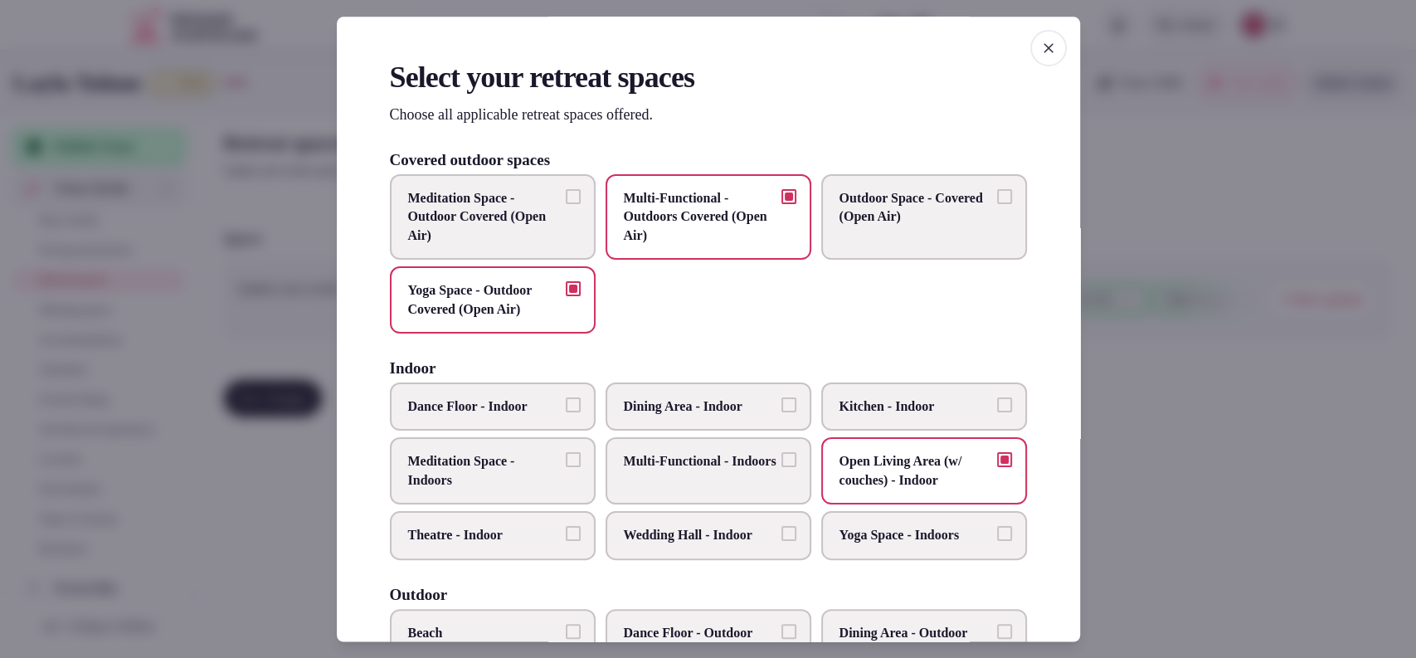
click at [458, 212] on span "Meditation Space - Outdoor Covered (Open Air)" at bounding box center [484, 217] width 153 height 56
click at [566, 204] on button "Meditation Space - Outdoor Covered (Open Air)" at bounding box center [573, 196] width 15 height 15
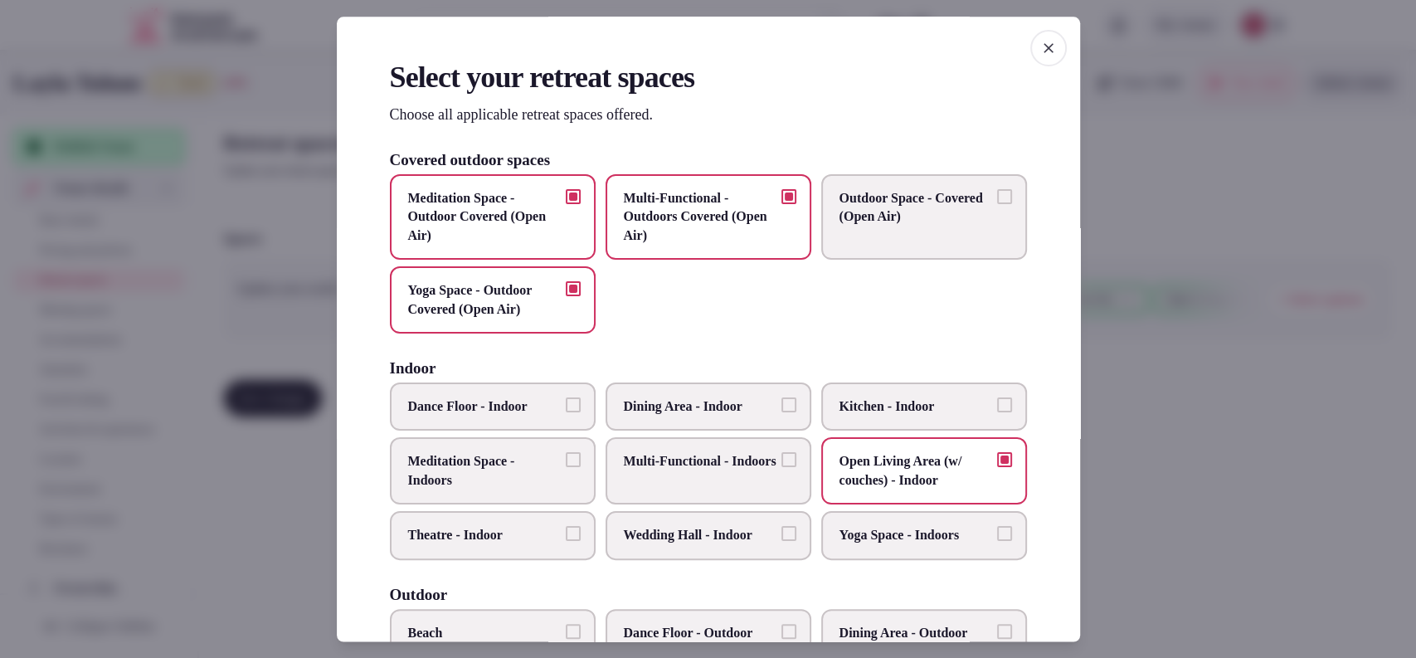
click at [774, 226] on label "Multi-Functional - Outdoors Covered (Open Air)" at bounding box center [708, 216] width 206 height 85
click at [781, 204] on button "Multi-Functional - Outdoors Covered (Open Air)" at bounding box center [788, 196] width 15 height 15
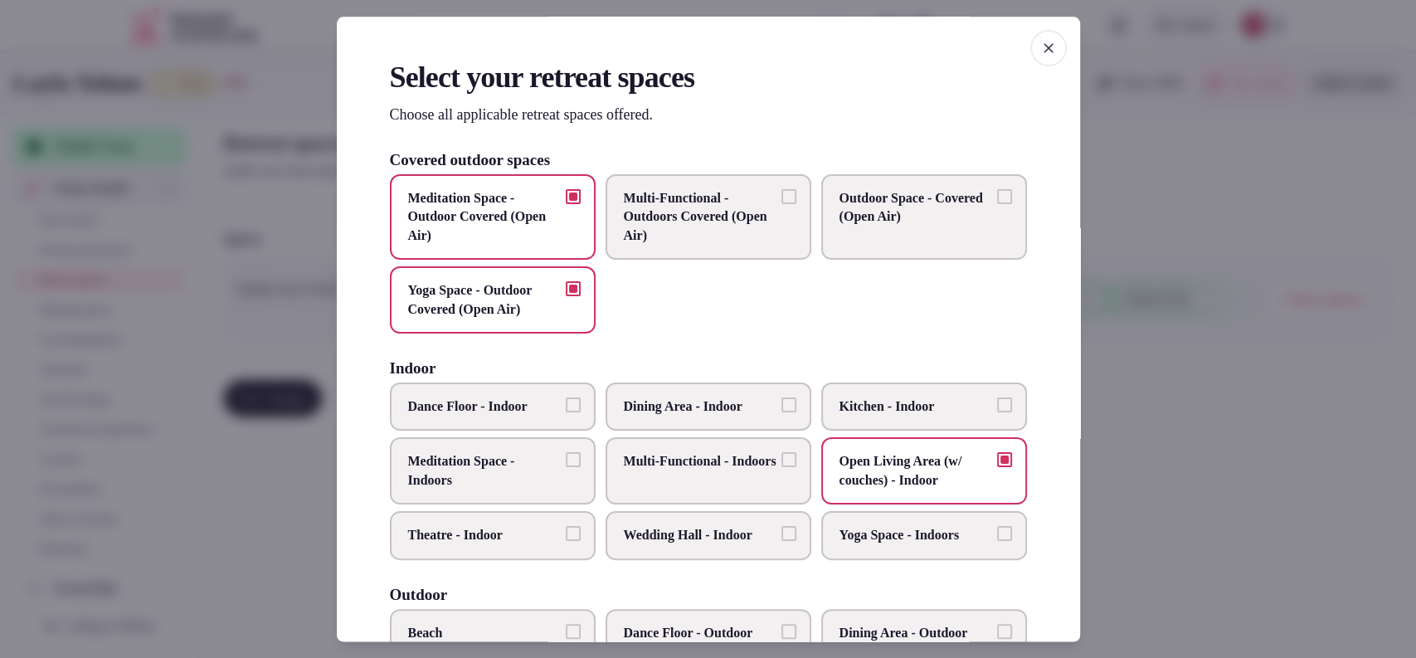
click at [650, 216] on span "Multi-Functional - Outdoors Covered (Open Air)" at bounding box center [700, 217] width 153 height 56
click at [781, 204] on button "Multi-Functional - Outdoors Covered (Open Air)" at bounding box center [788, 196] width 15 height 15
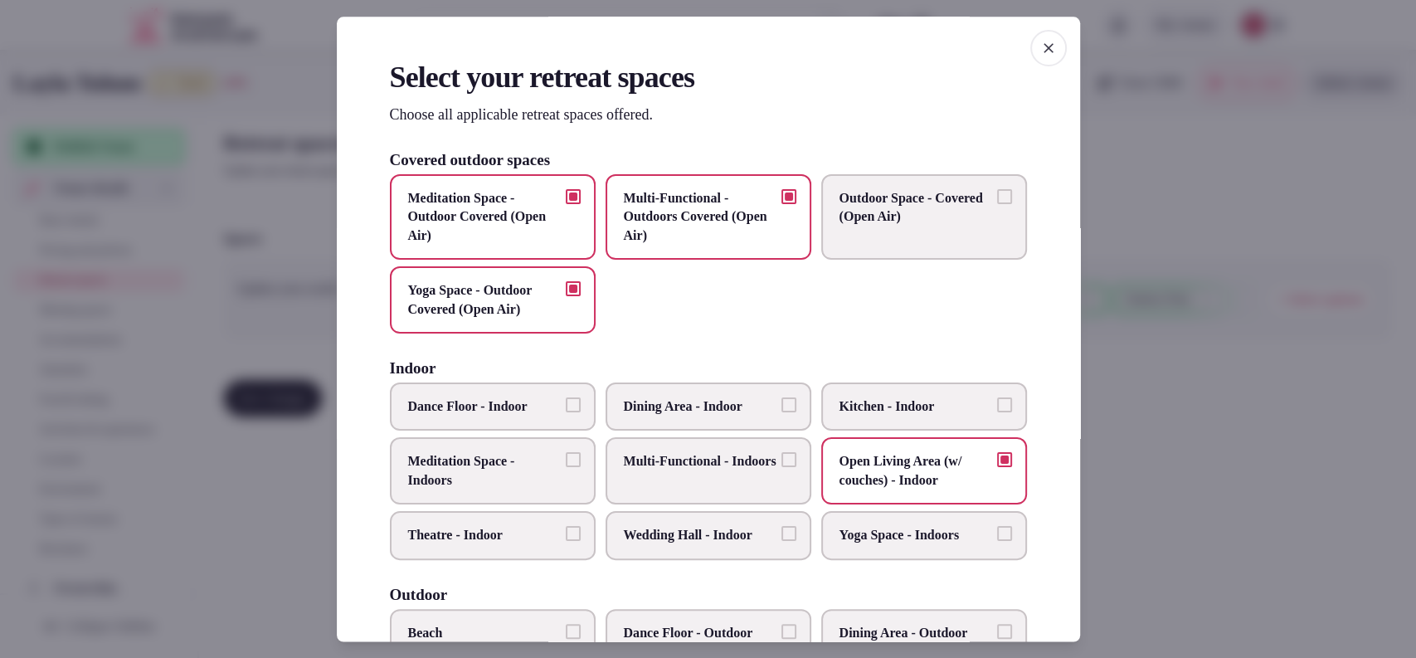
click at [1178, 339] on div at bounding box center [708, 329] width 1416 height 658
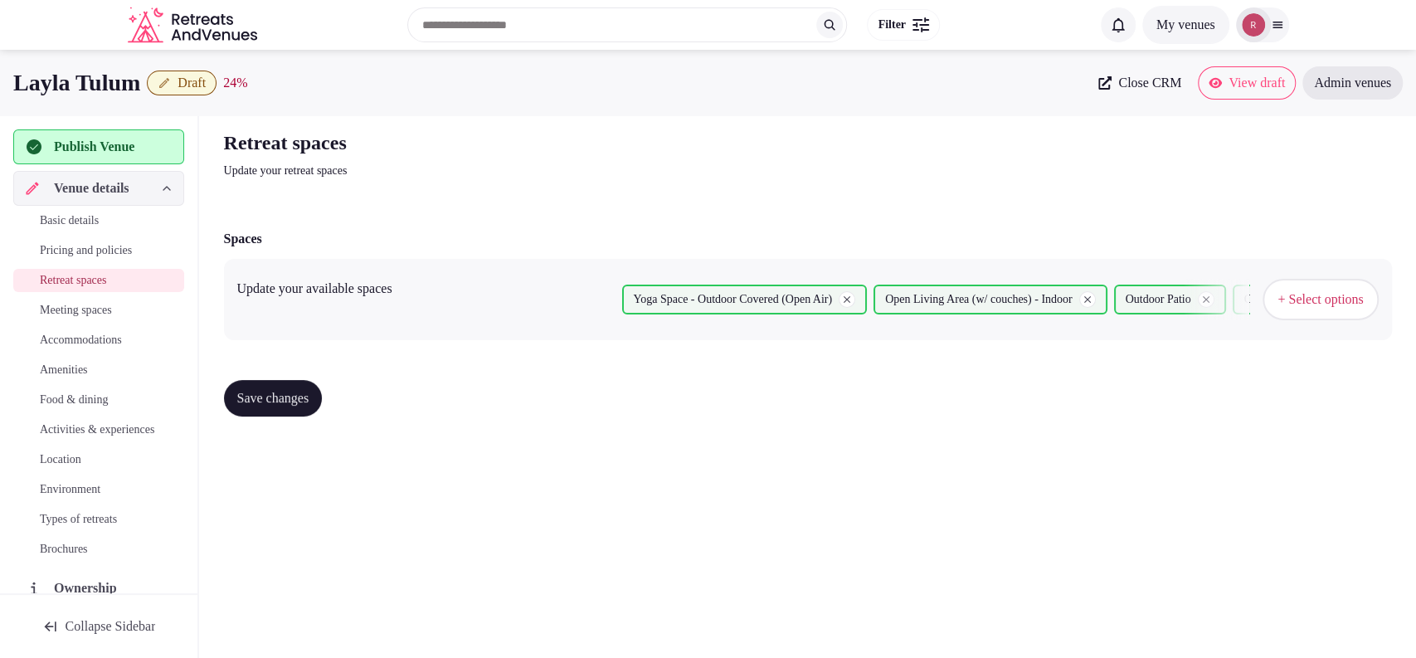
click at [294, 394] on span "Save changes" at bounding box center [273, 398] width 72 height 17
click at [100, 299] on link "Meeting spaces" at bounding box center [98, 310] width 171 height 23
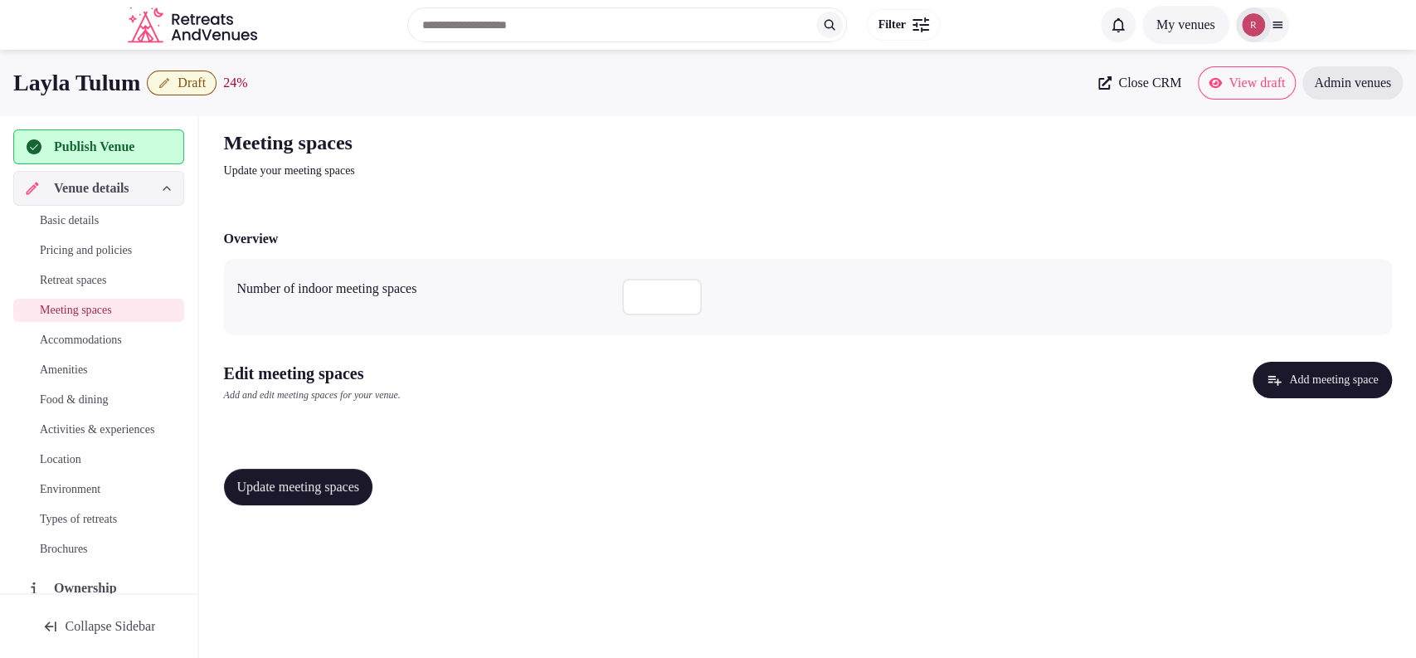
click at [638, 293] on input "number" at bounding box center [662, 297] width 80 height 36
type input "*"
click at [717, 454] on div "Overview Number of indoor meeting spaces * Edit meeting spaces Add and edit mee…" at bounding box center [808, 365] width 1168 height 306
click at [1273, 383] on button "Add meeting space" at bounding box center [1321, 380] width 138 height 36
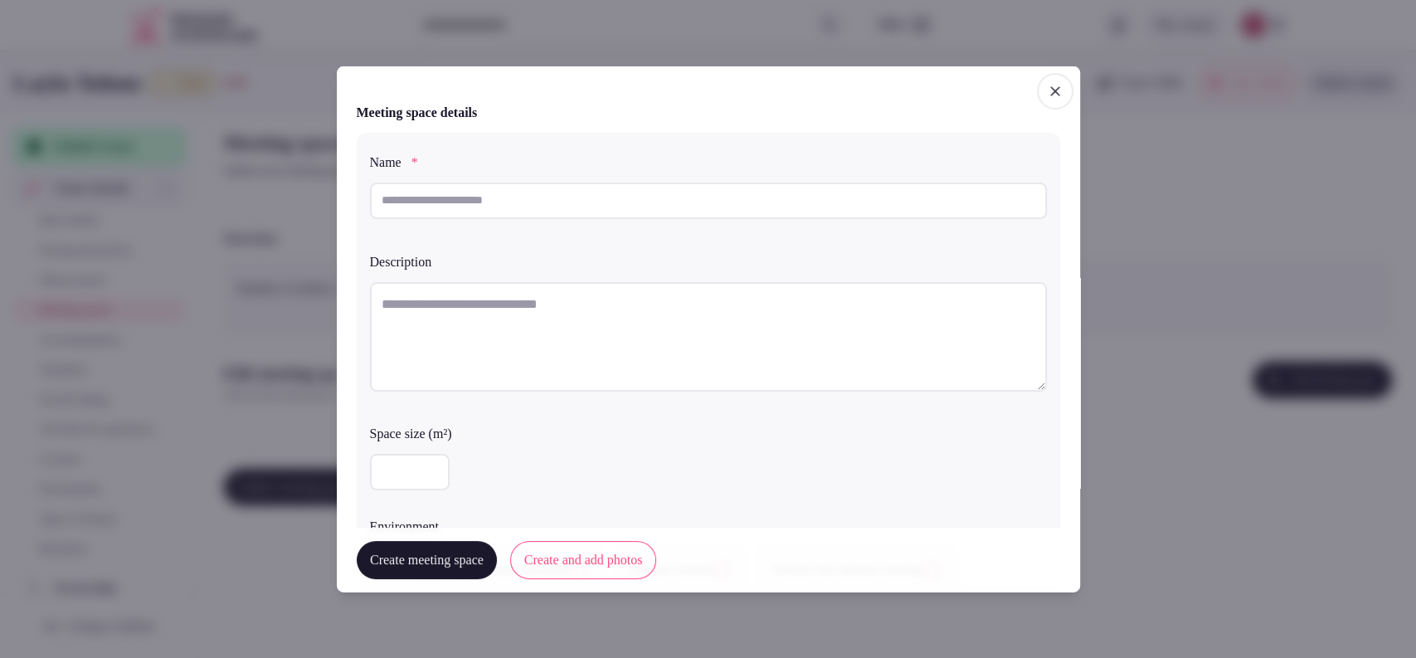
click at [797, 198] on input "text" at bounding box center [708, 200] width 677 height 36
type input "**********"
click at [697, 302] on textarea at bounding box center [708, 335] width 677 height 109
paste textarea "**********"
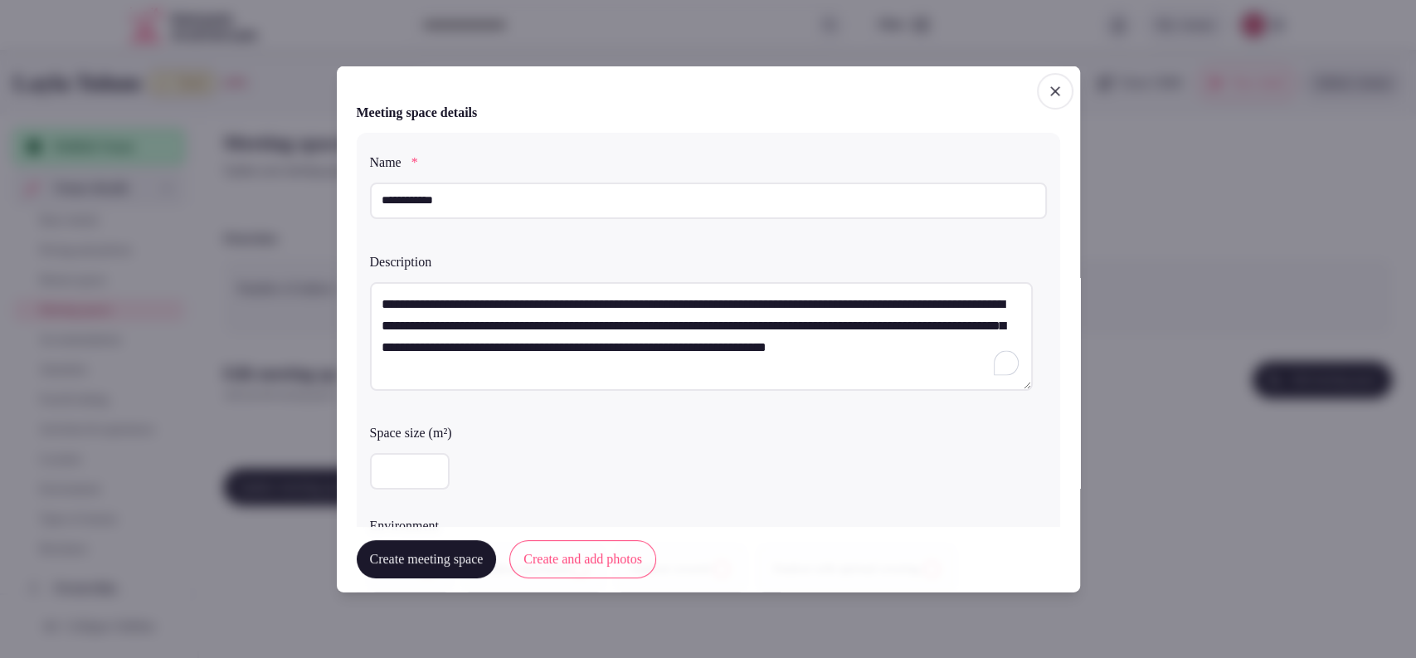
scroll to position [460, 0]
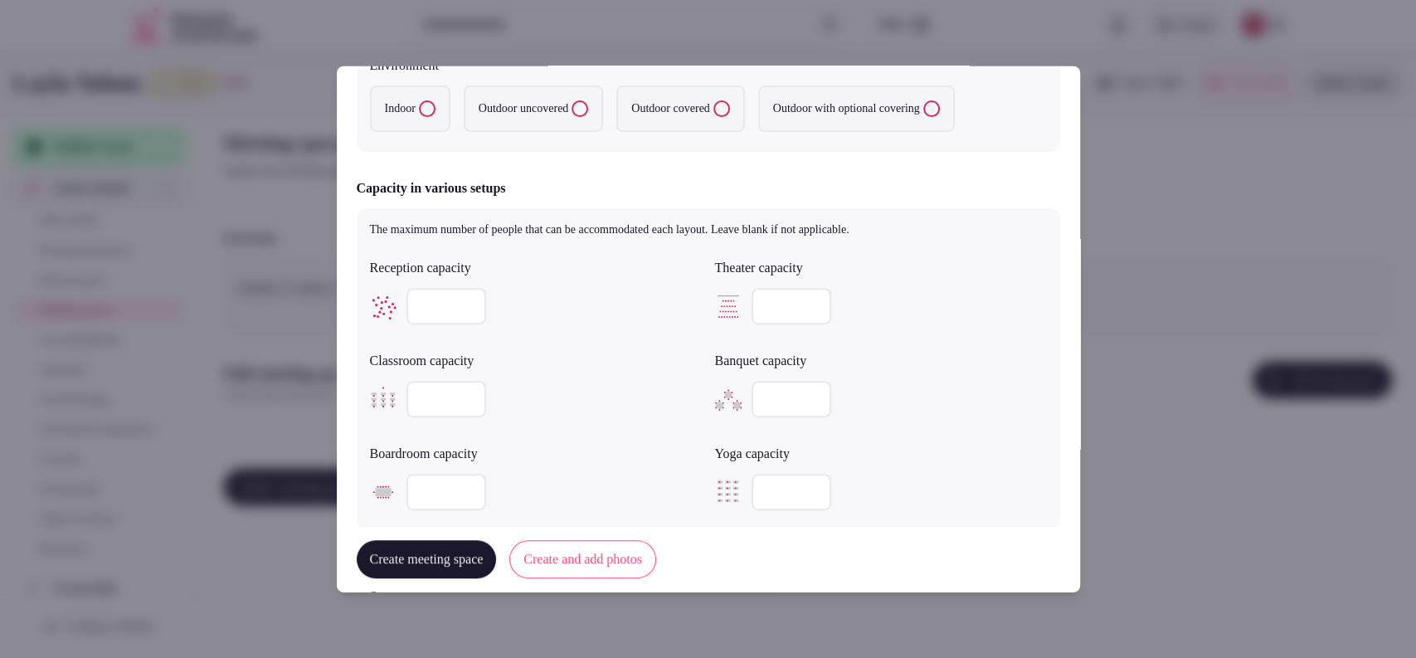
type textarea "**********"
click at [708, 91] on label "Outdoor covered" at bounding box center [680, 108] width 128 height 46
click at [713, 100] on covered "Outdoor covered" at bounding box center [721, 108] width 17 height 17
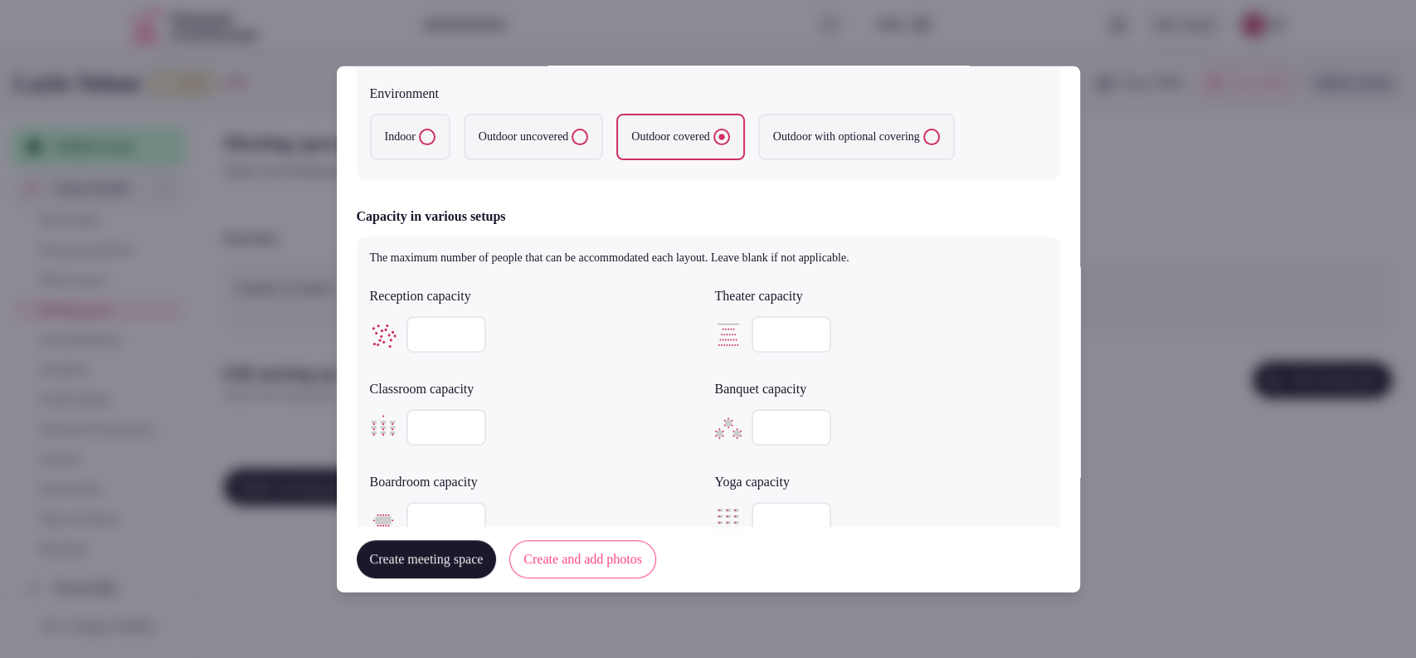
scroll to position [893, 0]
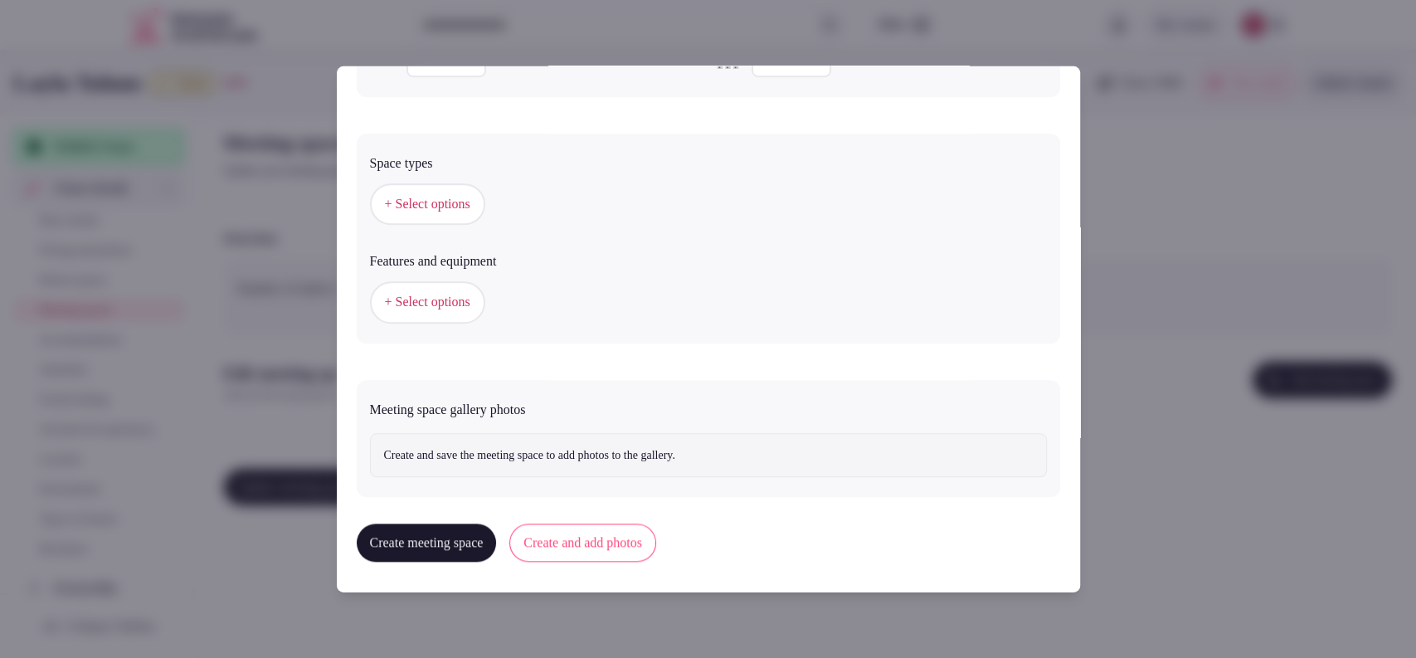
click at [595, 547] on button "Create and add photos" at bounding box center [582, 542] width 147 height 38
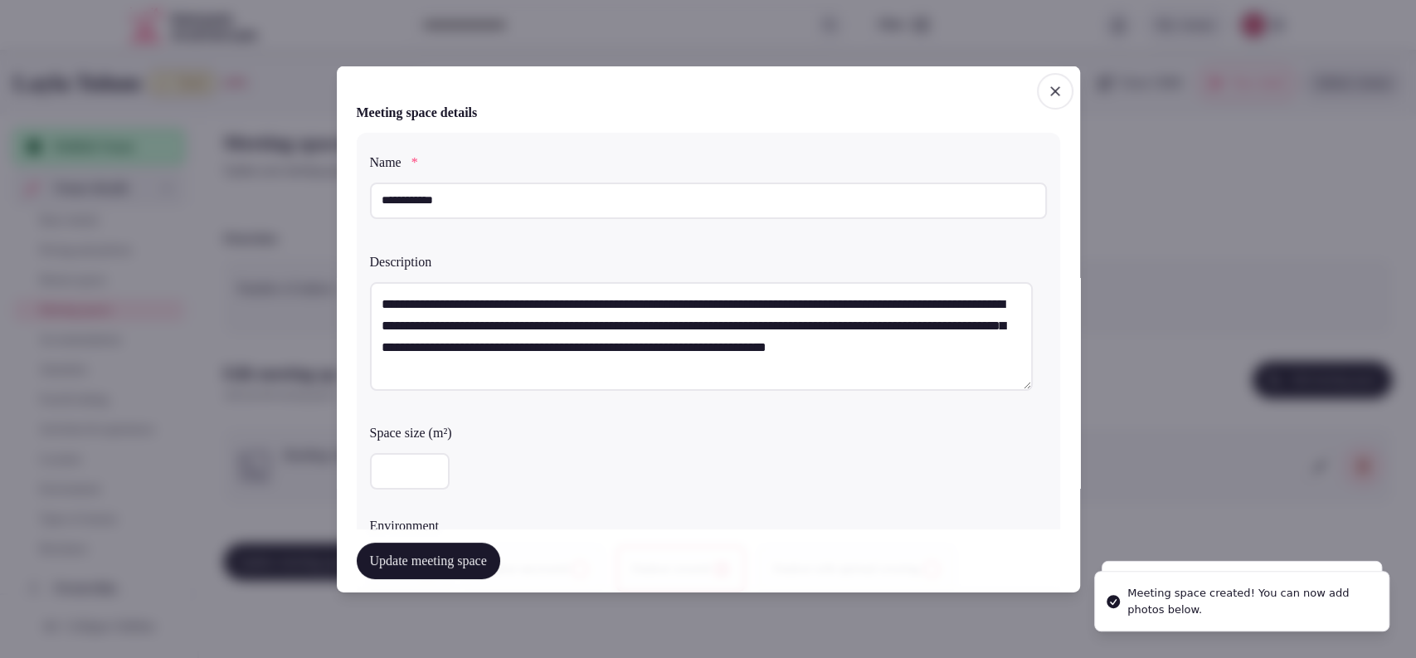
scroll to position [921, 0]
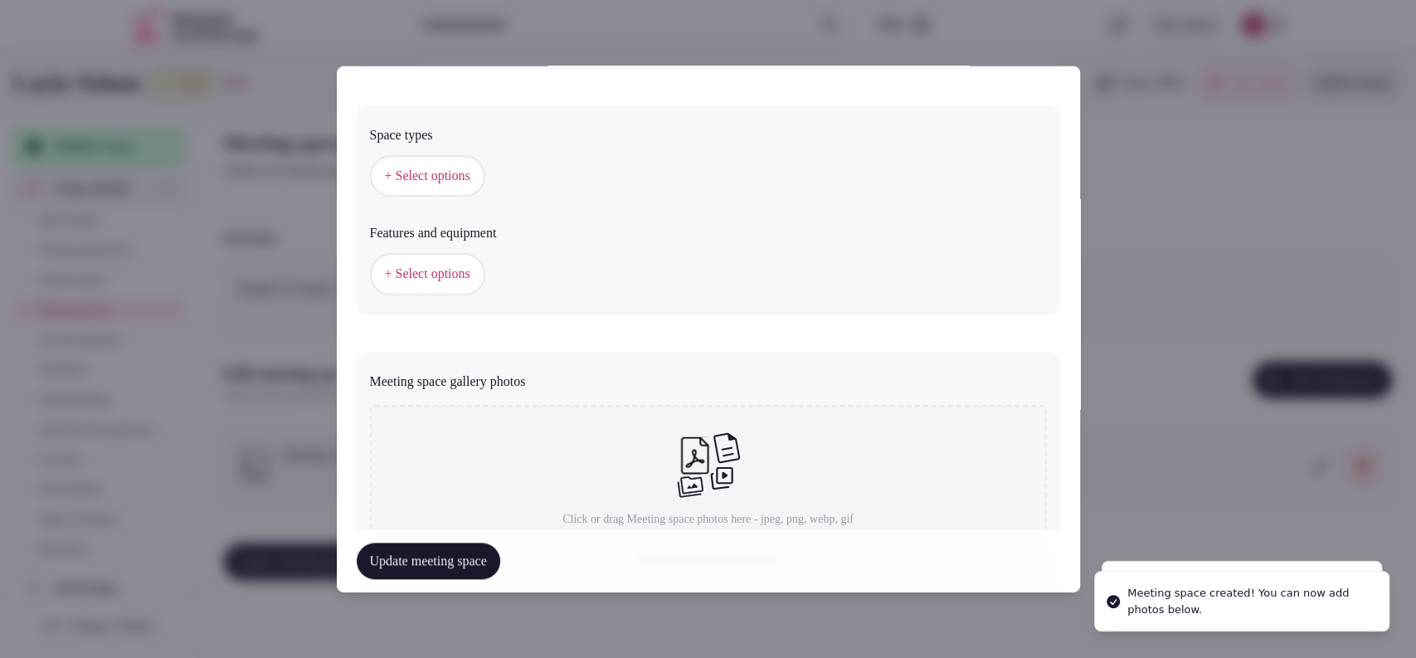
click at [442, 255] on button "+ Select options" at bounding box center [427, 273] width 115 height 41
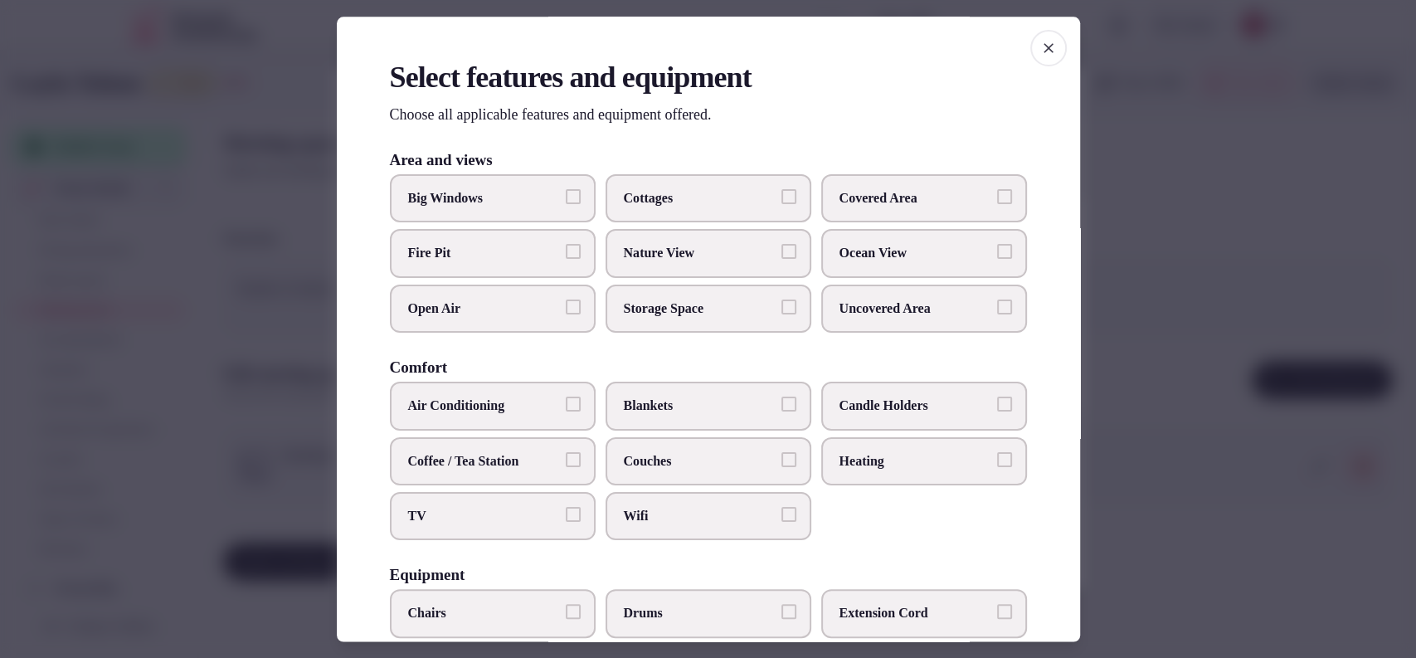
click at [863, 206] on span "Covered Area" at bounding box center [915, 198] width 153 height 18
click at [997, 204] on button "Covered Area" at bounding box center [1004, 196] width 15 height 15
click at [516, 317] on span "Open Air" at bounding box center [484, 308] width 153 height 18
click at [566, 314] on button "Open Air" at bounding box center [573, 306] width 15 height 15
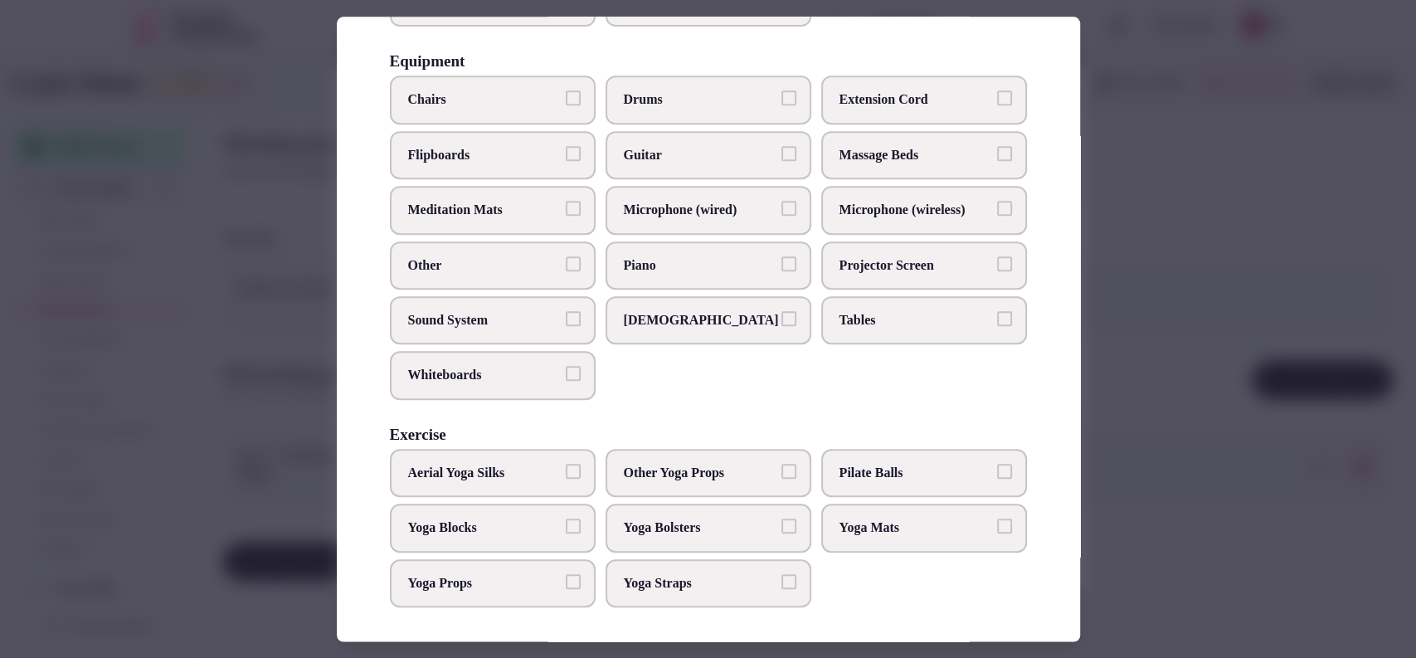
scroll to position [0, 0]
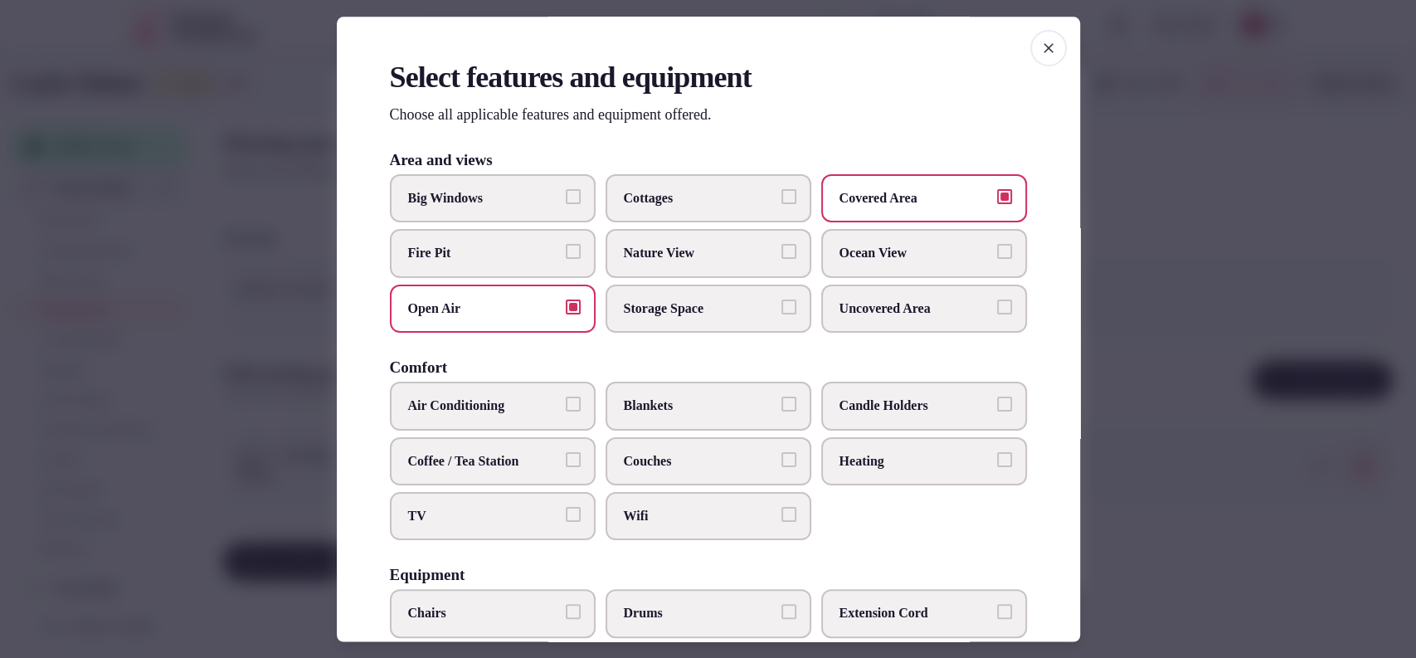
click at [679, 449] on label "Couches" at bounding box center [708, 461] width 206 height 48
click at [781, 452] on button "Couches" at bounding box center [788, 459] width 15 height 15
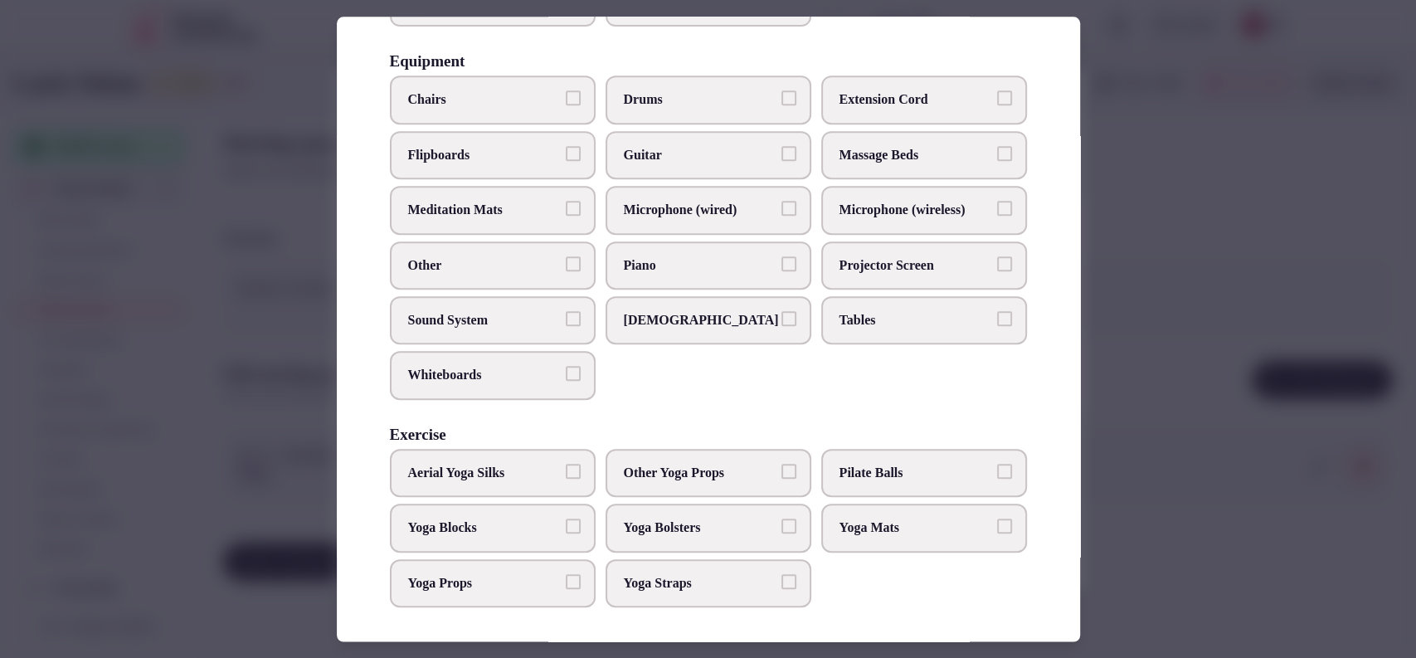
click at [1217, 328] on div at bounding box center [708, 329] width 1416 height 658
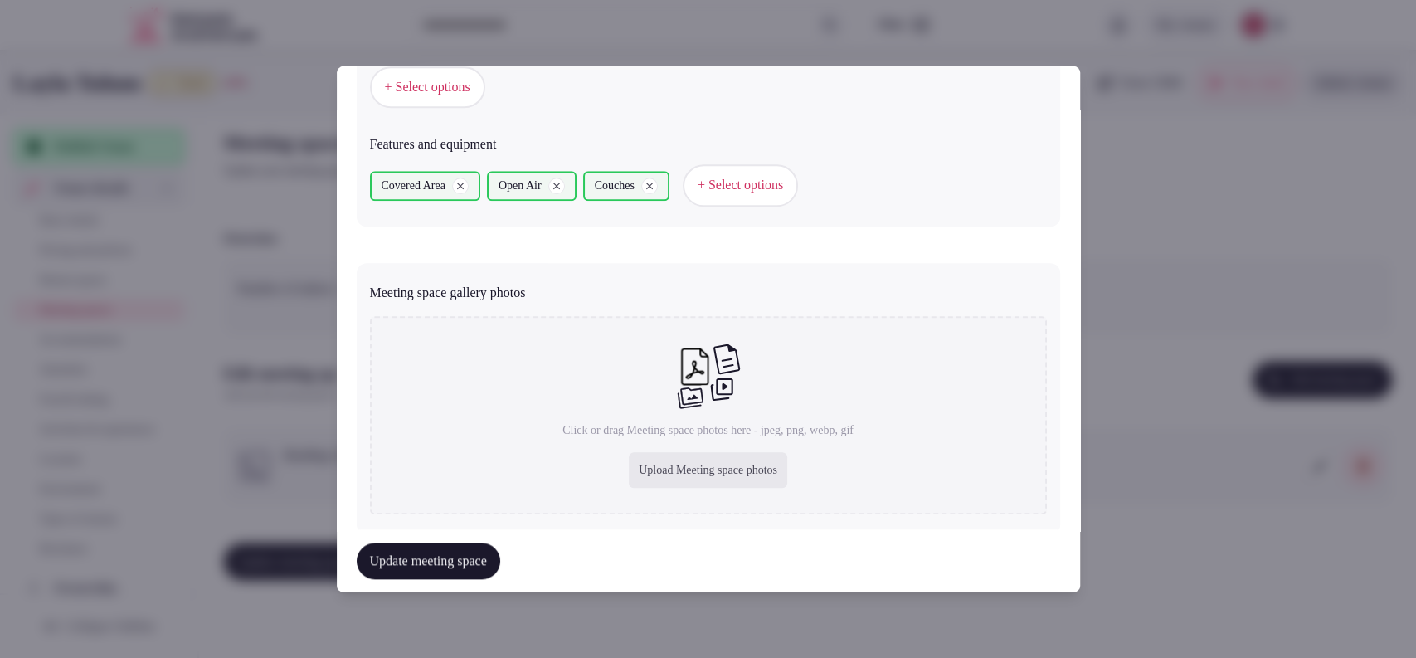
scroll to position [1046, 0]
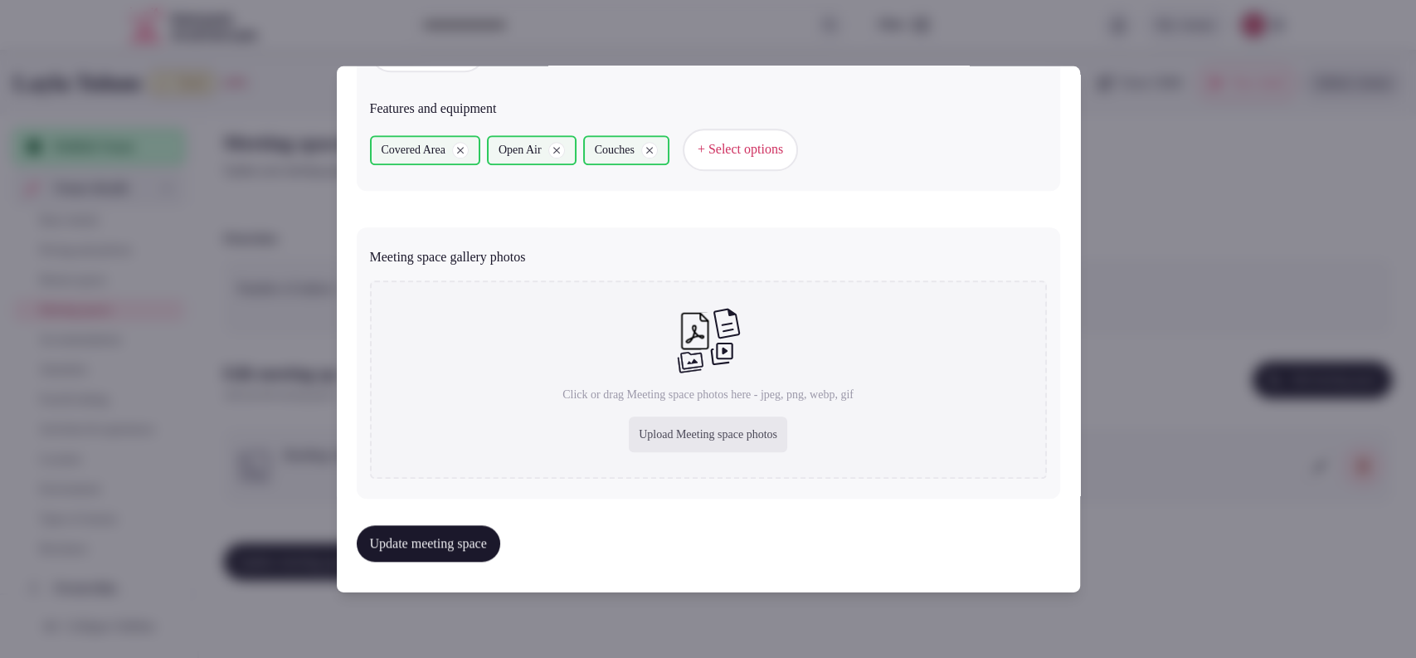
click at [717, 442] on div "Upload Meeting space photos" at bounding box center [708, 434] width 158 height 36
type input "**********"
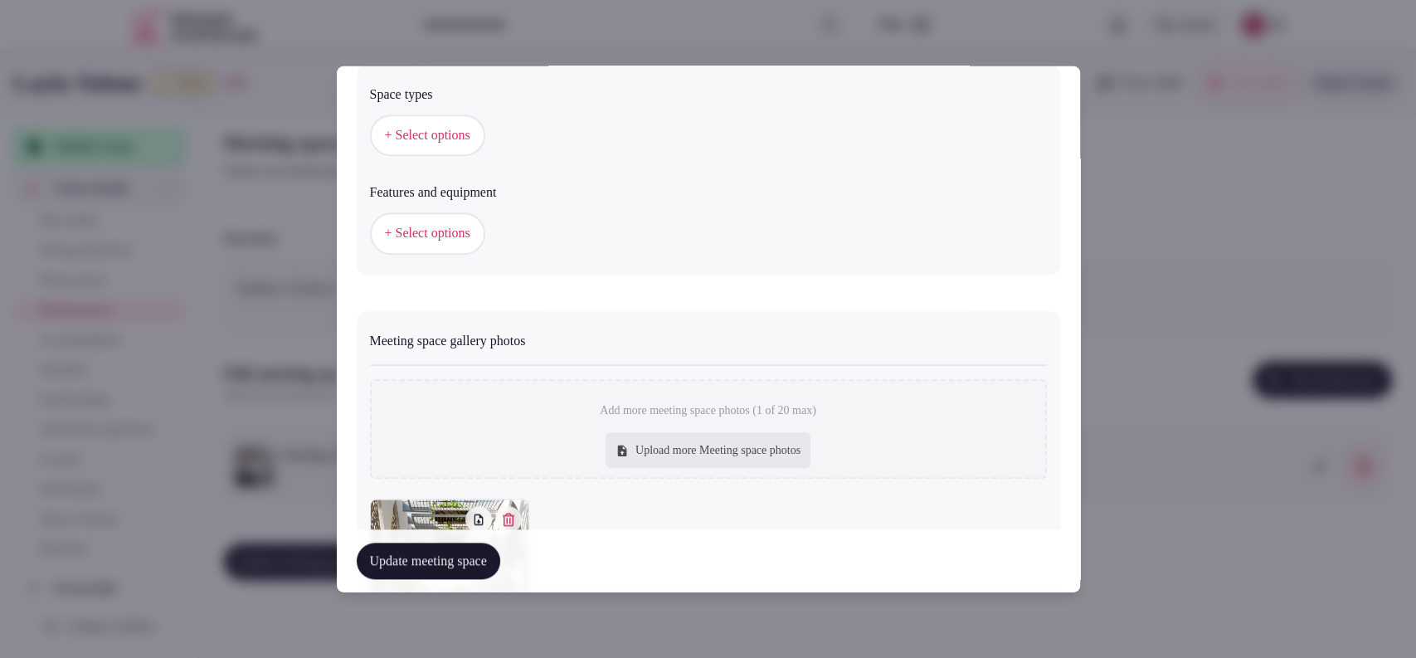
scroll to position [1138, 0]
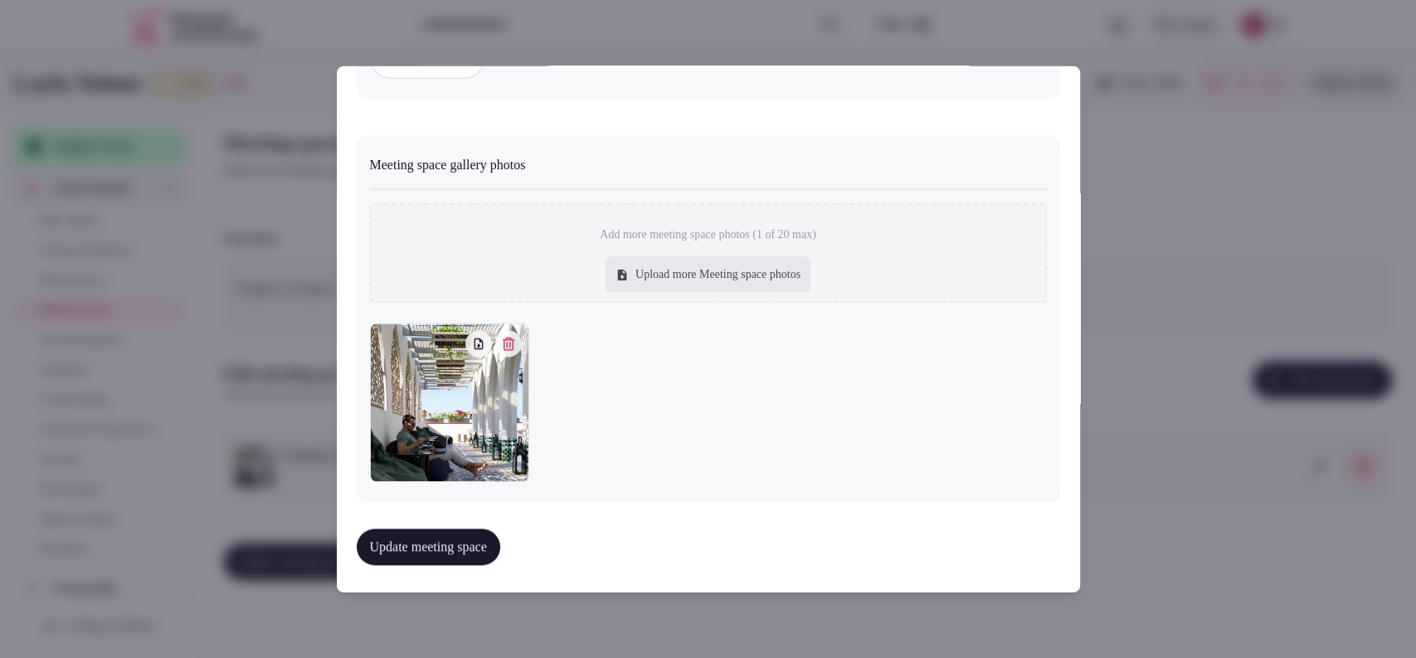
click at [464, 551] on button "Update meeting space" at bounding box center [428, 546] width 143 height 36
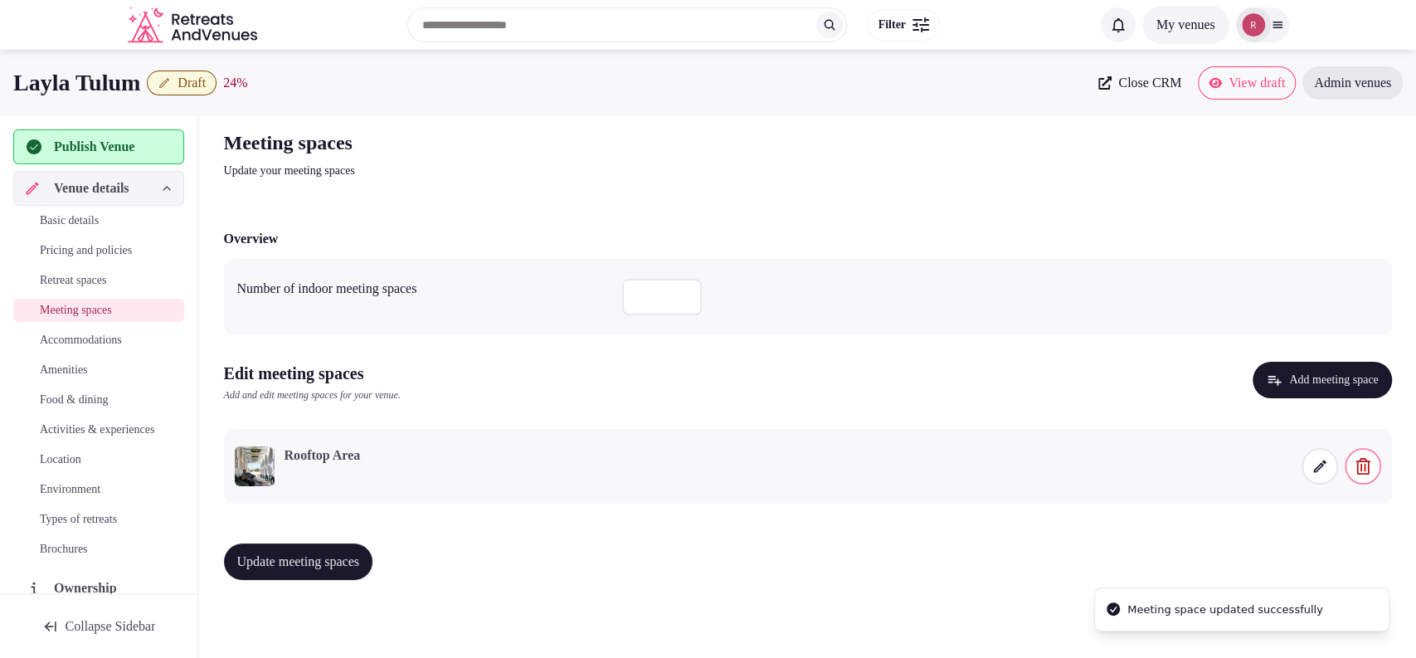
click at [332, 563] on span "Update meeting spaces" at bounding box center [298, 561] width 123 height 17
click at [42, 344] on span "Accommodations" at bounding box center [81, 340] width 82 height 17
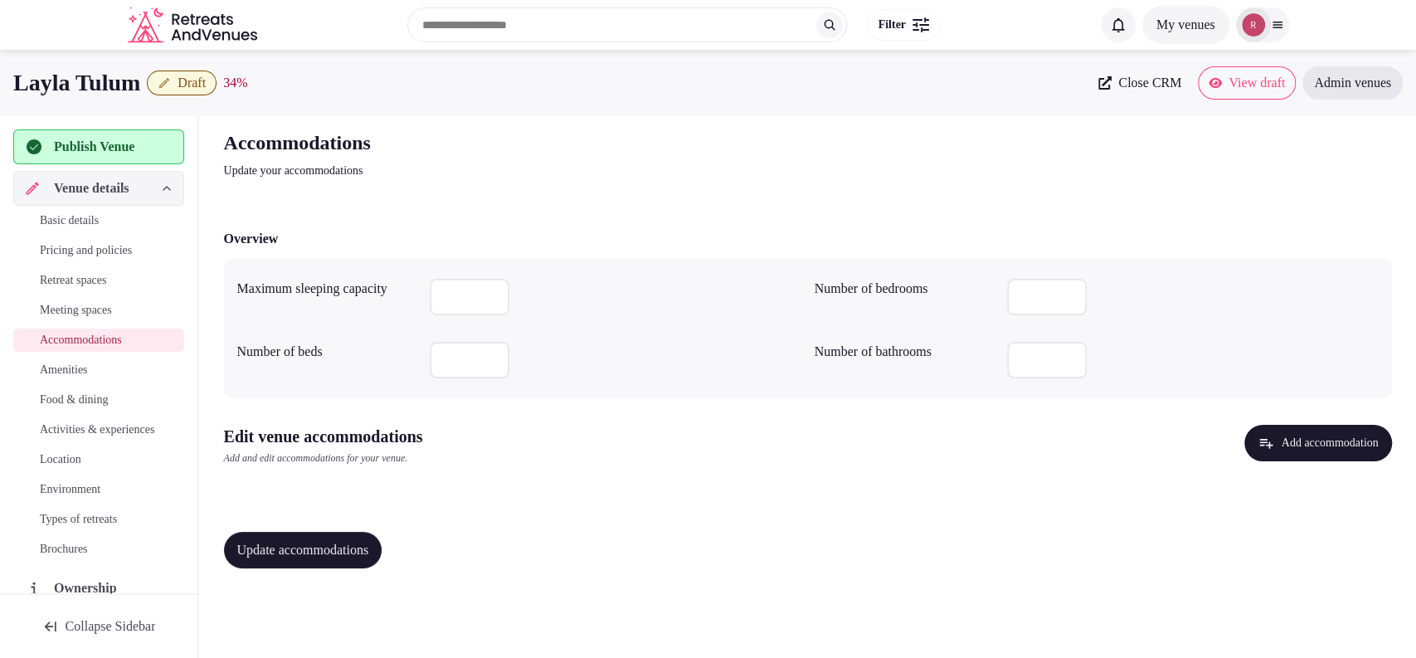
click at [1253, 427] on button "Add accommodation" at bounding box center [1317, 443] width 147 height 36
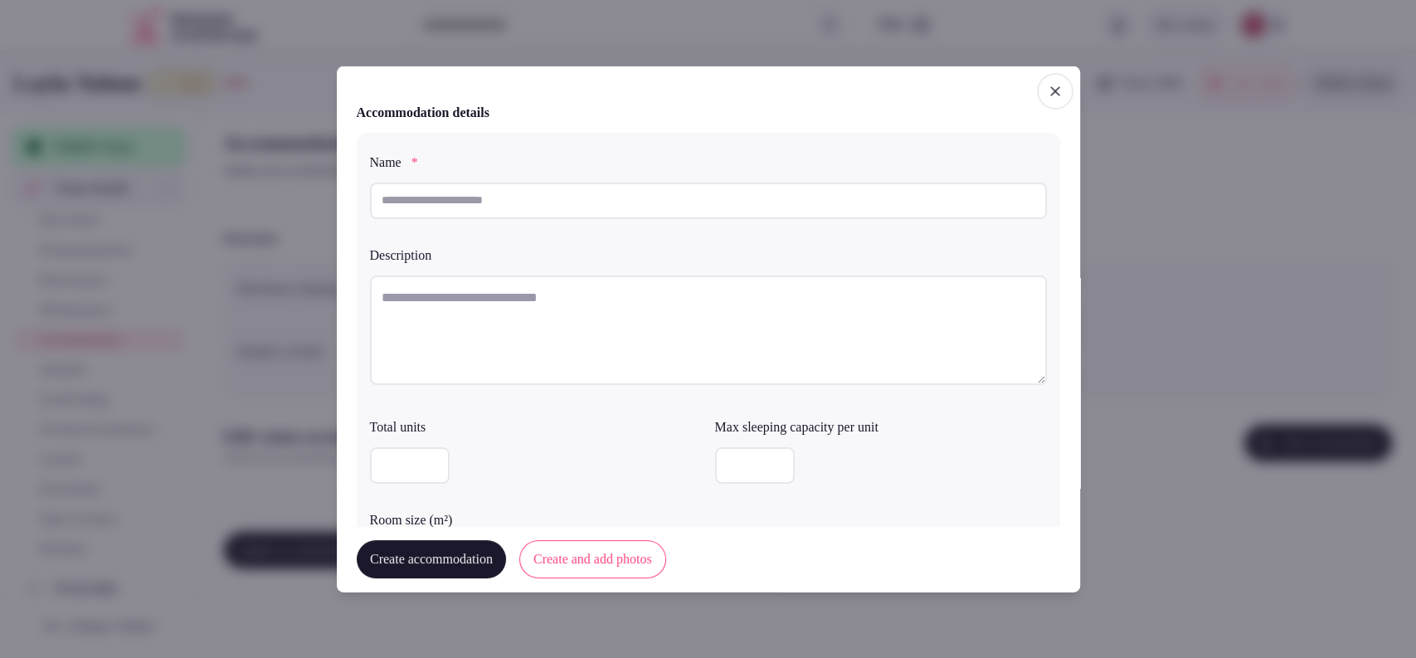
click at [527, 216] on input "text" at bounding box center [708, 200] width 677 height 36
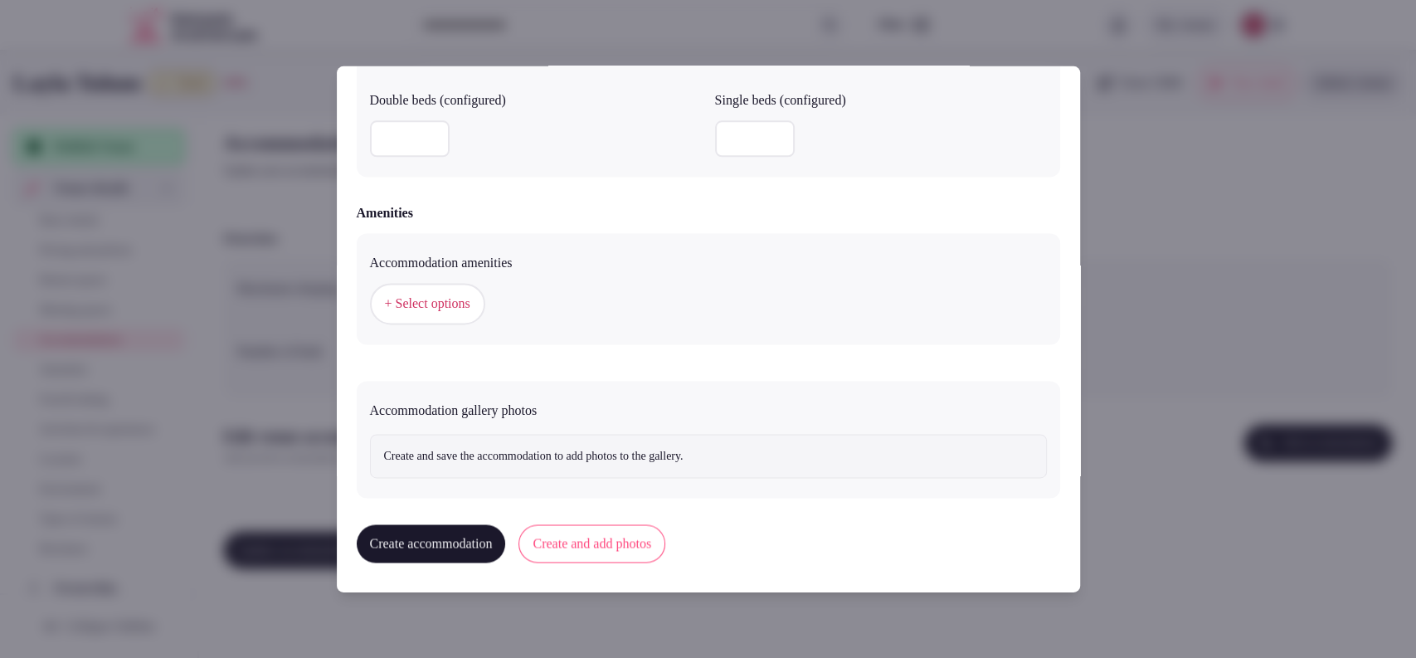
scroll to position [1487, 0]
type input "**********"
click at [624, 526] on button "Create and add photos" at bounding box center [591, 543] width 147 height 38
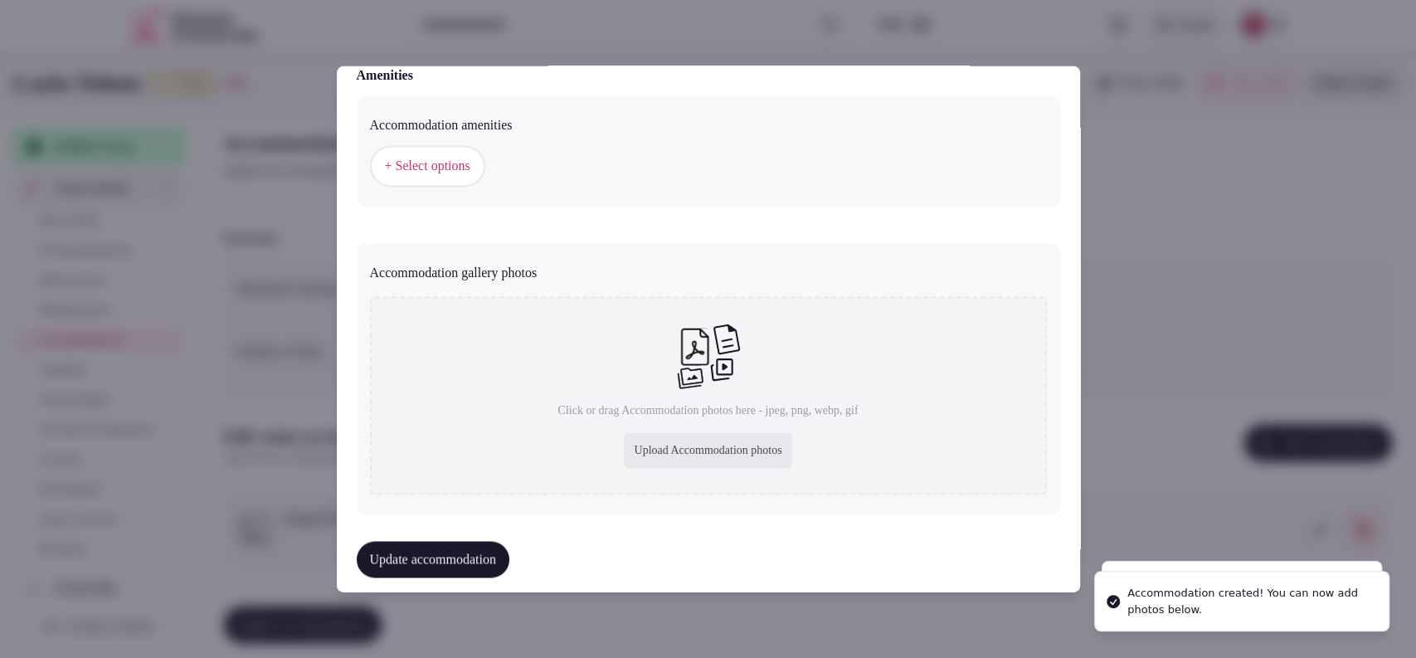
scroll to position [1640, 0]
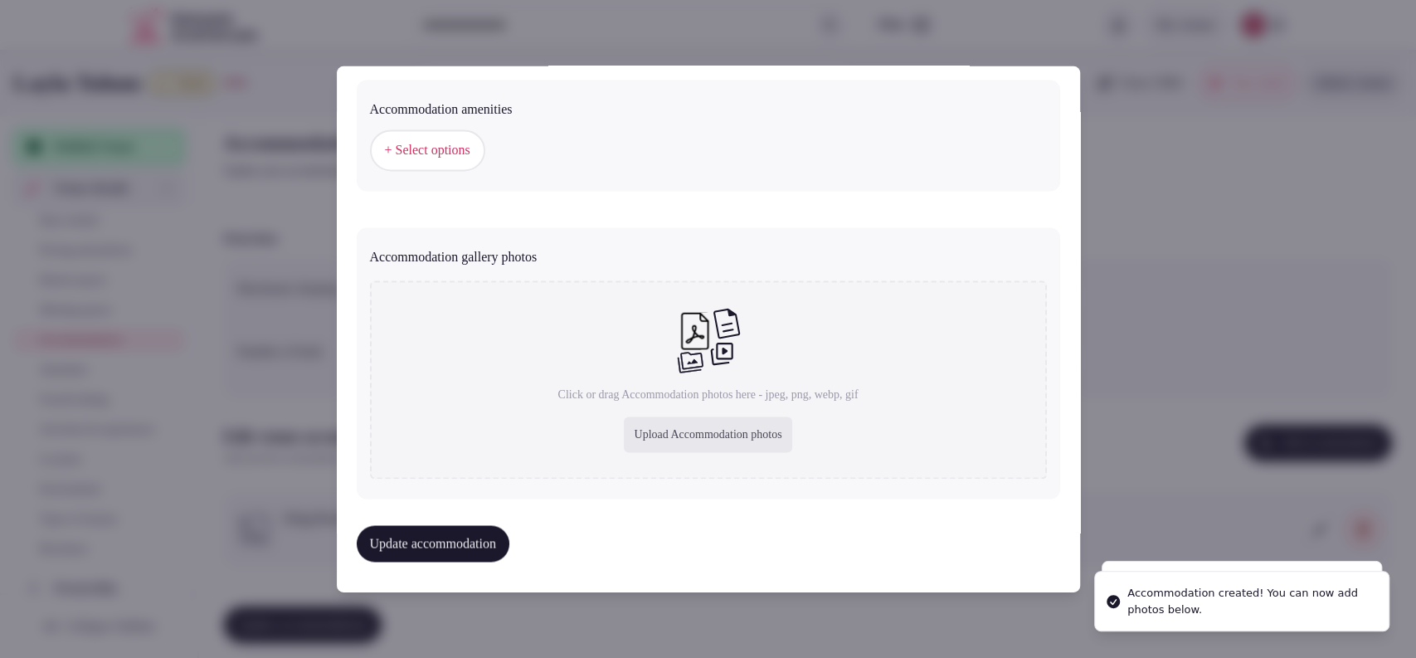
click at [690, 430] on div "Upload Accommodation photos" at bounding box center [708, 435] width 168 height 36
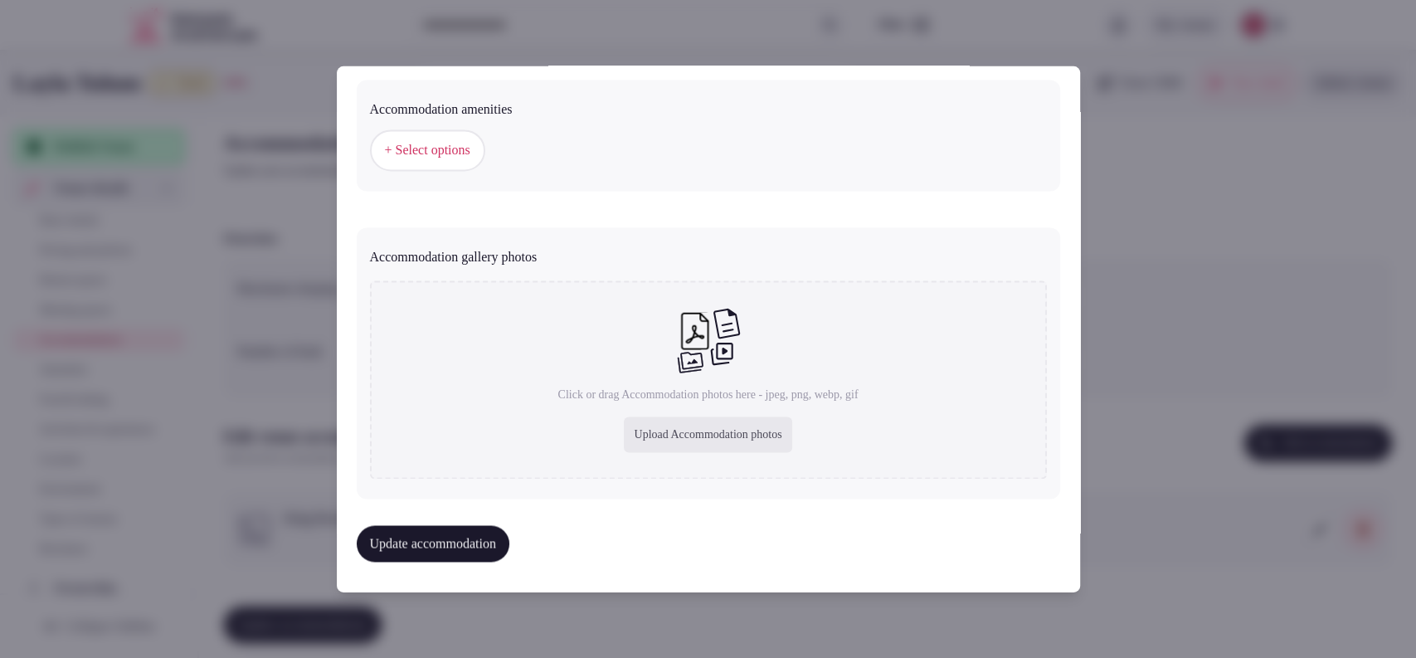
type input "**********"
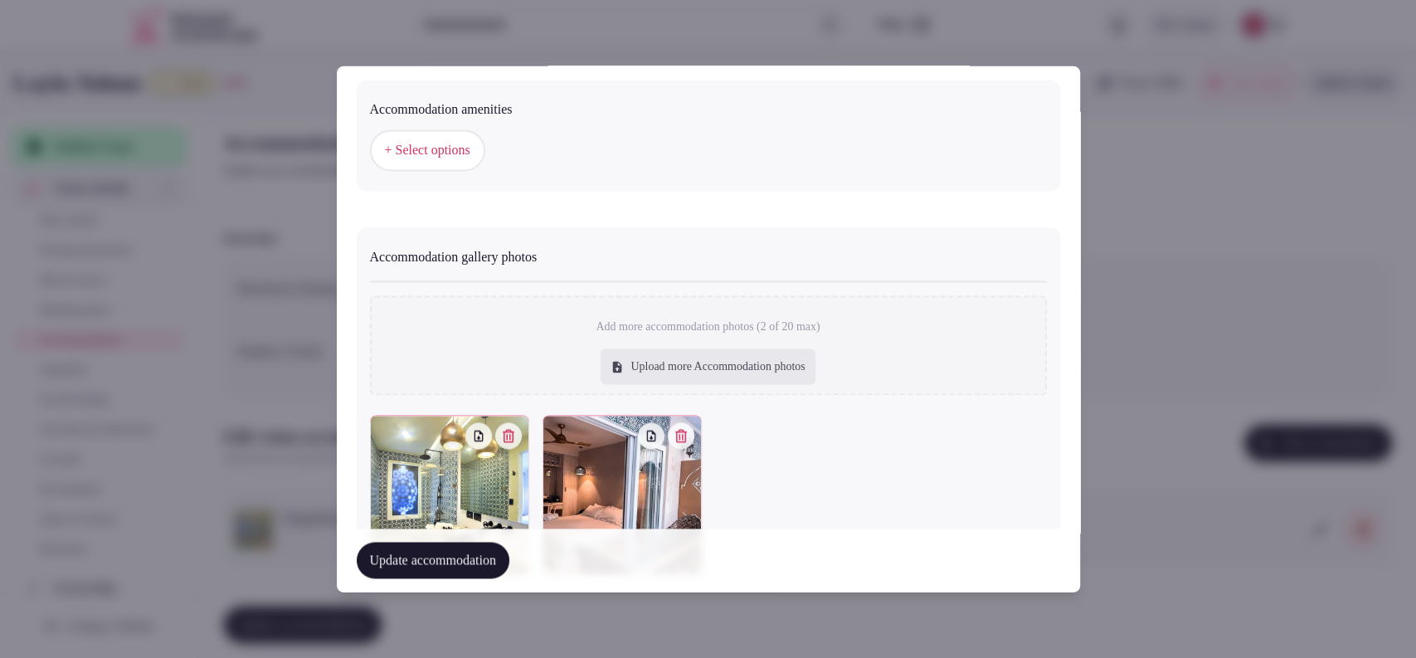
click at [627, 372] on div "Upload more Accommodation photos" at bounding box center [707, 367] width 214 height 36
type input "**********"
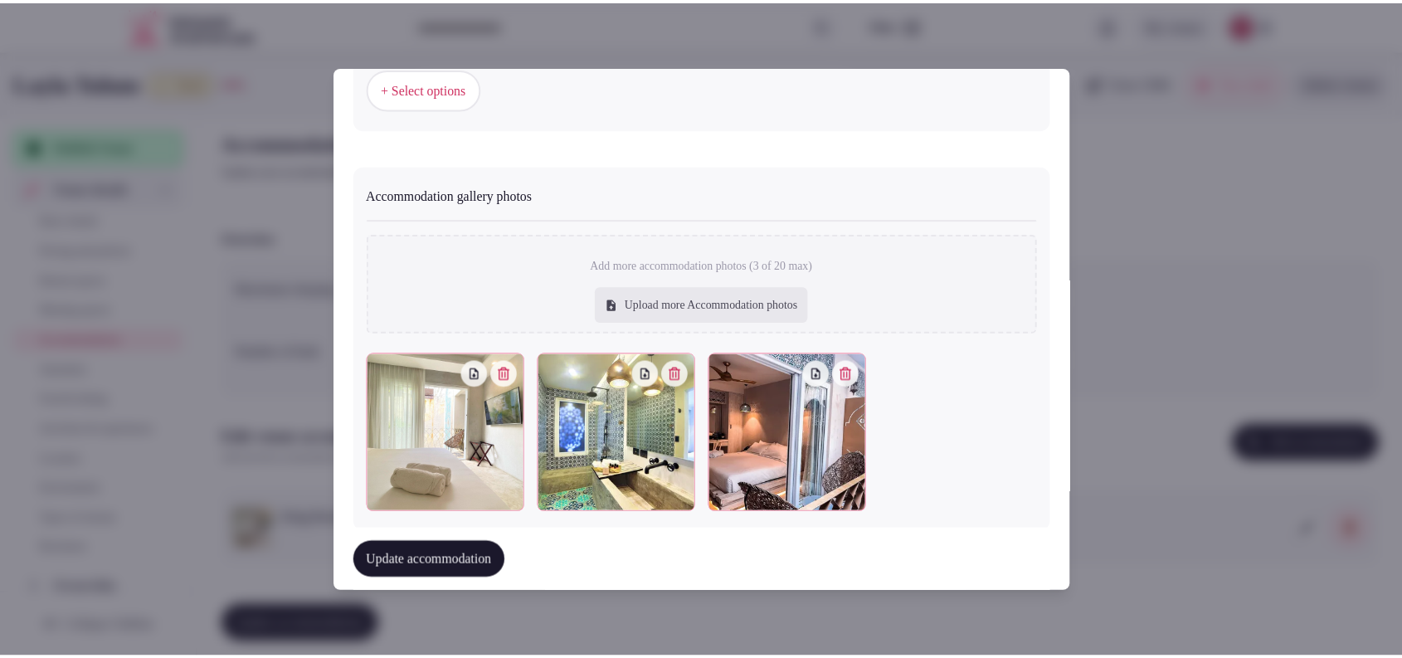
scroll to position [1732, 0]
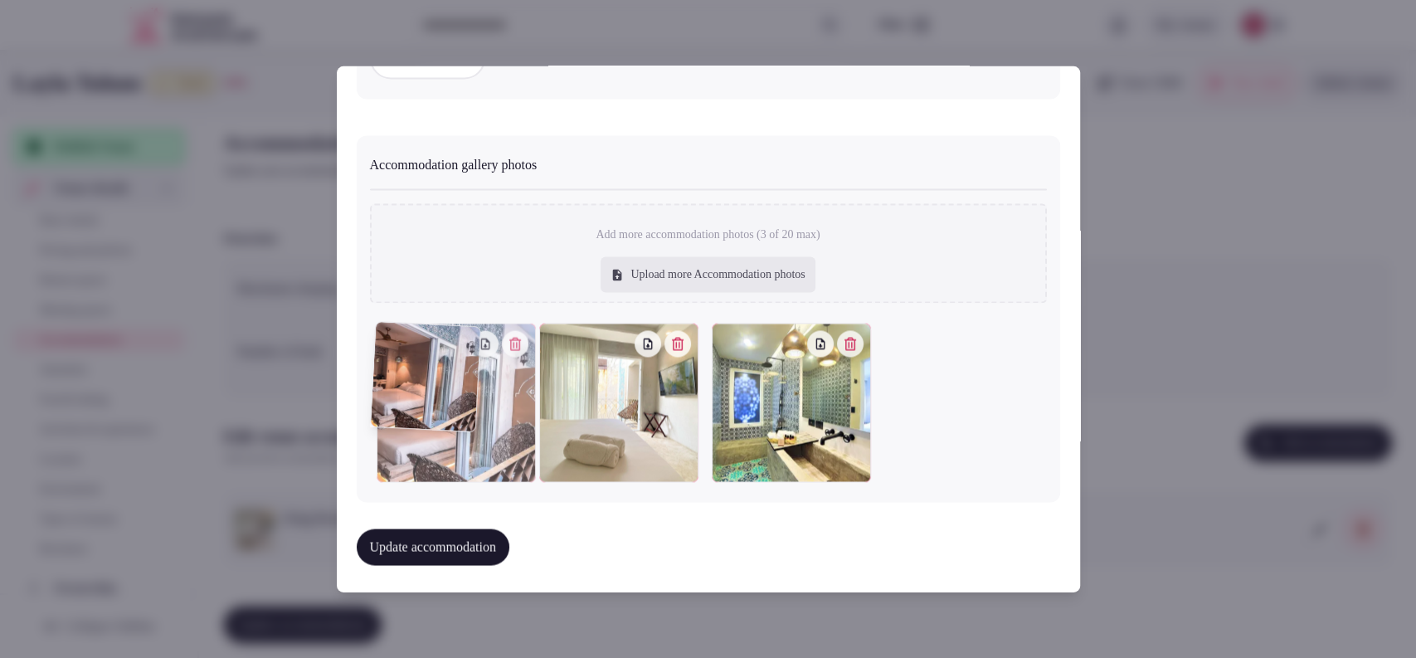
drag, startPoint x: 759, startPoint y: 409, endPoint x: 456, endPoint y: 447, distance: 305.1
click at [456, 447] on div at bounding box center [456, 402] width 159 height 159
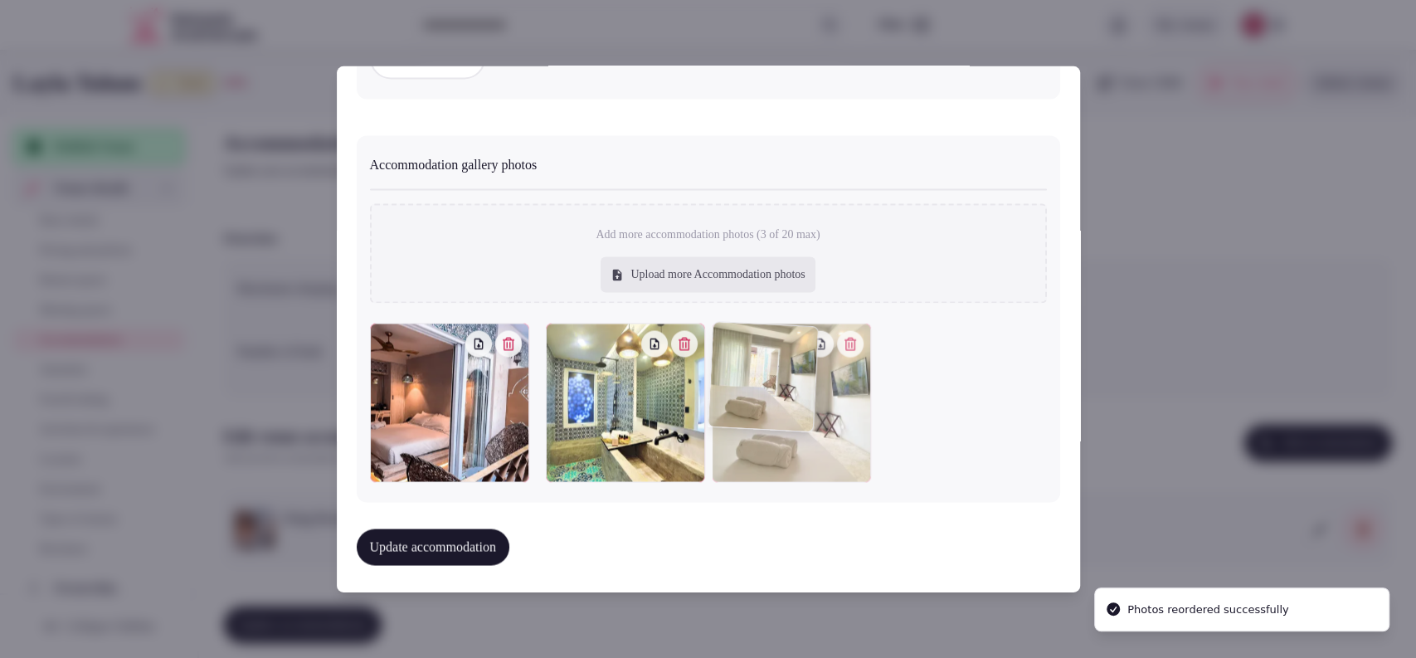
drag, startPoint x: 632, startPoint y: 435, endPoint x: 746, endPoint y: 425, distance: 114.8
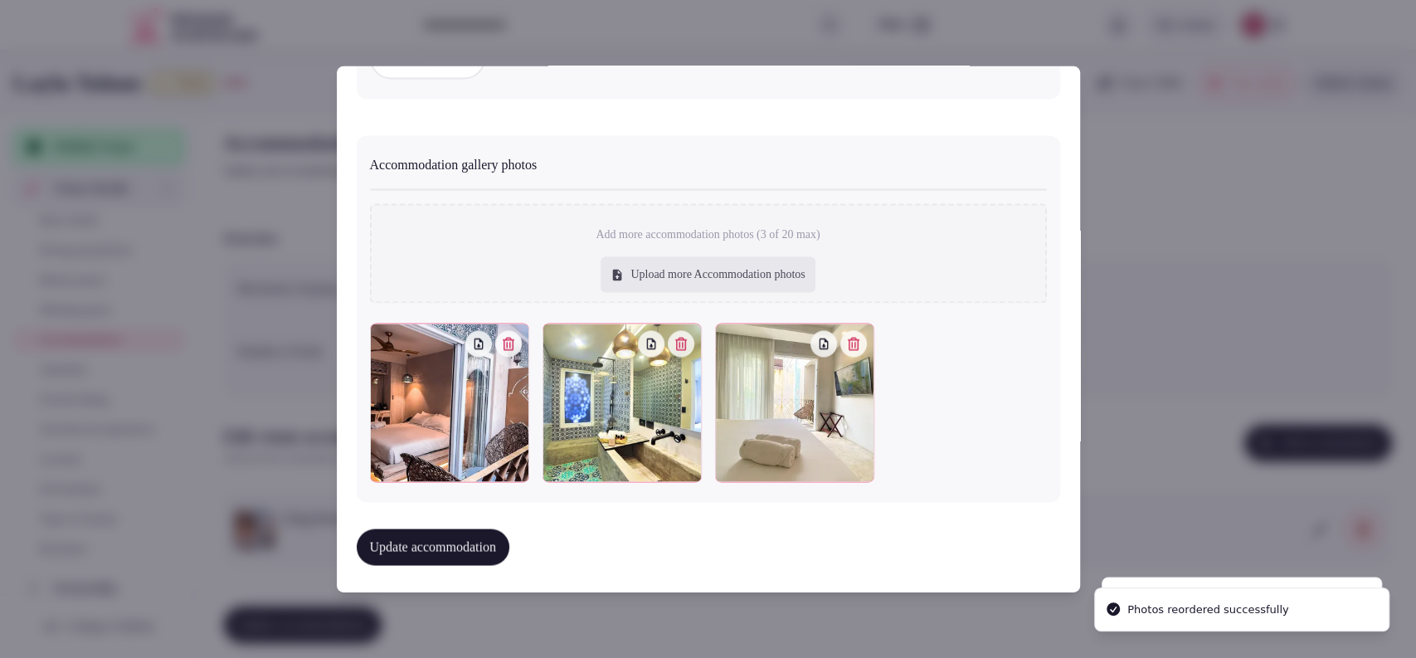
click at [469, 541] on button "Update accommodation" at bounding box center [433, 547] width 153 height 36
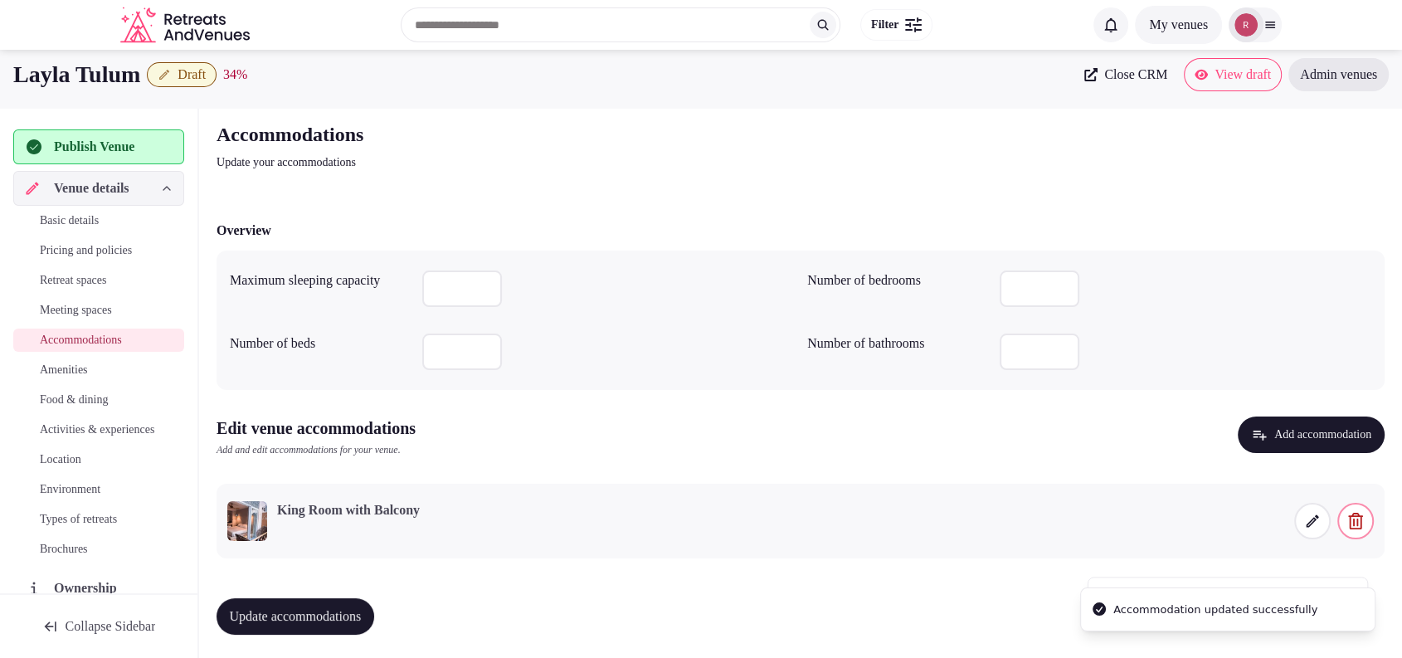
scroll to position [11, 0]
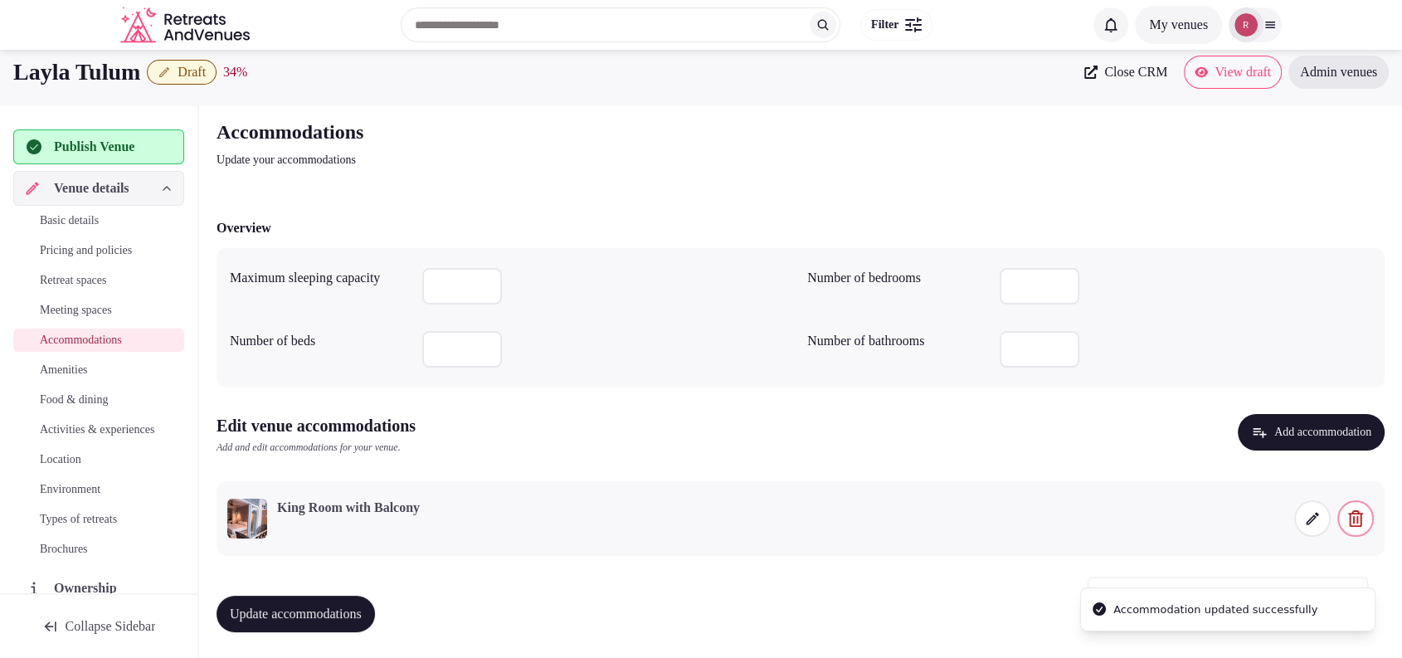
click at [322, 605] on span "Update accommodations" at bounding box center [296, 613] width 132 height 17
drag, startPoint x: 1194, startPoint y: 65, endPoint x: 1295, endPoint y: 194, distance: 163.7
click at [1295, 197] on div "Accommodations Update your accommodations Overview Maximum sleeping capacity Nu…" at bounding box center [800, 381] width 1194 height 553
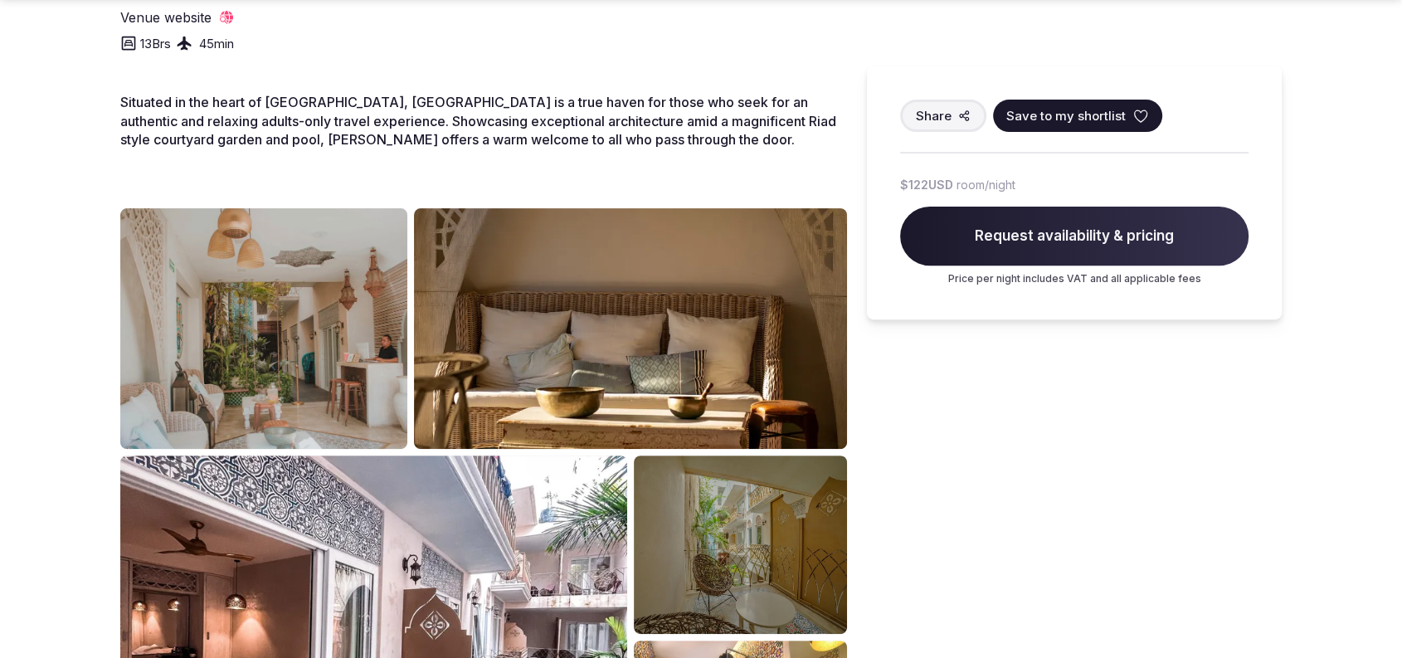
scroll to position [1150, 0]
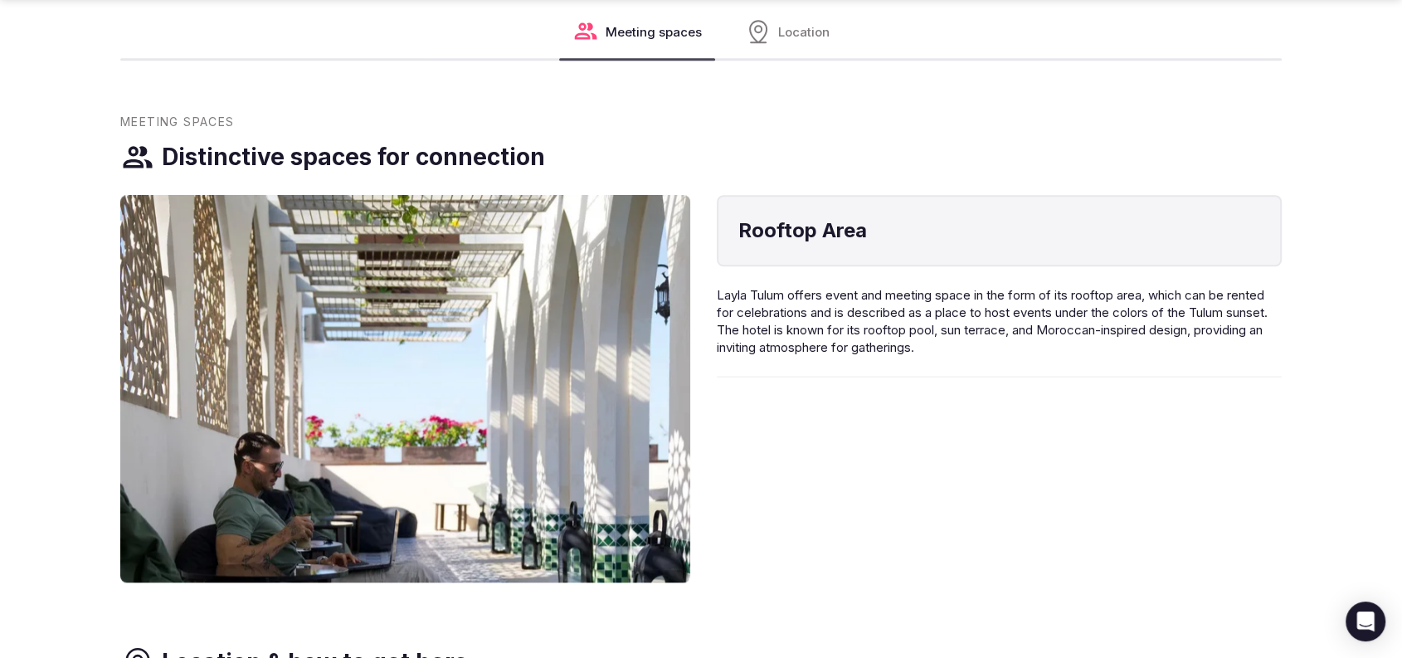
scroll to position [1593, 0]
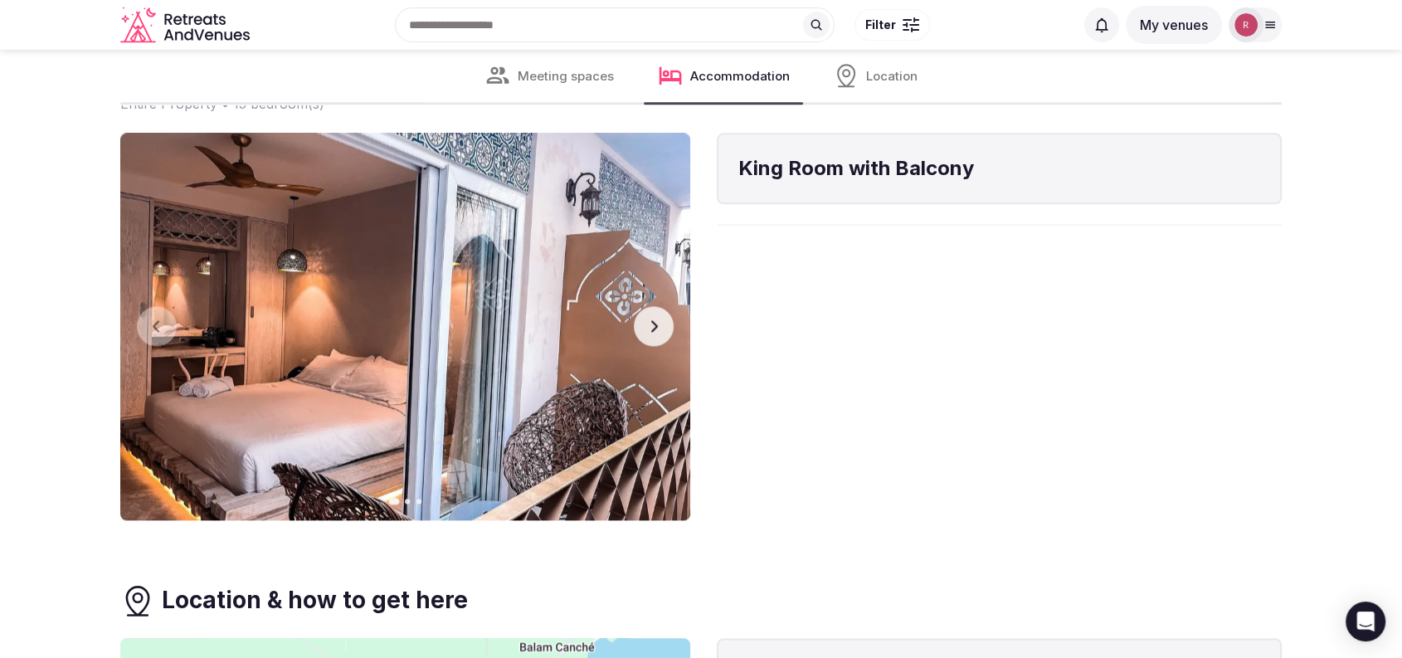
scroll to position [2013, 0]
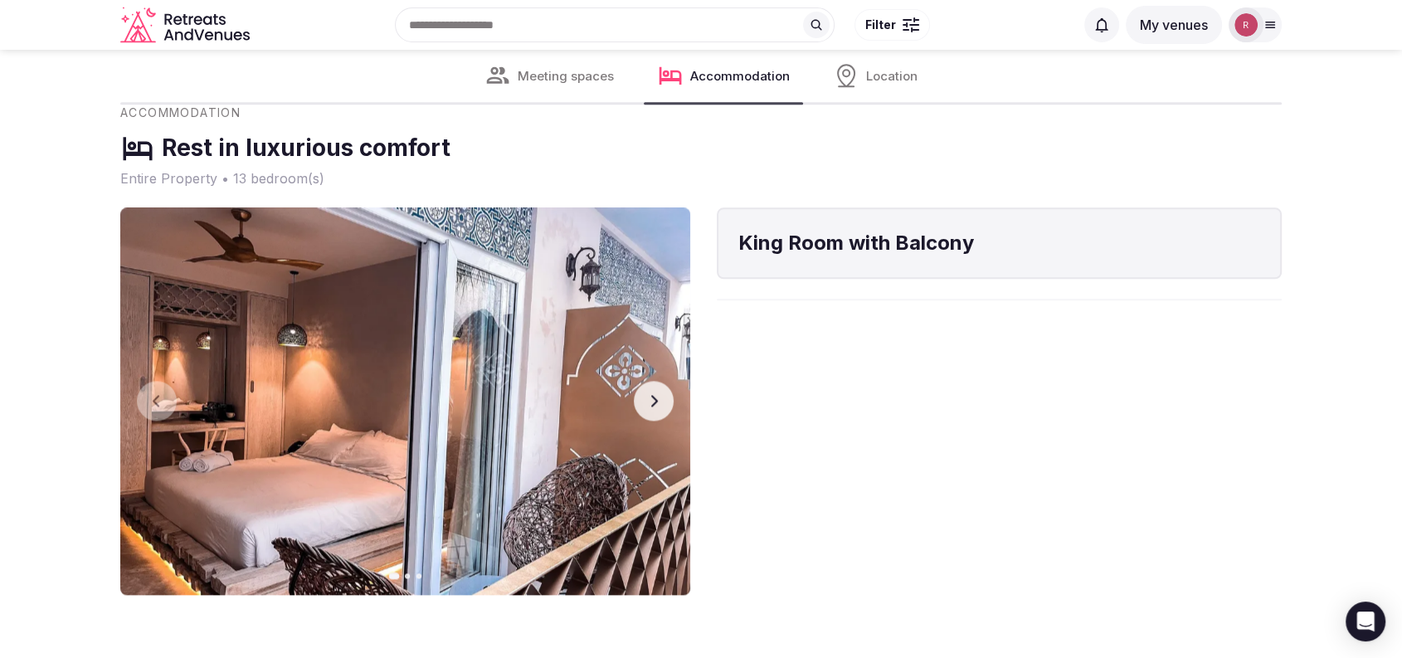
click at [663, 403] on button "Next slide" at bounding box center [654, 401] width 40 height 40
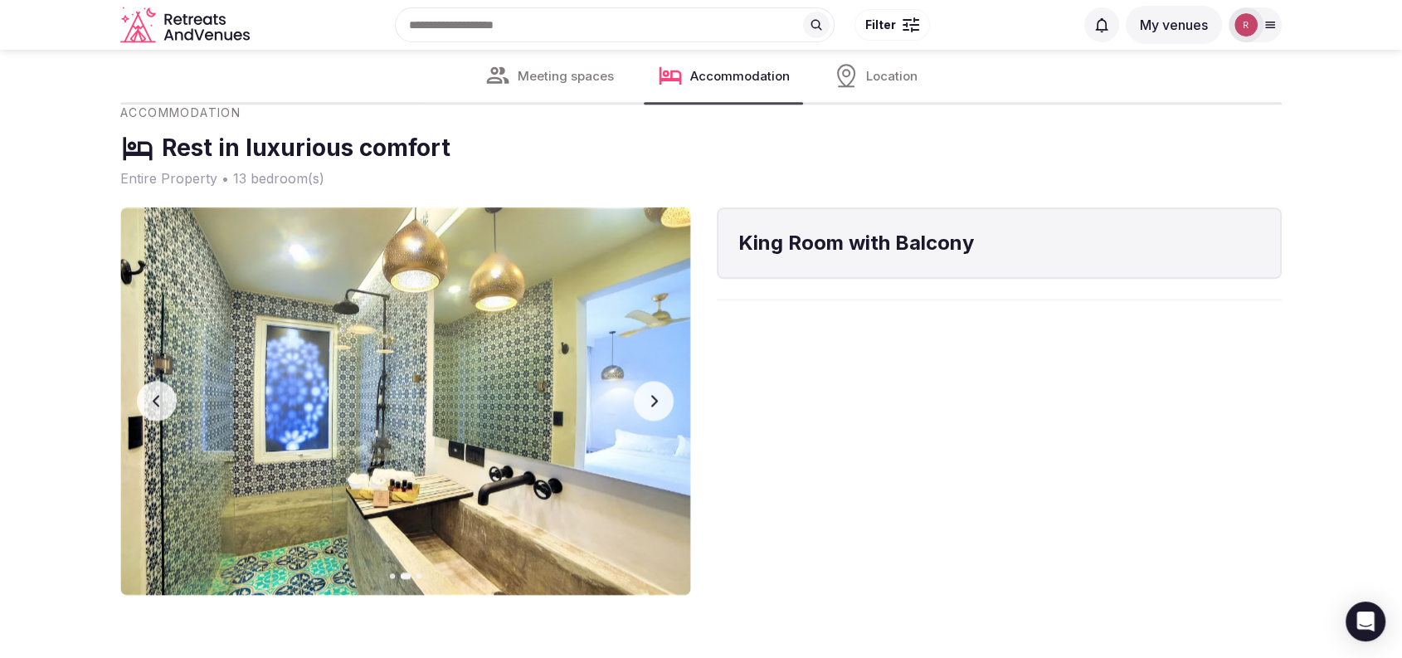
click at [663, 403] on button "Next slide" at bounding box center [654, 401] width 40 height 40
